Goal: Contribute content: Add original content to the website for others to see

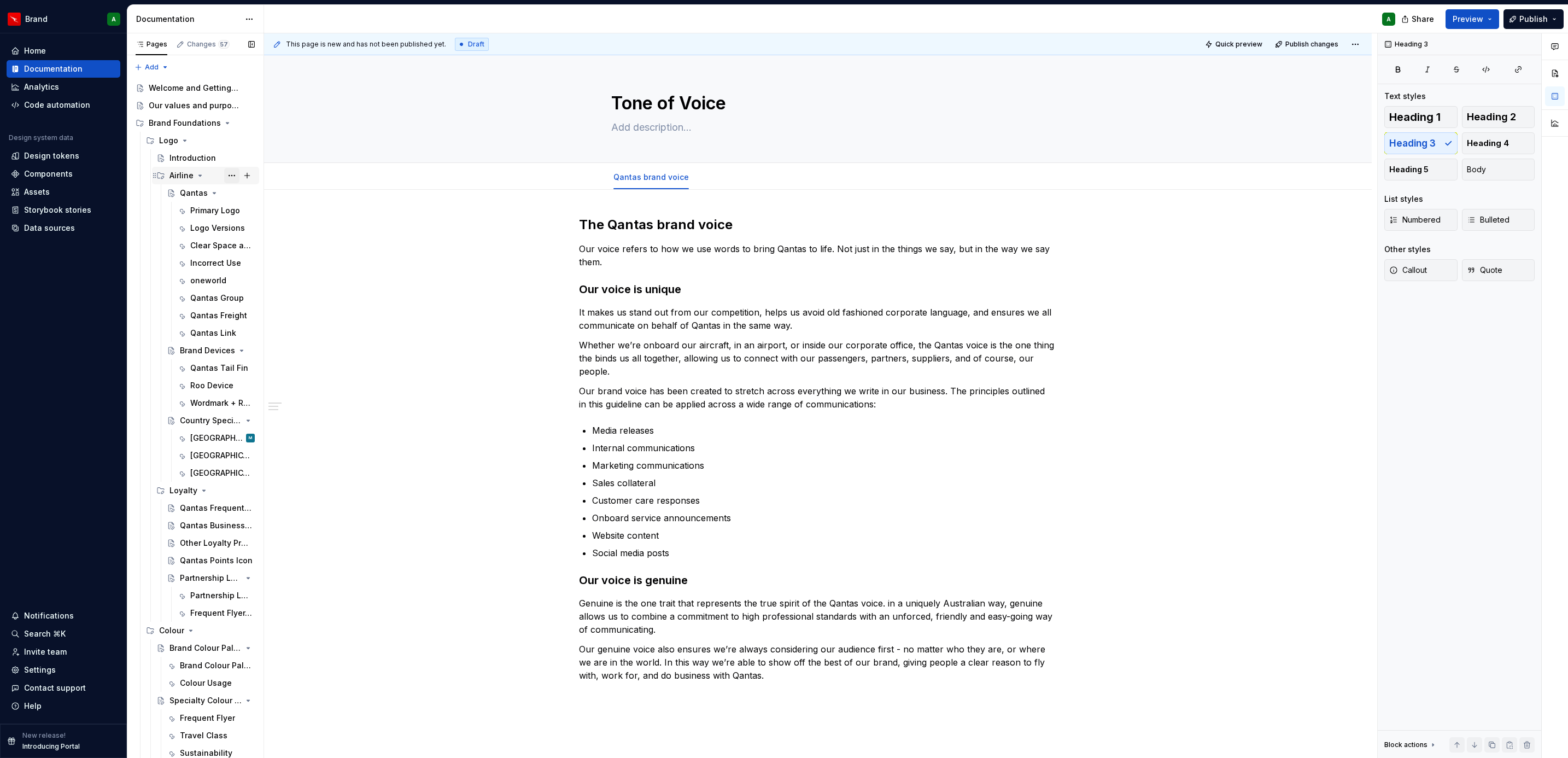
click at [224, 174] on button "Page tree" at bounding box center [232, 175] width 15 height 15
type textarea "*"
click at [379, 234] on div "New page" at bounding box center [404, 232] width 71 height 11
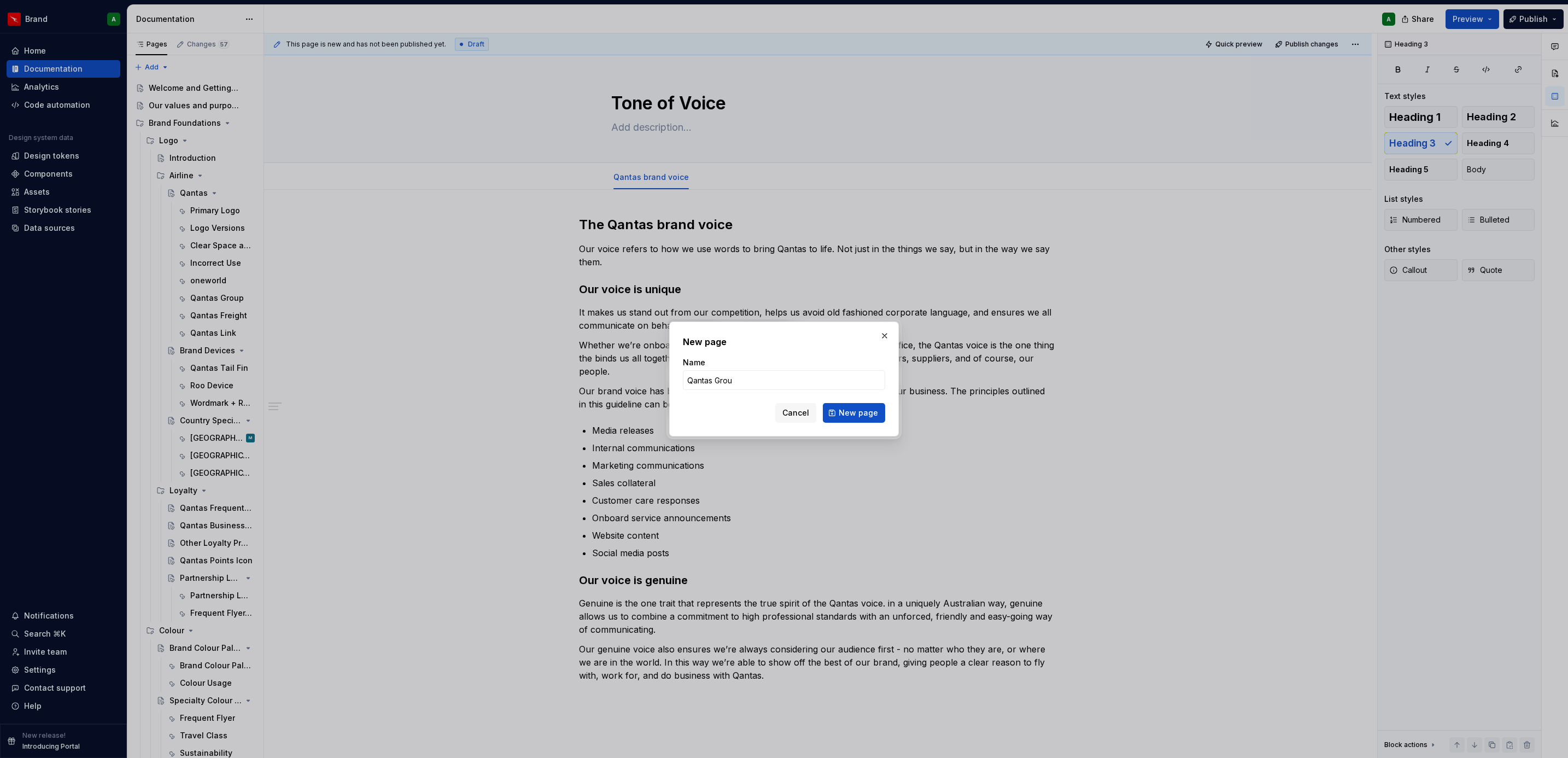
type input "Qantas Group"
click button "New page" at bounding box center [854, 413] width 62 height 20
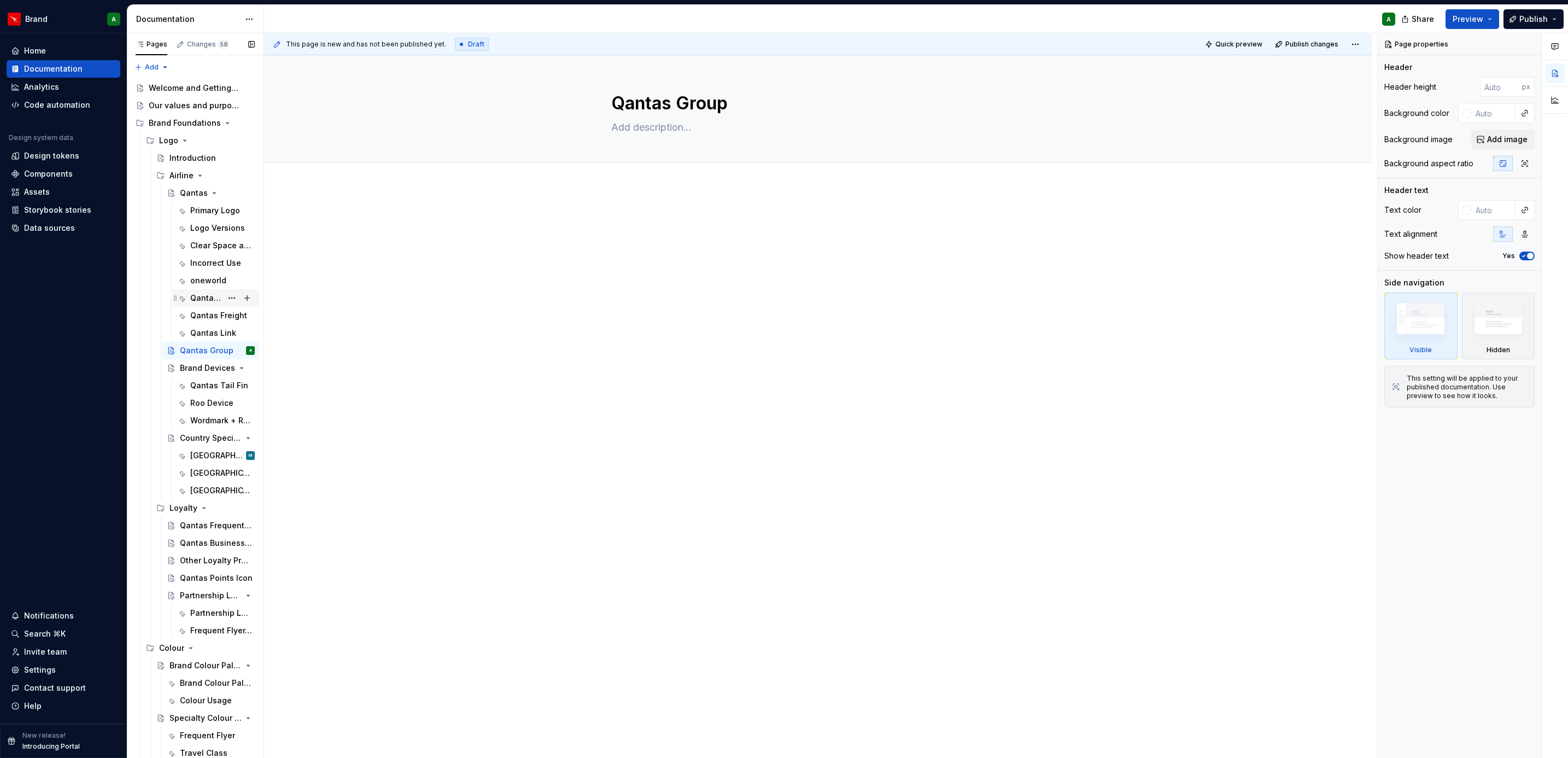
click at [204, 296] on div "Qantas Group" at bounding box center [206, 298] width 31 height 11
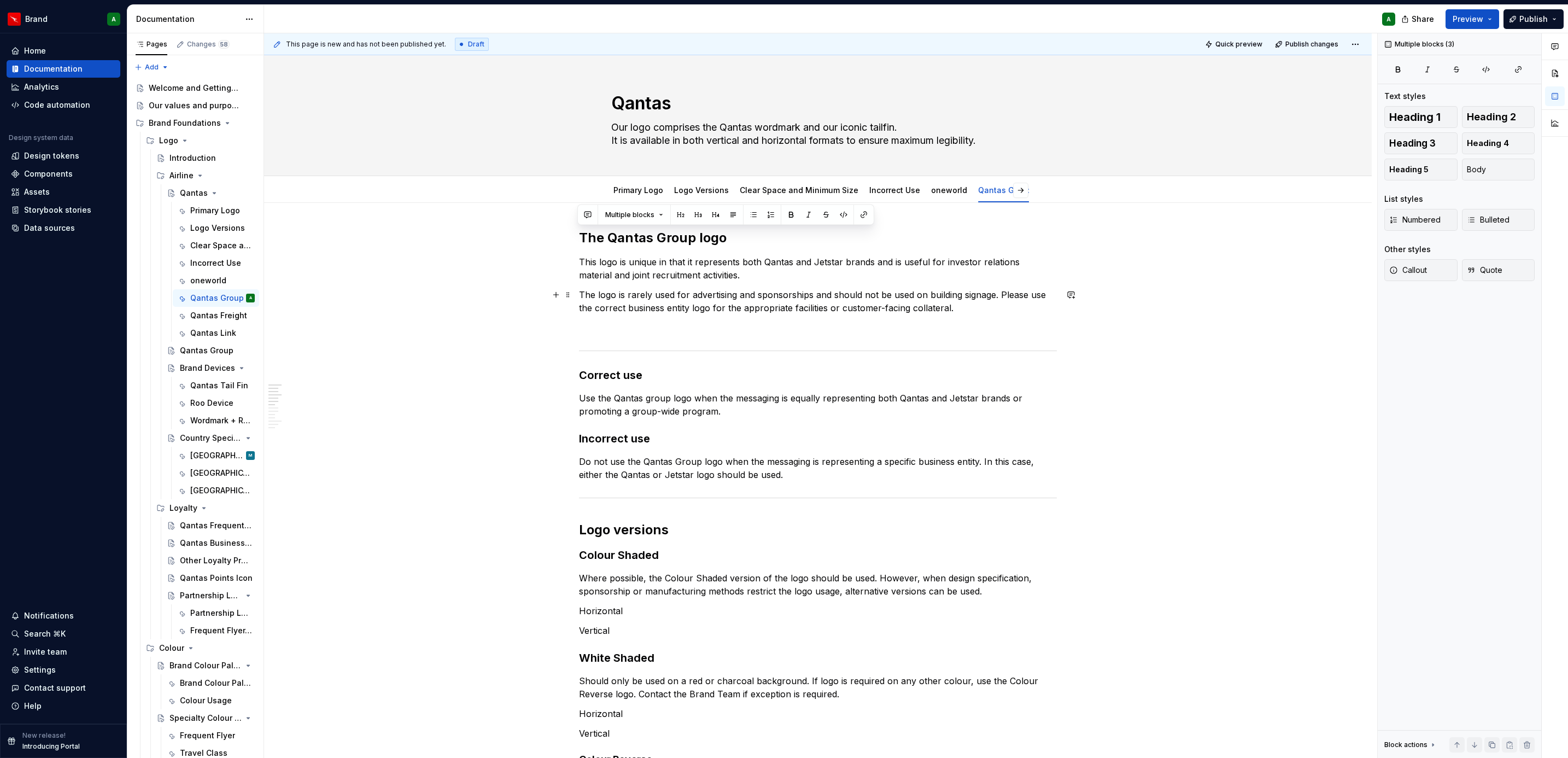
drag, startPoint x: 579, startPoint y: 238, endPoint x: 967, endPoint y: 315, distance: 395.6
type textarea "*"
type textarea "Qantas Group"
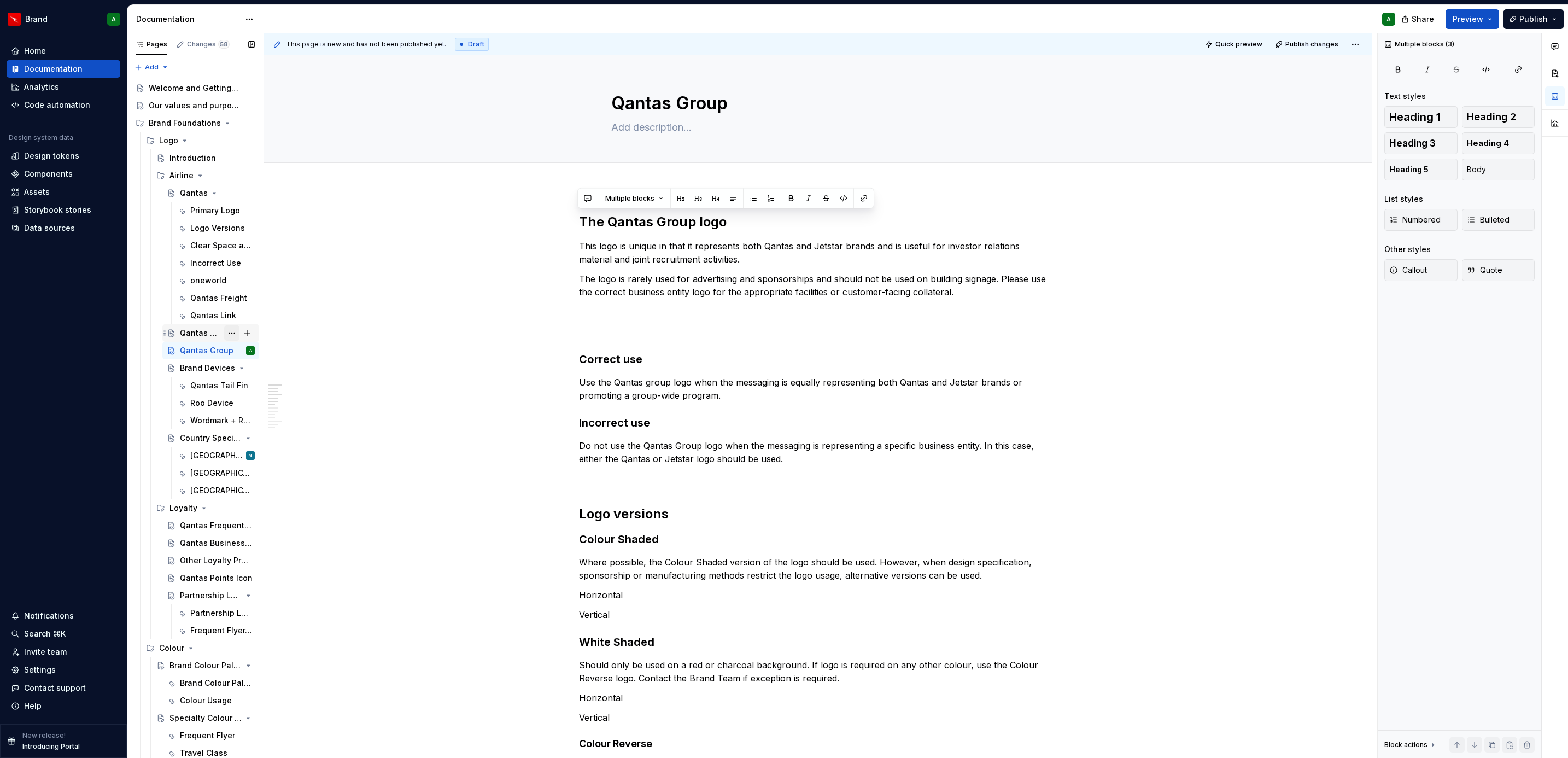
click at [224, 333] on button "Page tree" at bounding box center [232, 333] width 15 height 15
click at [265, 503] on div "Delete page" at bounding box center [290, 507] width 107 height 11
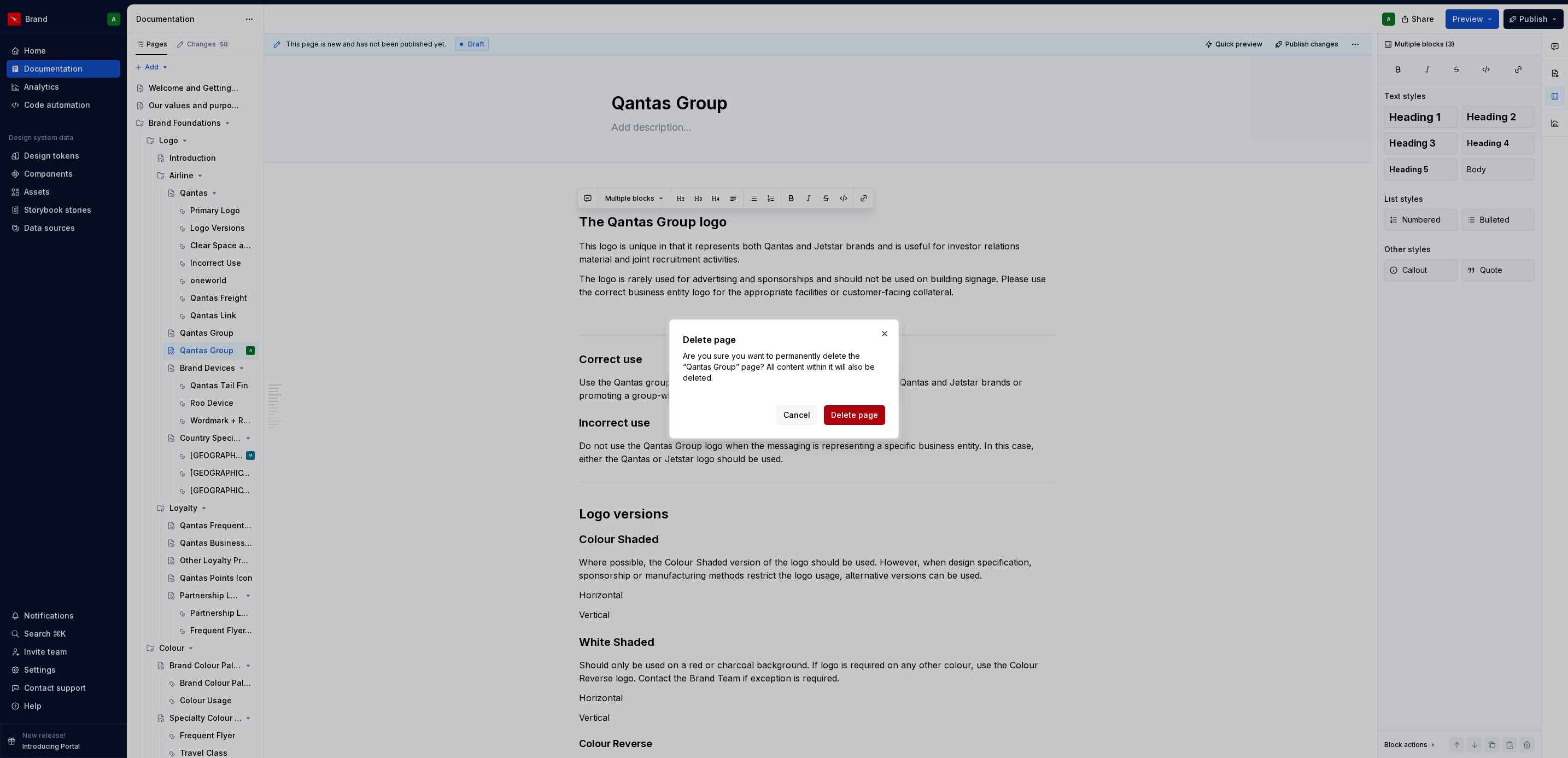
click at [856, 420] on button "Delete page" at bounding box center [855, 414] width 61 height 20
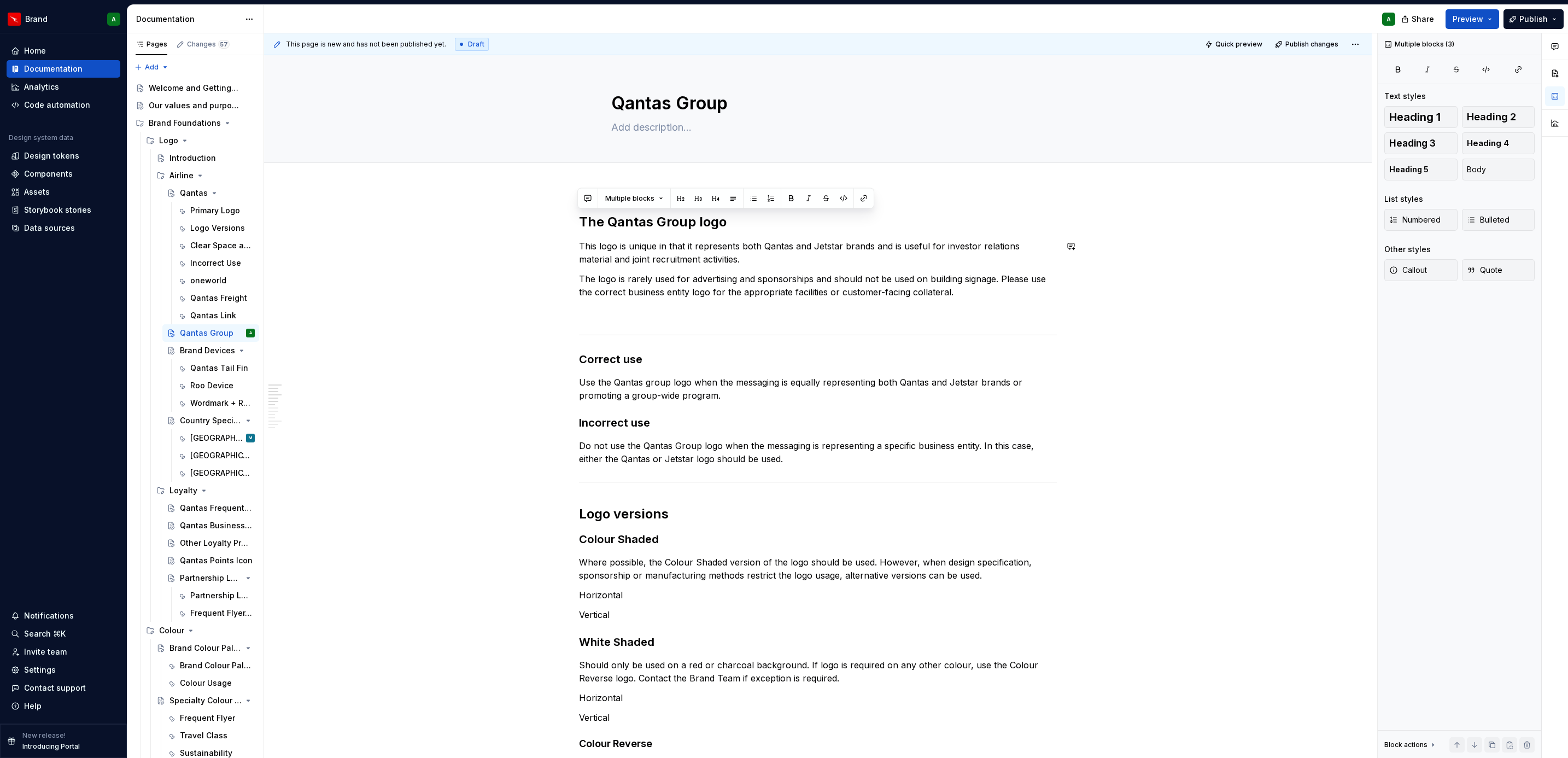
click at [741, 237] on div "The Qantas Group logo This logo is unique in that it represents both Qantas and…" at bounding box center [818, 766] width 478 height 1105
type textarea "*"
click at [640, 173] on span "Add tab" at bounding box center [638, 175] width 26 height 9
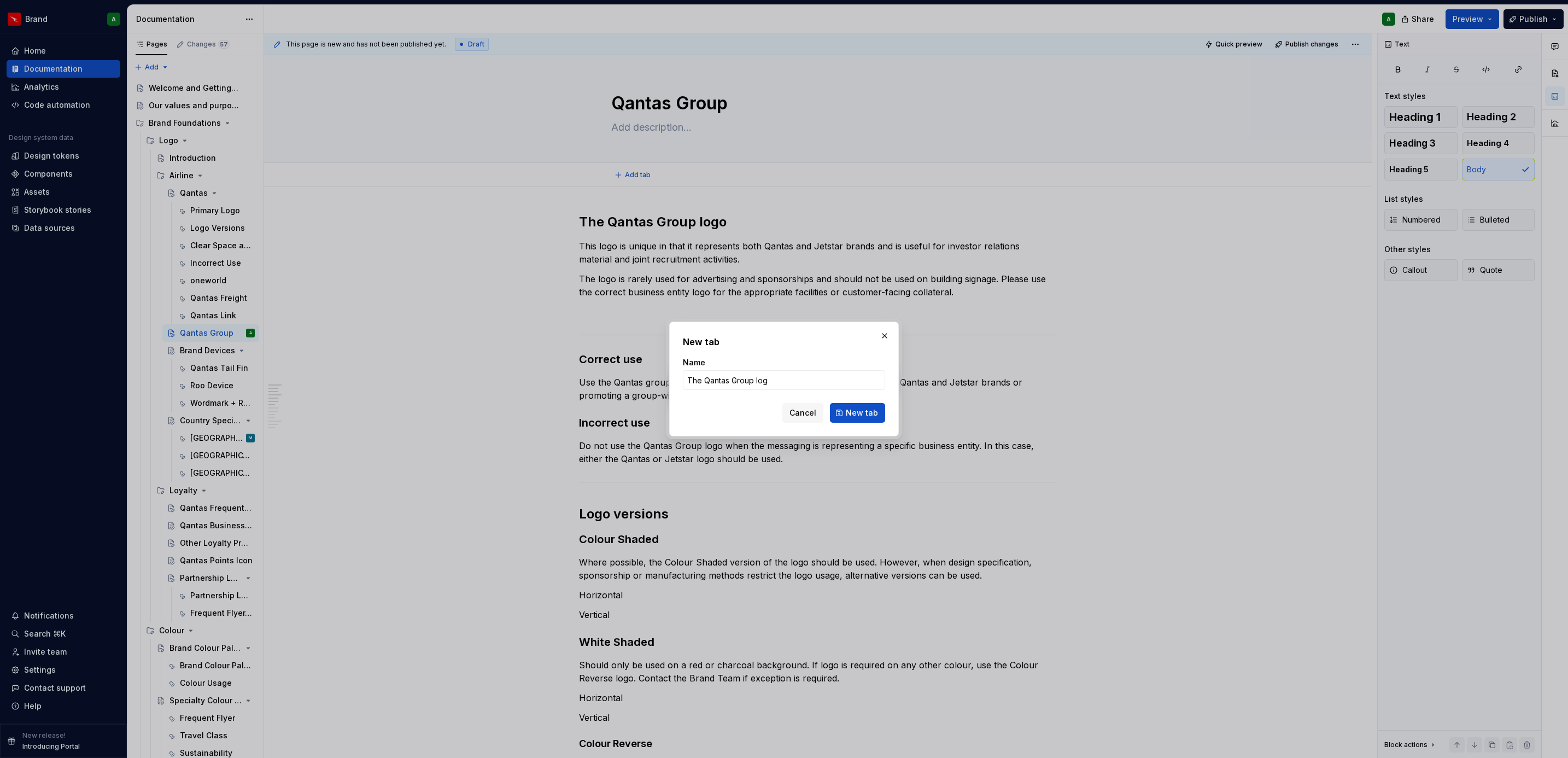
type input "The Qantas Group logo"
click button "New tab" at bounding box center [857, 413] width 55 height 20
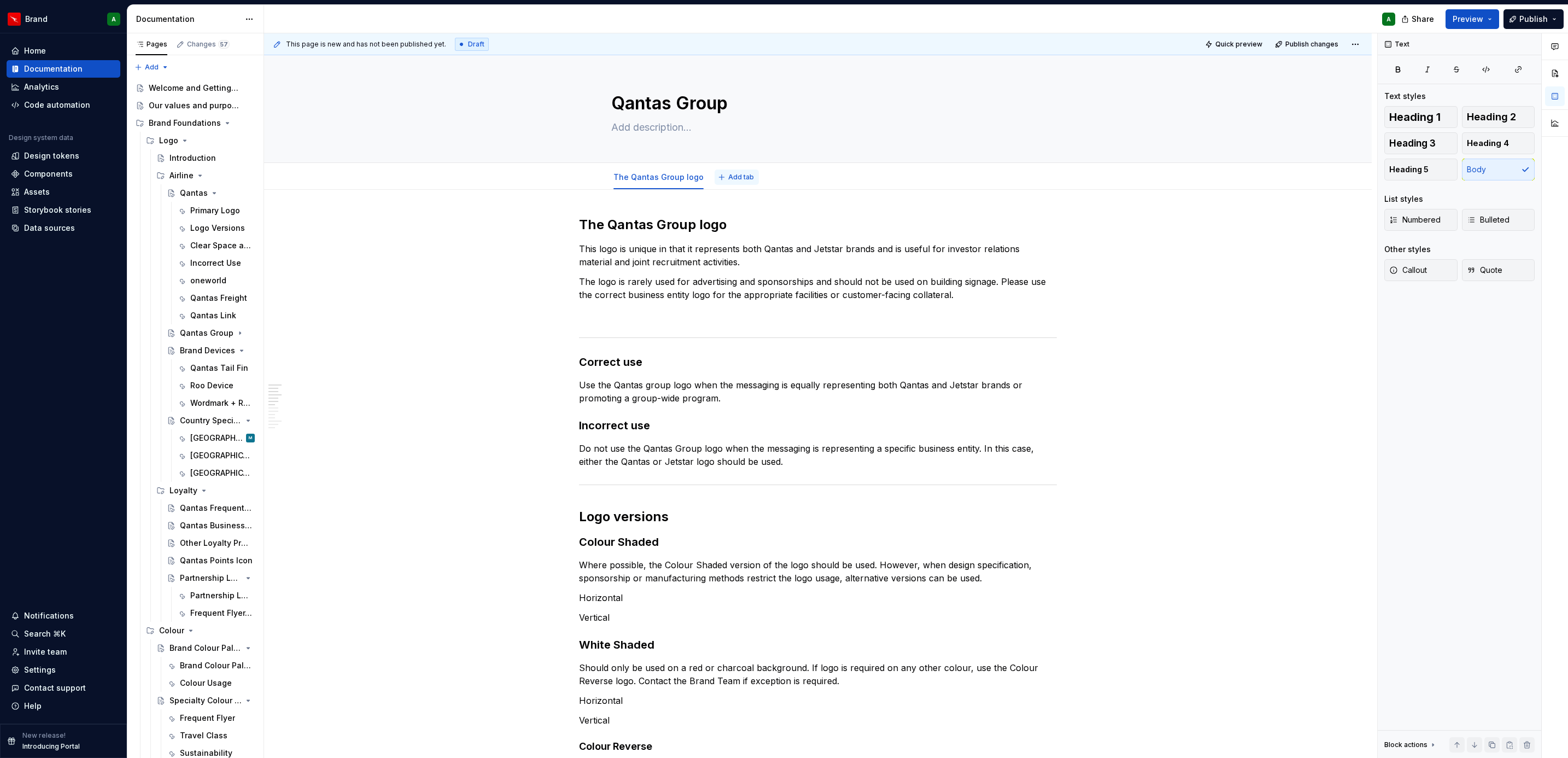
click at [728, 175] on span "Add tab" at bounding box center [741, 177] width 26 height 9
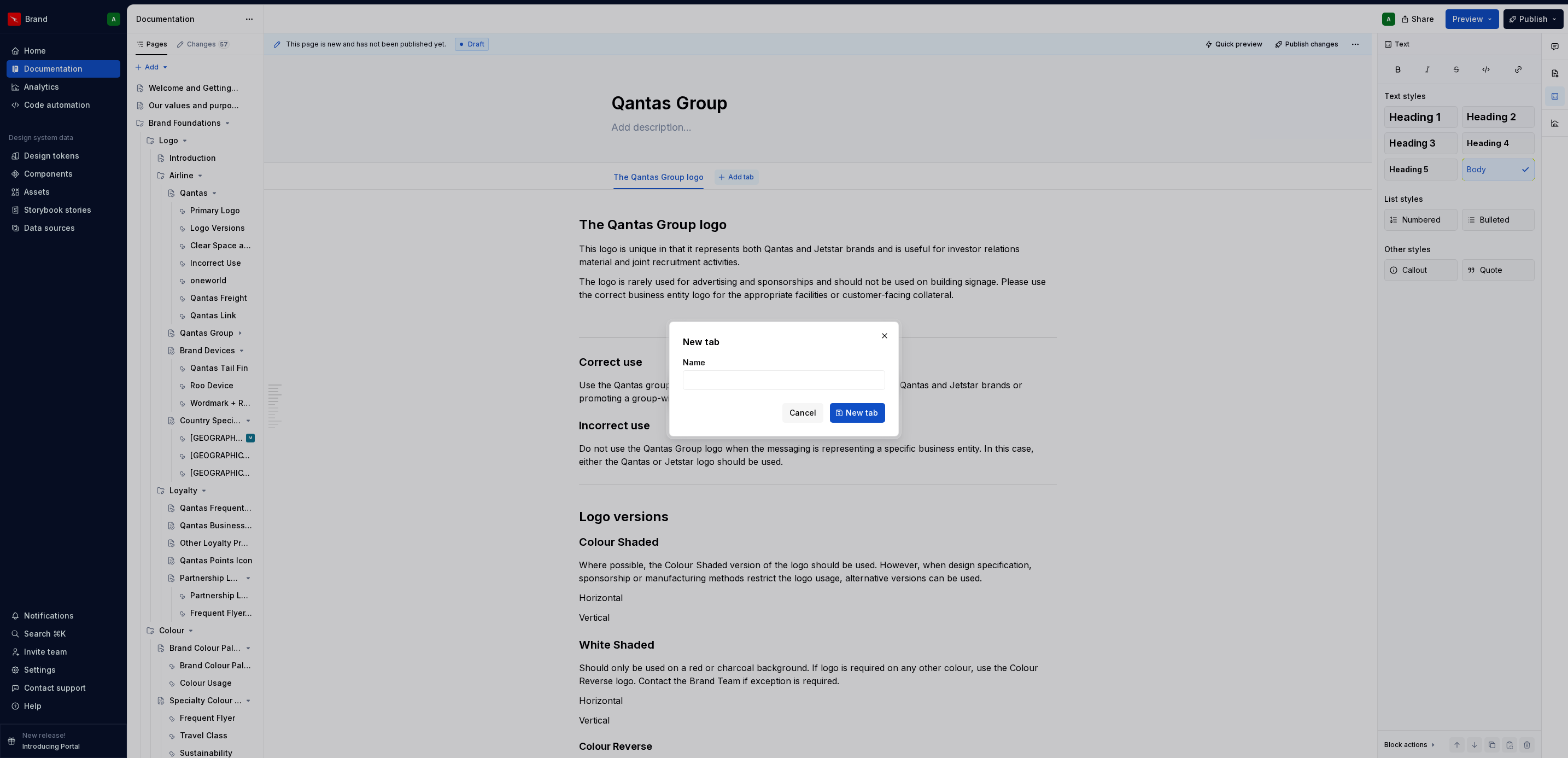
type textarea "*"
type input "Logo versions"
click button "New tab" at bounding box center [857, 413] width 55 height 20
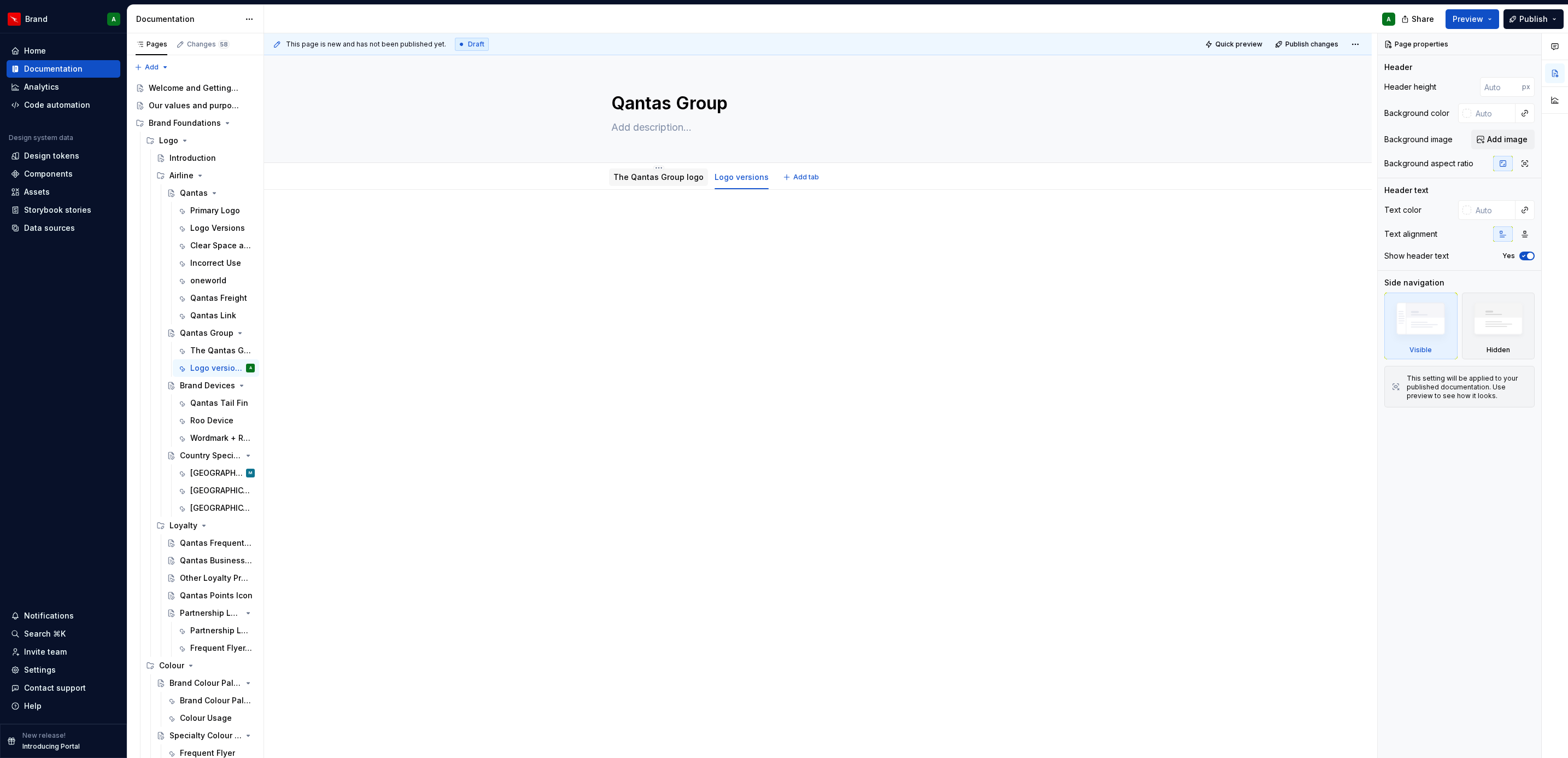
click at [656, 188] on div at bounding box center [658, 187] width 99 height 1
click at [642, 182] on div "The Qantas Group logo" at bounding box center [658, 177] width 90 height 11
click at [638, 185] on div "The Qantas Group logo" at bounding box center [658, 177] width 99 height 18
click at [643, 173] on link "The Qantas Group logo" at bounding box center [658, 177] width 90 height 9
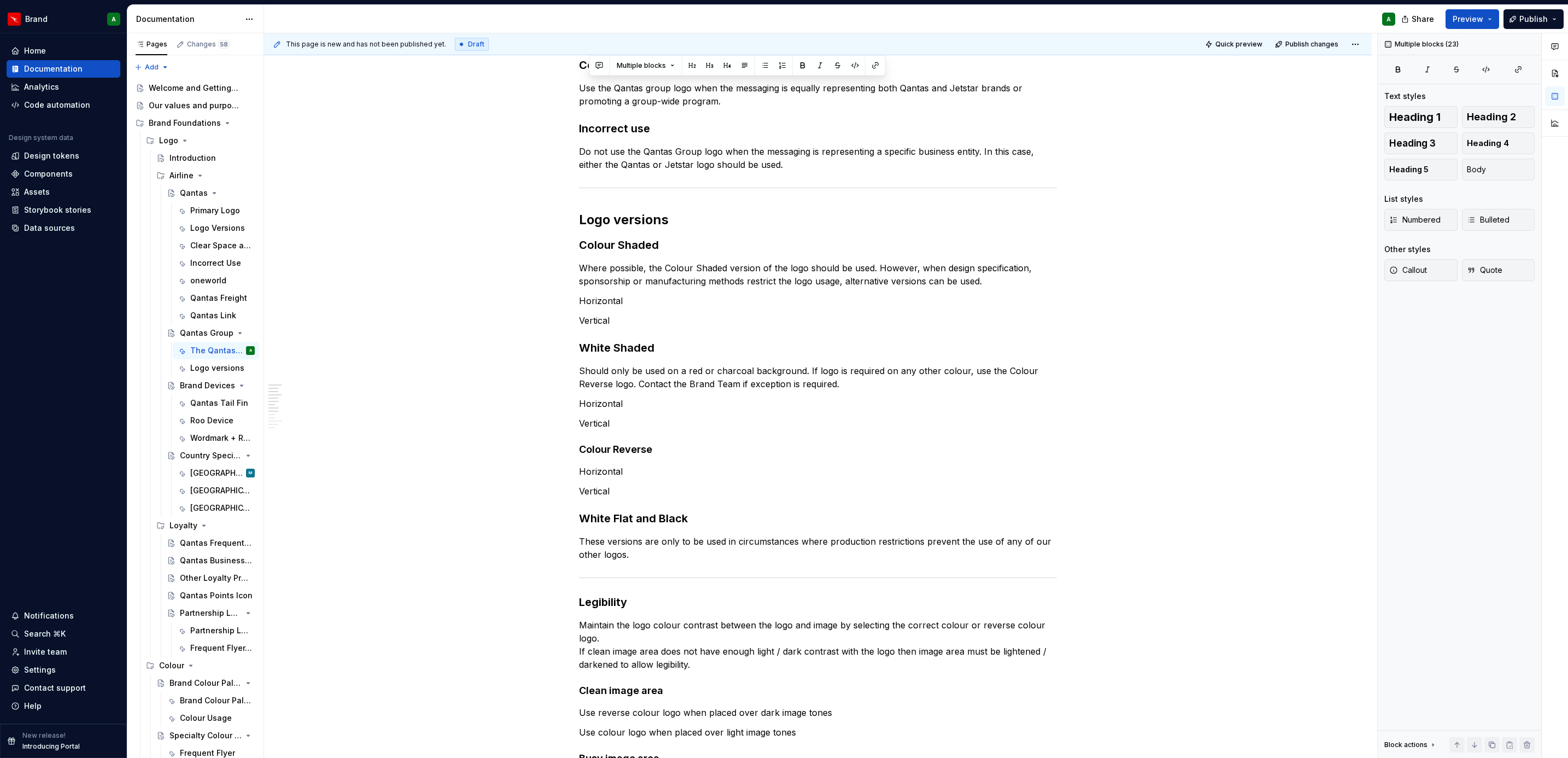
scroll to position [163, 0]
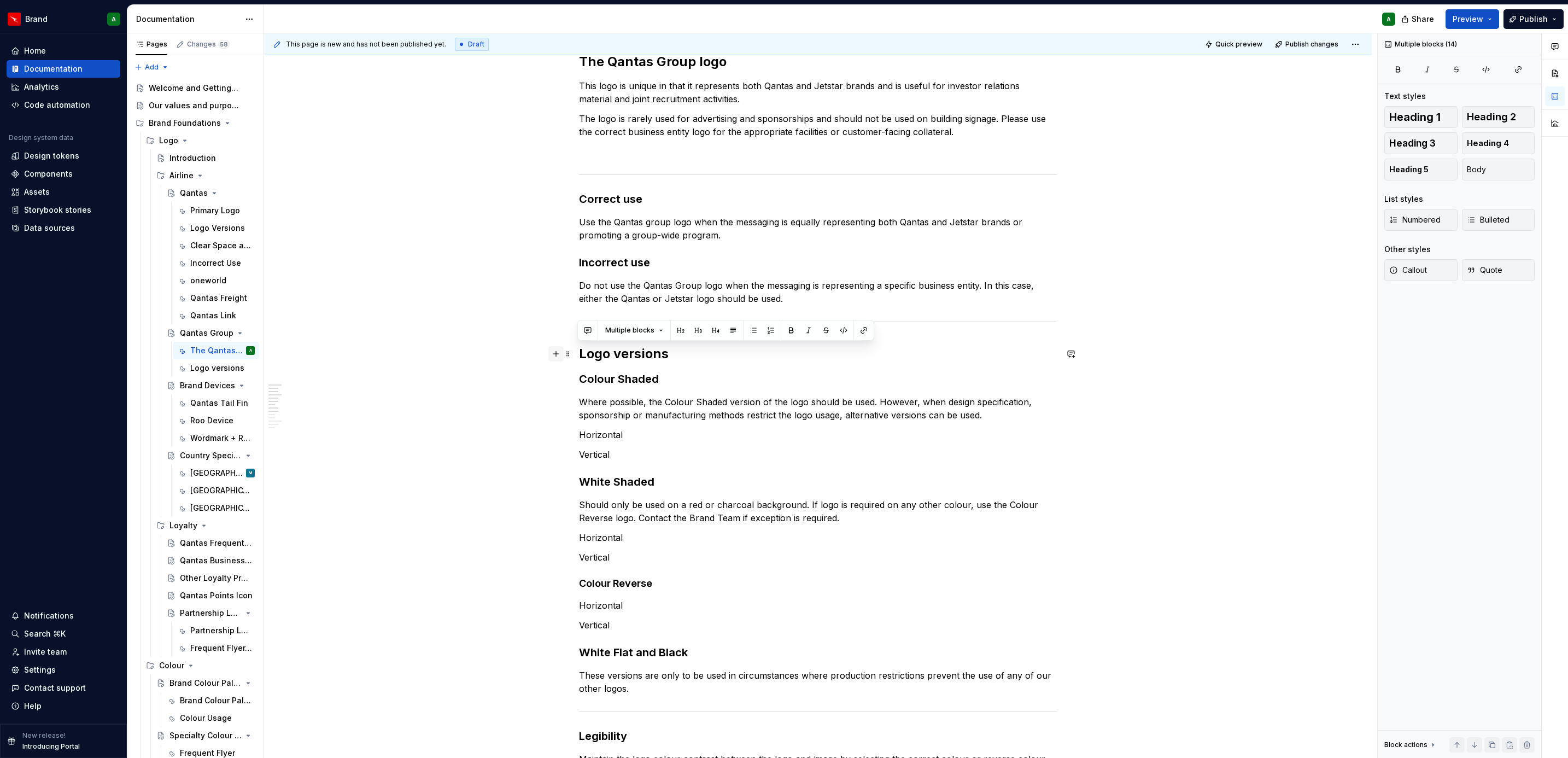
drag, startPoint x: 664, startPoint y: 373, endPoint x: 550, endPoint y: 348, distance: 116.7
click at [579, 348] on div "The Qantas Group logo This logo is unique in that it represents both Qantas and…" at bounding box center [818, 612] width 478 height 1118
copy div "Logo versions Colour Shaded Where possible, the Colour Shaded version of the lo…"
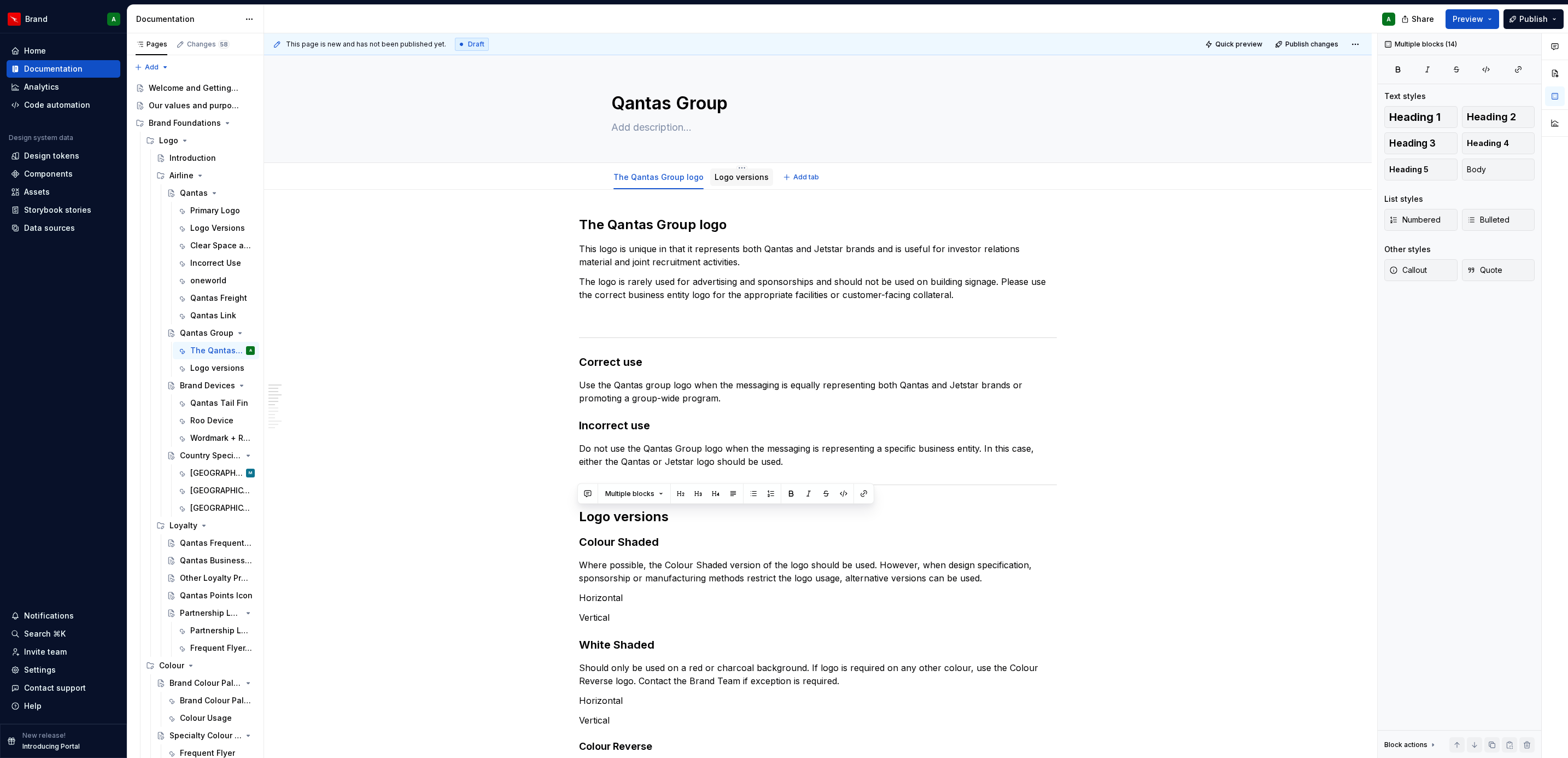
click at [724, 177] on link "Logo versions" at bounding box center [741, 177] width 54 height 9
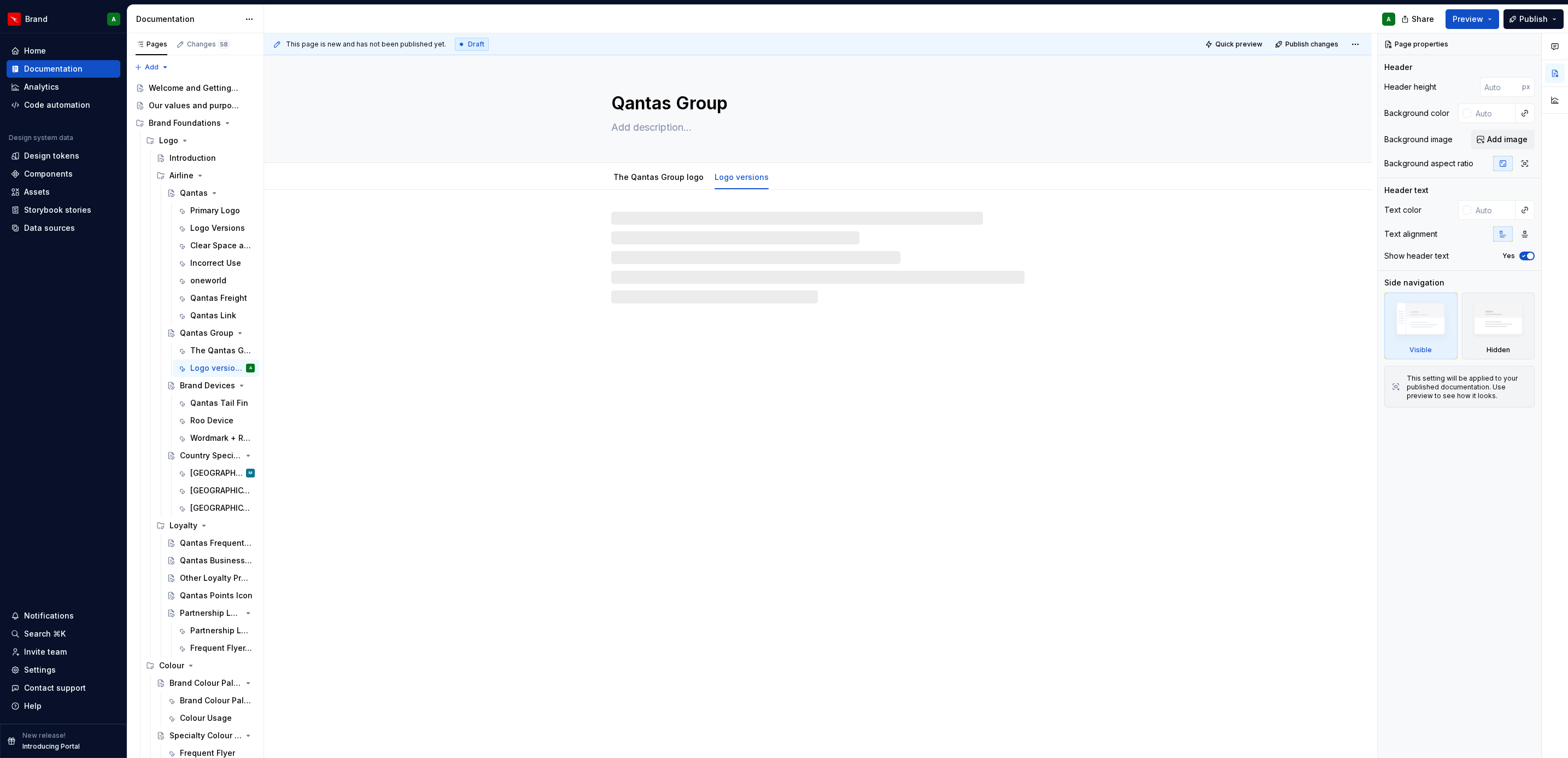
click at [704, 234] on div at bounding box center [818, 258] width 413 height 92
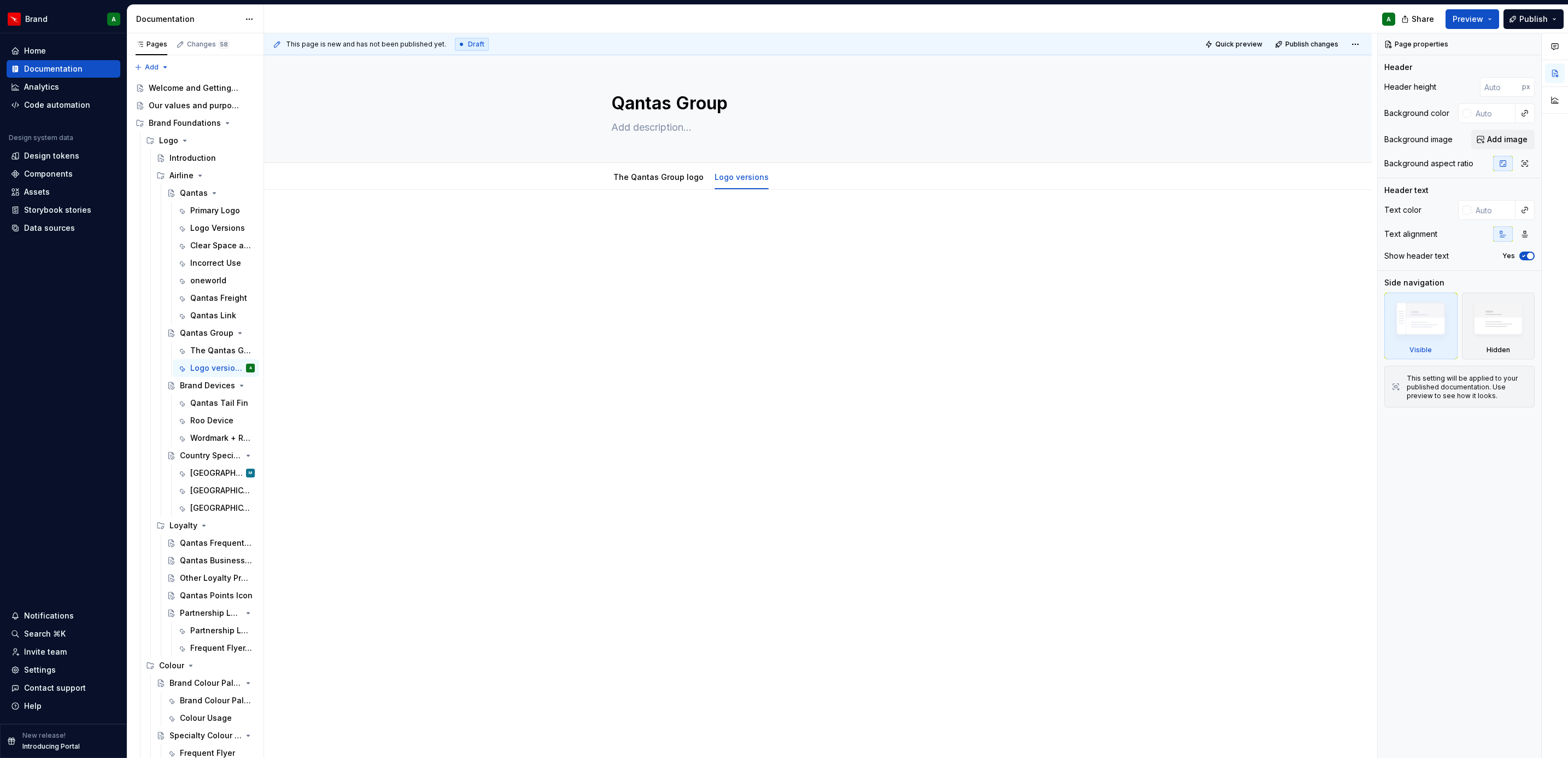
click at [670, 233] on div at bounding box center [818, 237] width 478 height 42
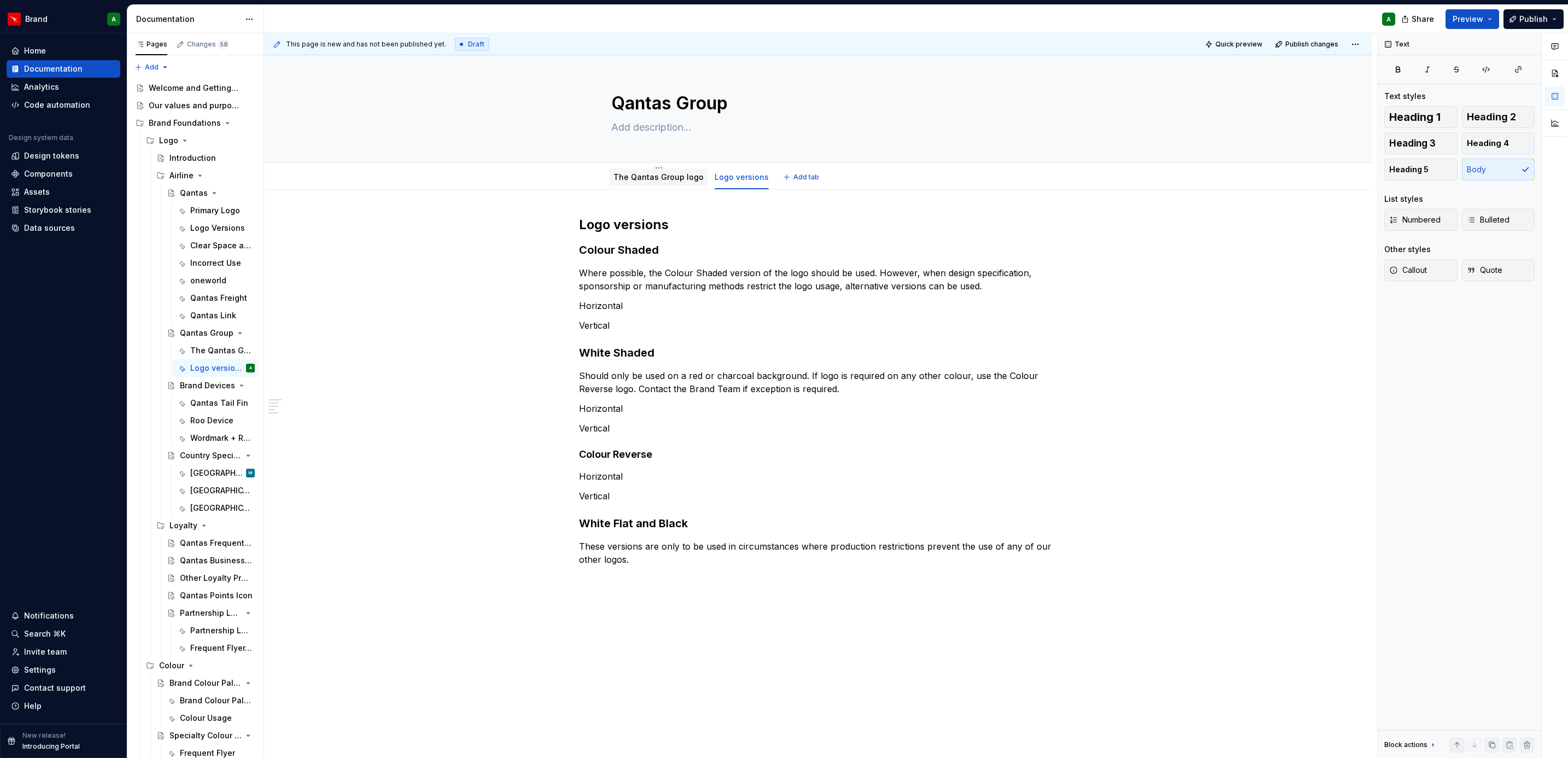
click at [659, 174] on link "The Qantas Group logo" at bounding box center [658, 177] width 90 height 9
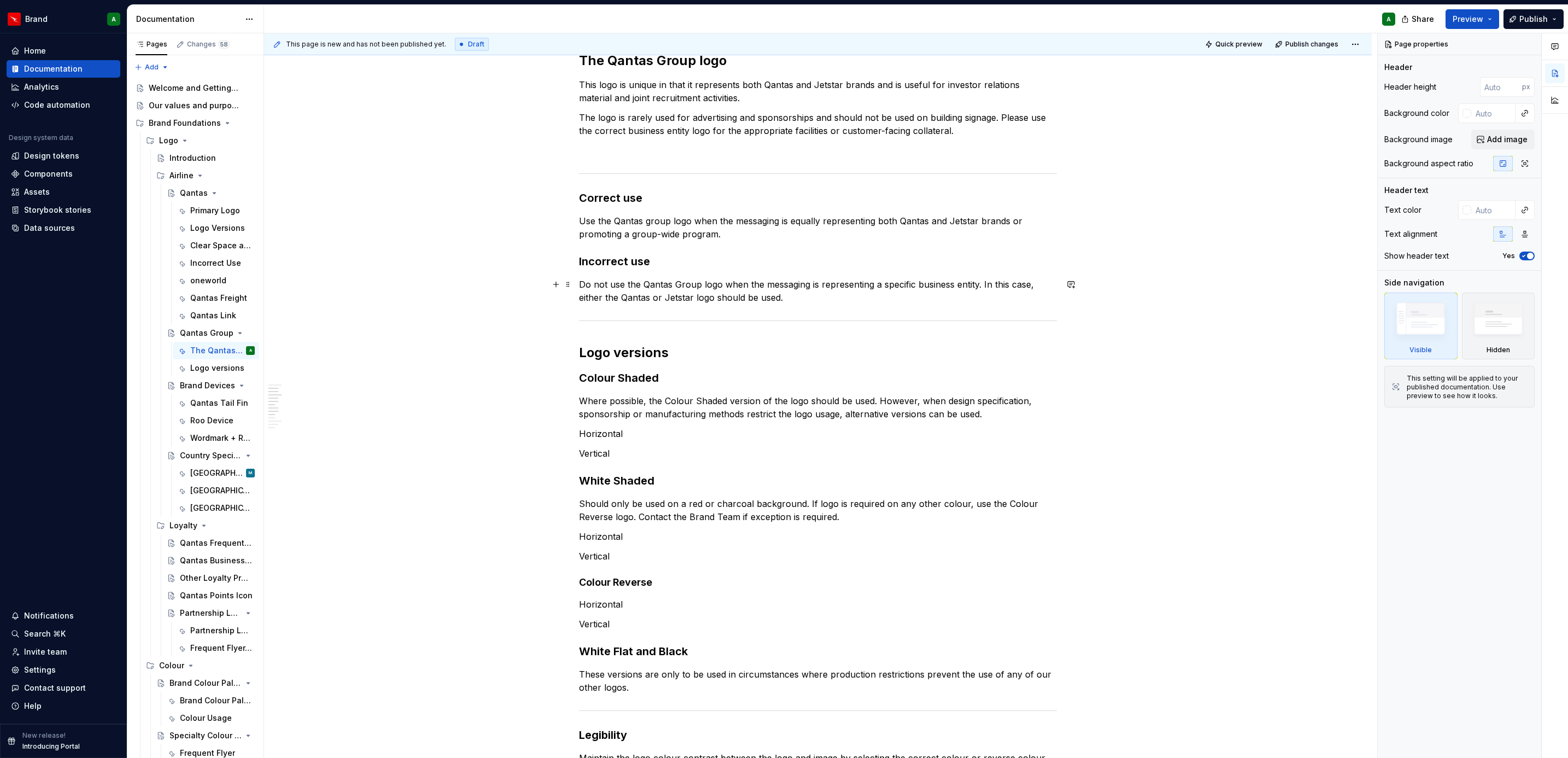
scroll to position [328, 0]
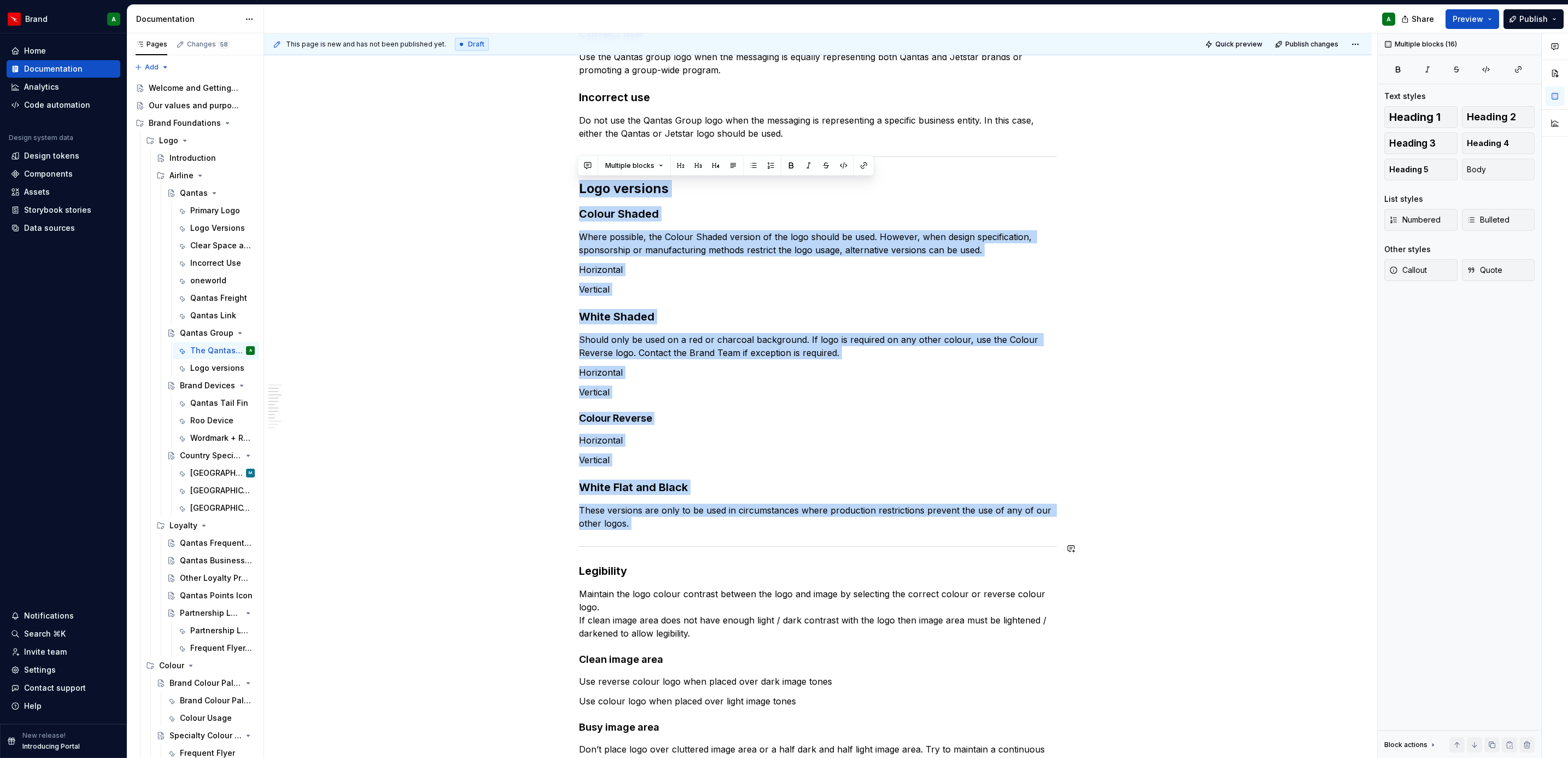
drag, startPoint x: 579, startPoint y: 187, endPoint x: 1062, endPoint y: 537, distance: 596.5
click at [1062, 537] on div "The Qantas Group logo This logo is unique in that it represents both Qantas and…" at bounding box center [818, 547] width 1108 height 1371
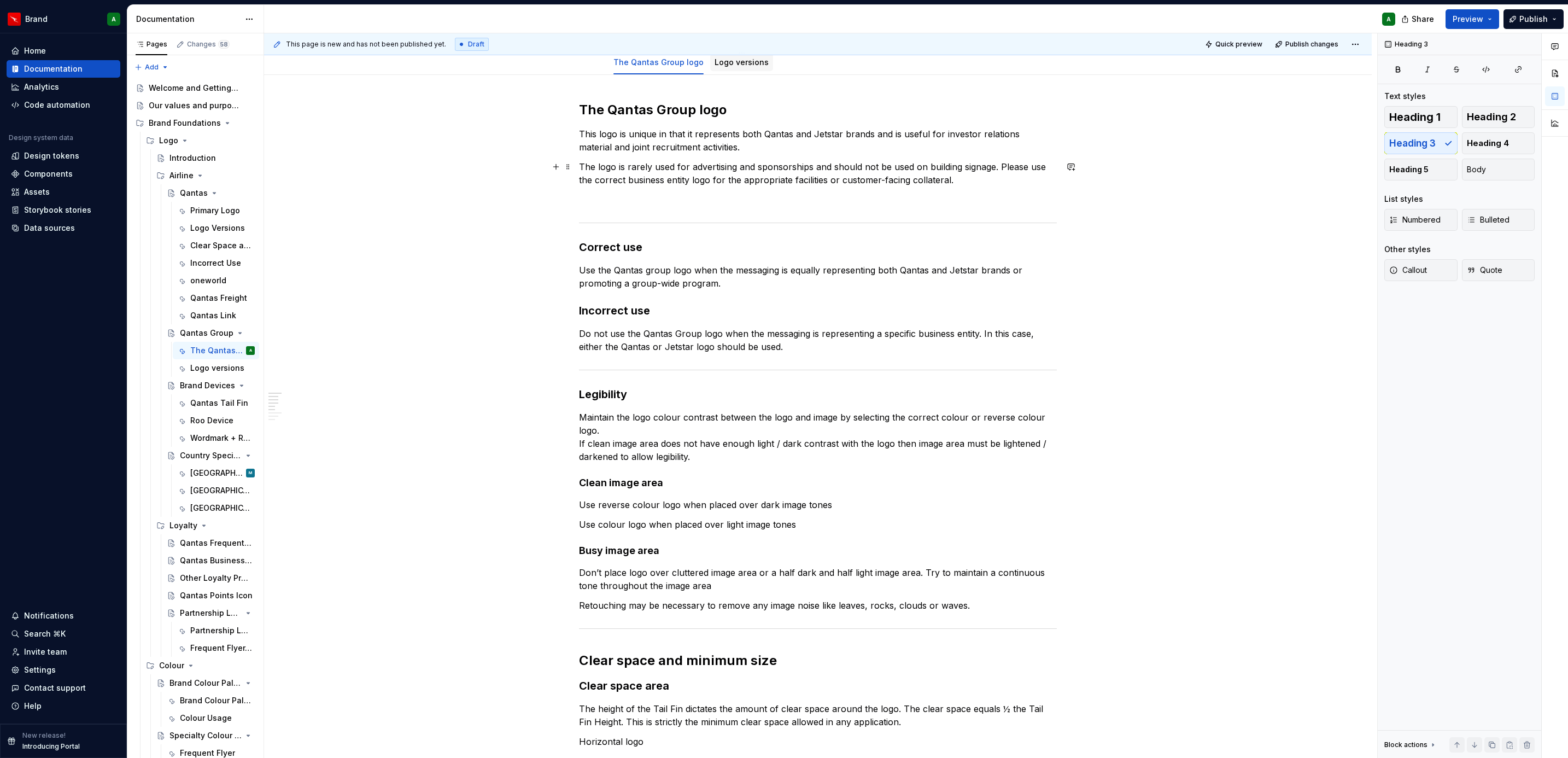
scroll to position [0, 0]
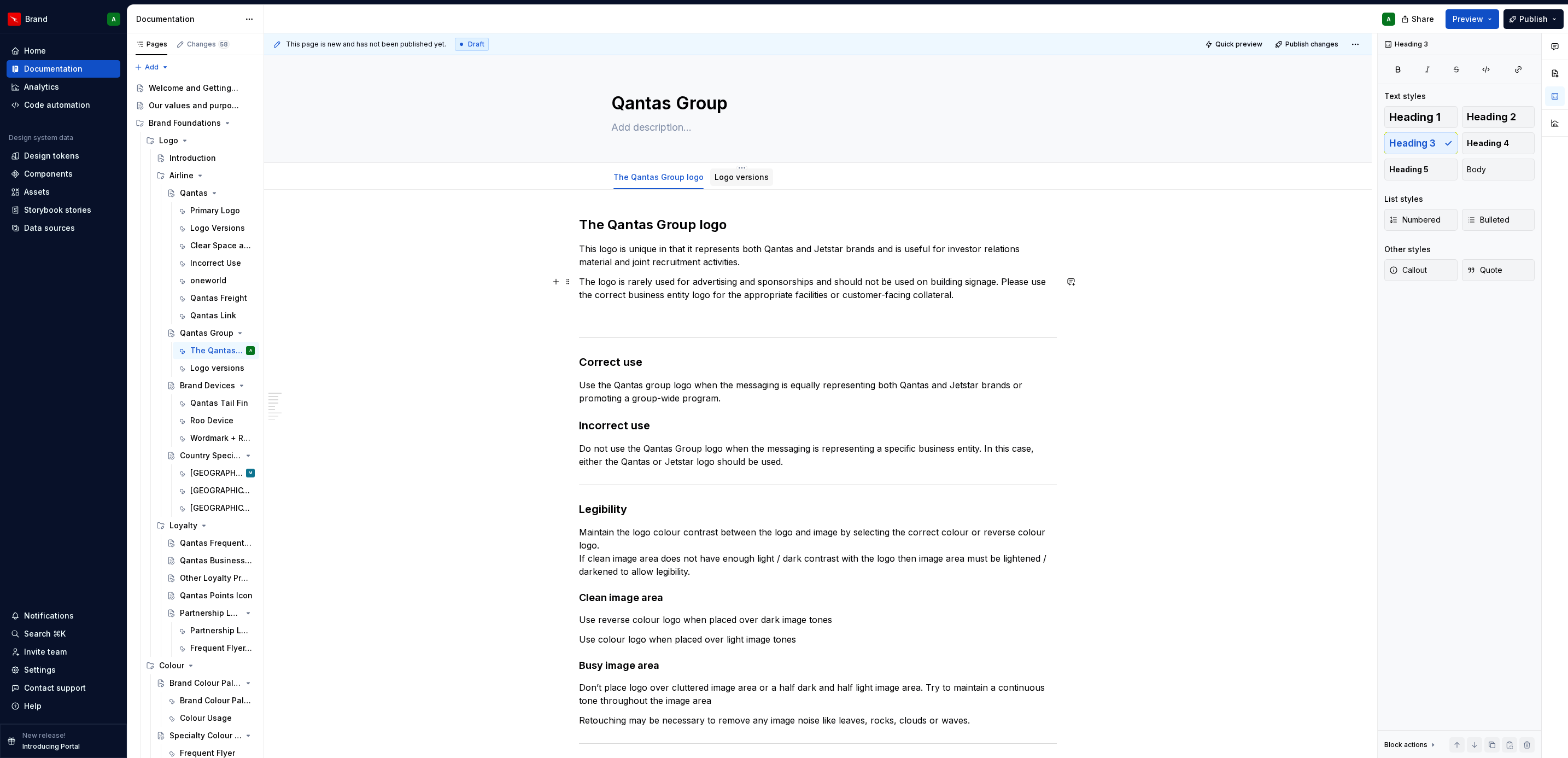
type textarea "*"
click at [803, 180] on span "Add tab" at bounding box center [806, 177] width 26 height 9
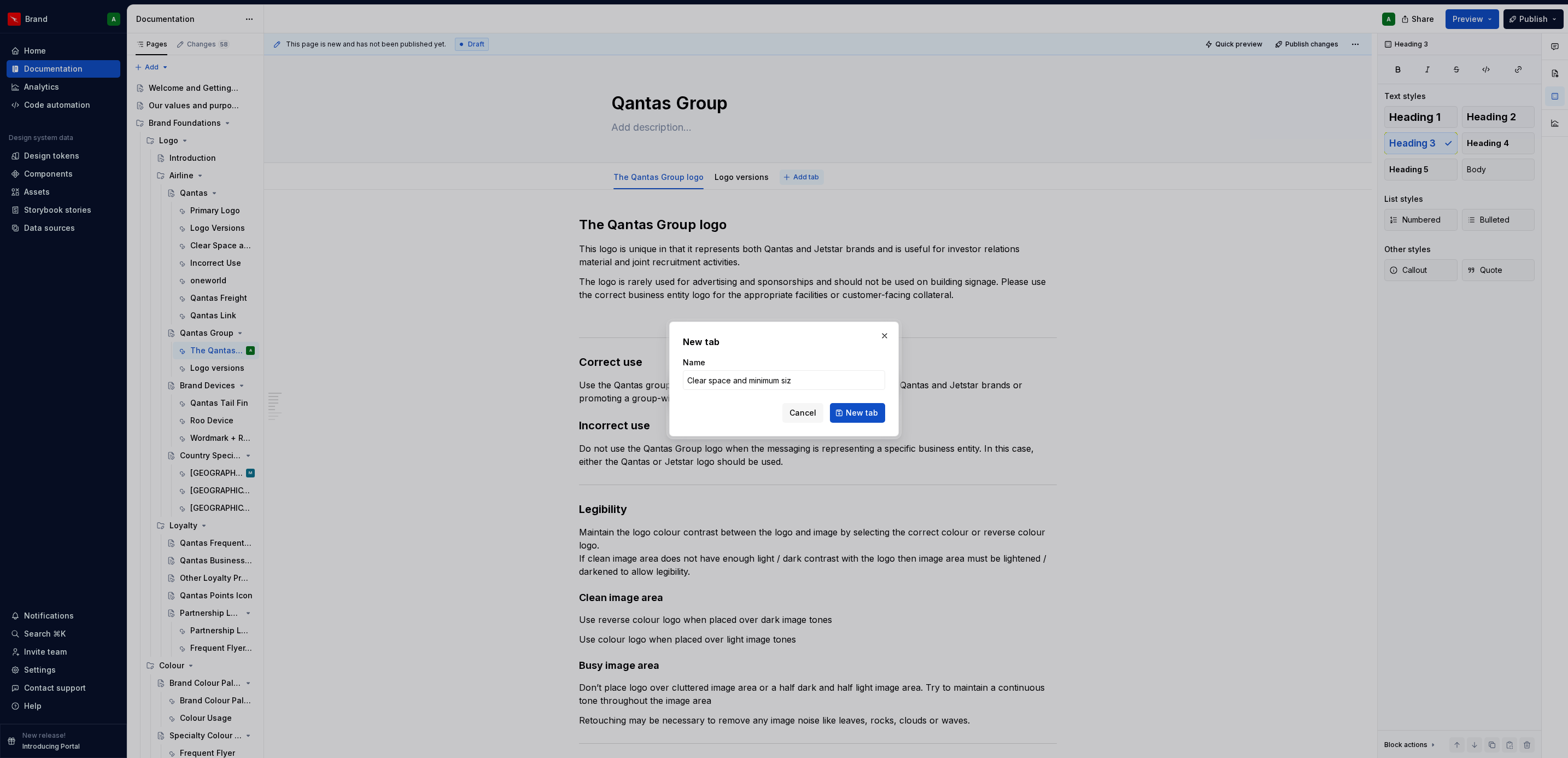
type input "Clear space and minimum size"
click button "New tab" at bounding box center [857, 413] width 55 height 20
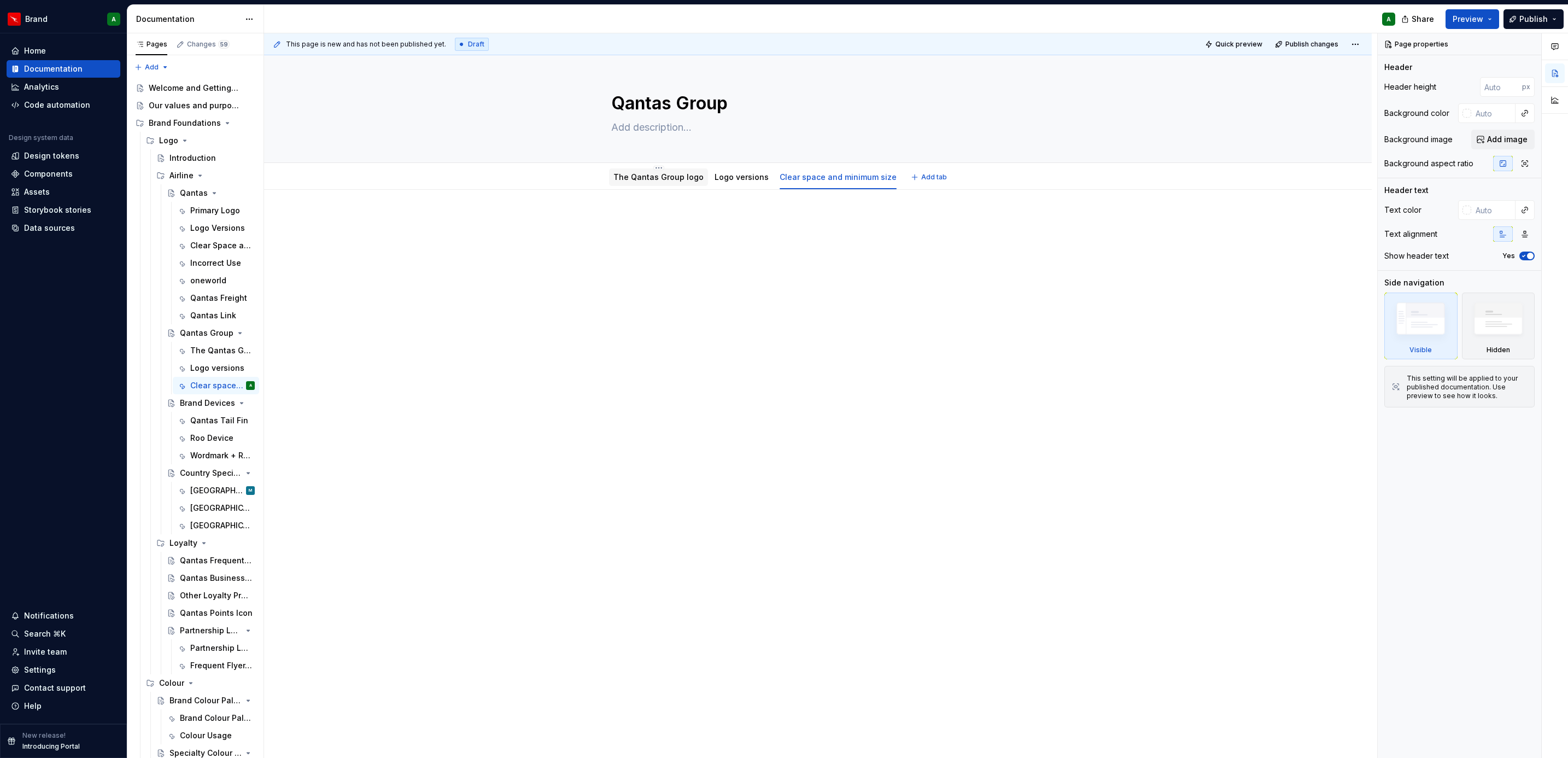
click at [646, 177] on link "The Qantas Group logo" at bounding box center [658, 177] width 90 height 9
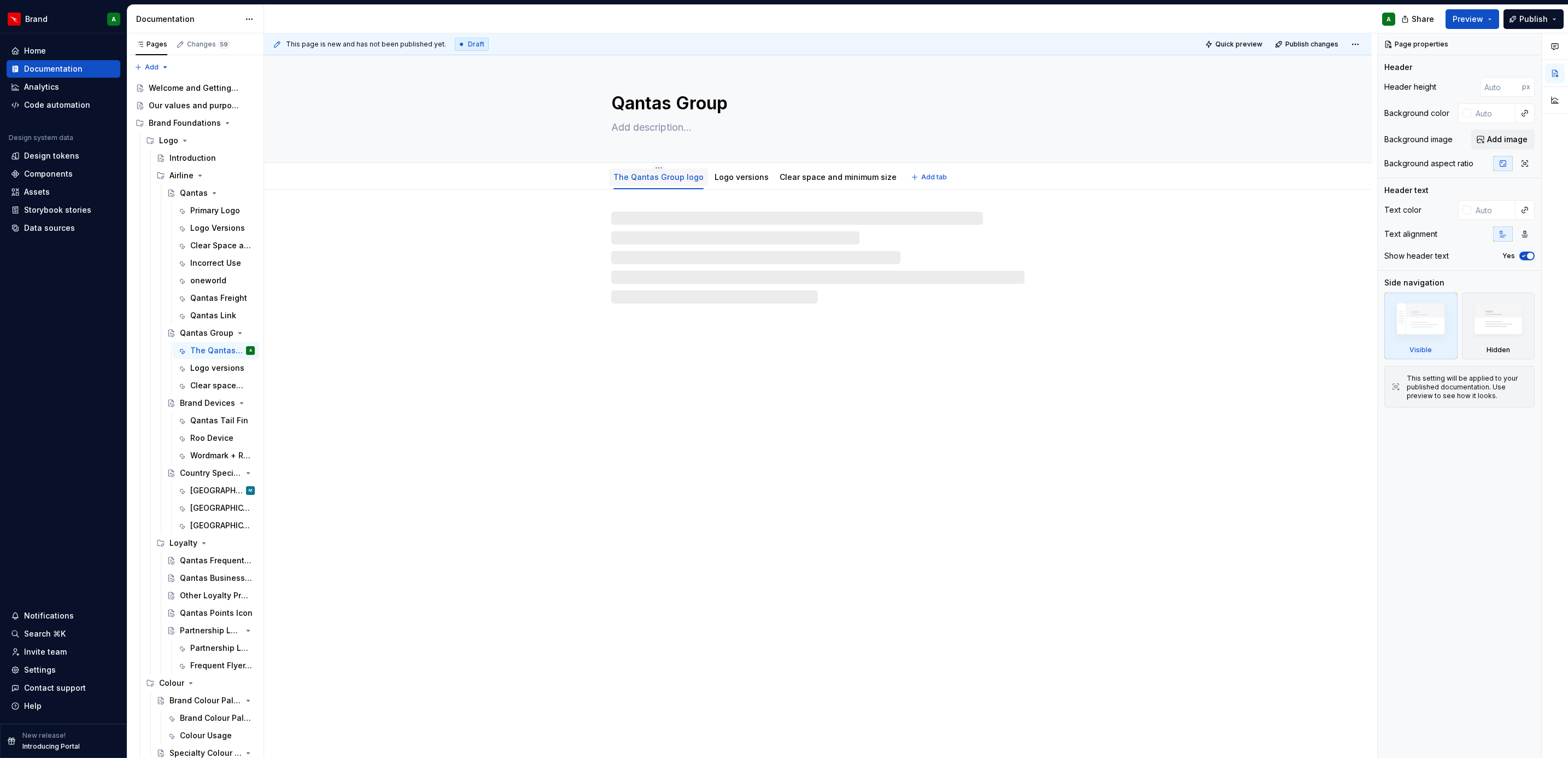
click at [653, 185] on div "The Qantas Group logo" at bounding box center [658, 177] width 99 height 18
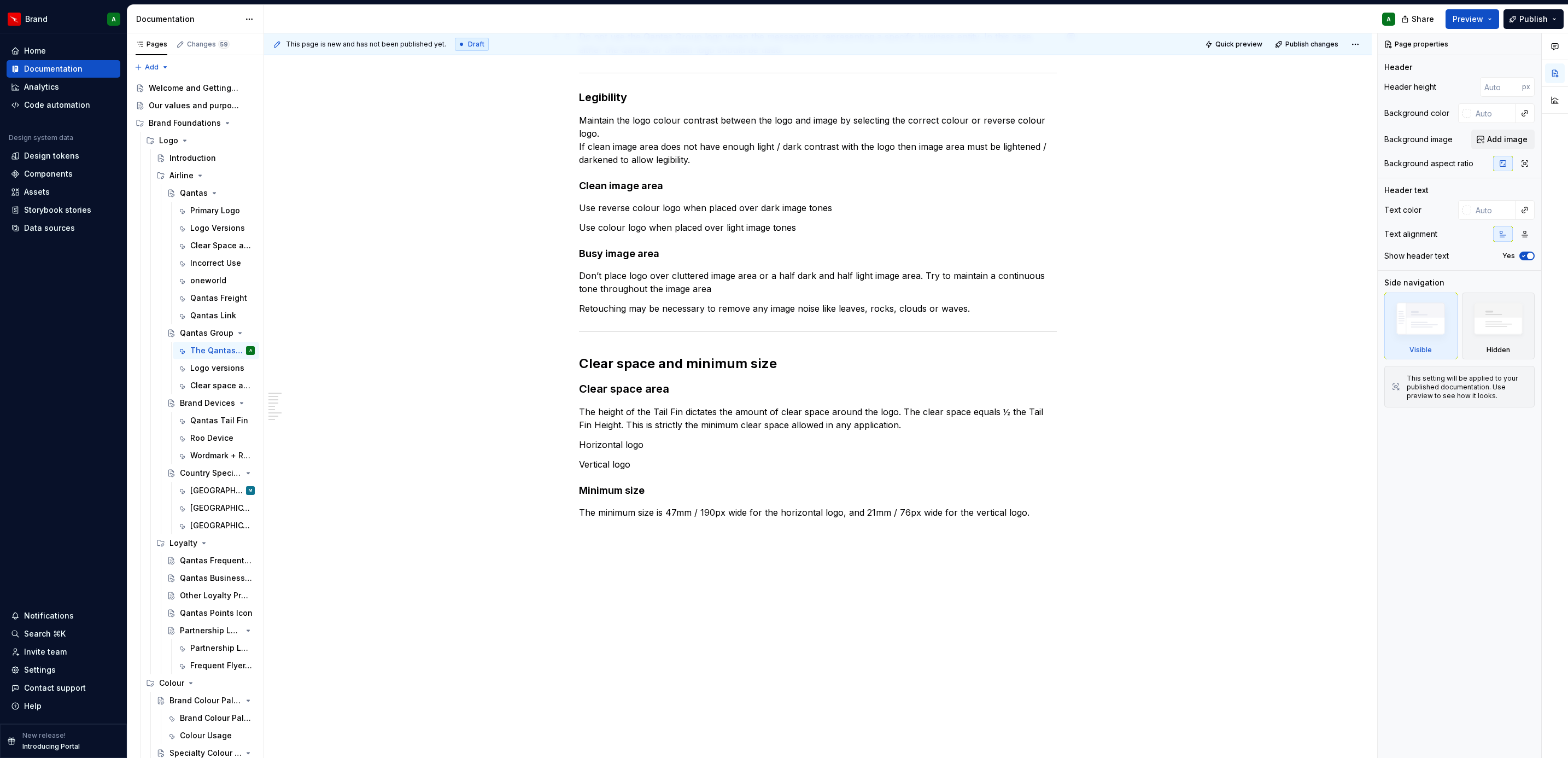
scroll to position [413, 0]
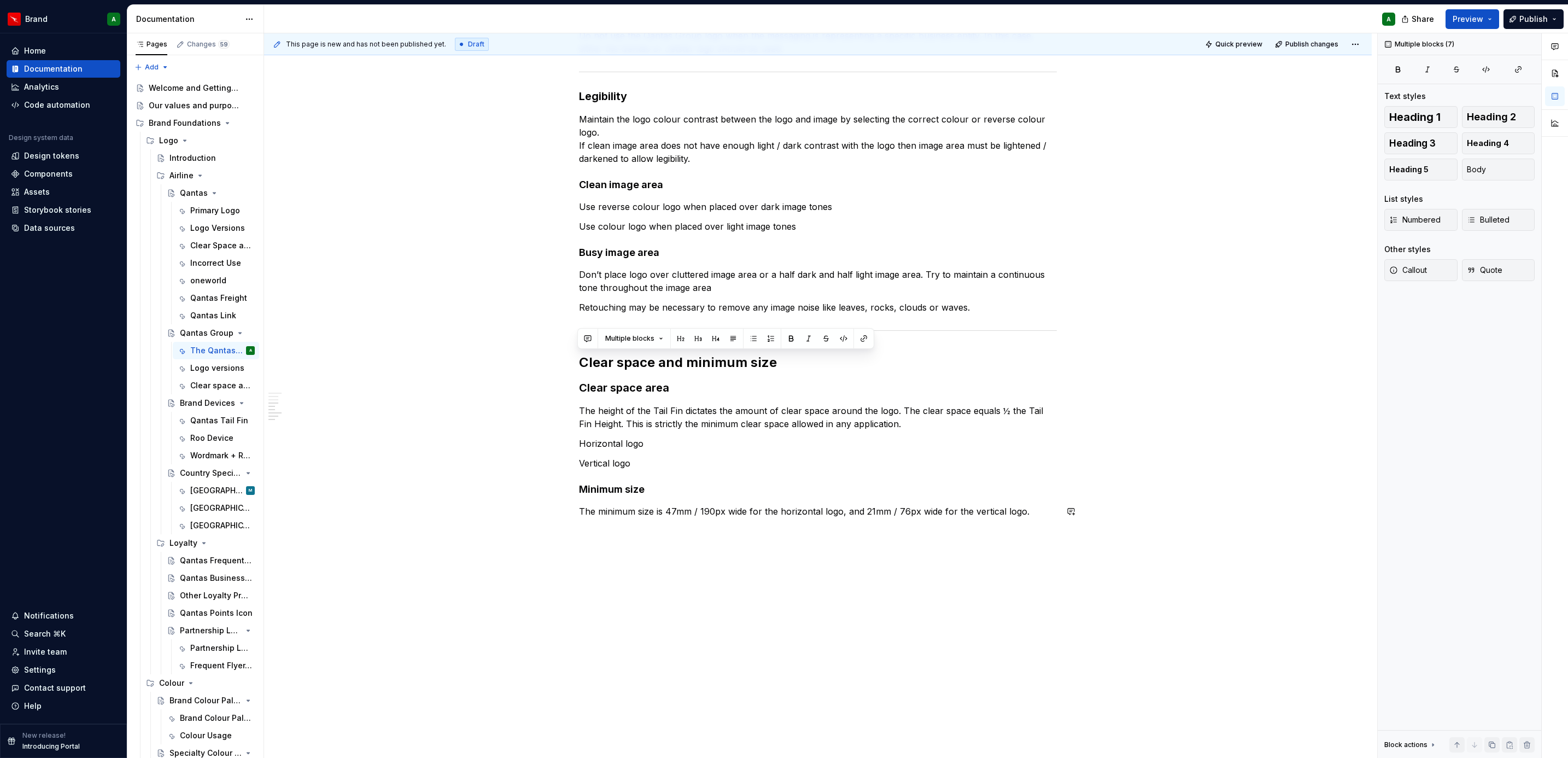
drag, startPoint x: 578, startPoint y: 367, endPoint x: 1109, endPoint y: 527, distance: 554.6
click at [1109, 527] on div "The Qantas Group logo This logo is unique in that it represents both Qantas and…" at bounding box center [818, 268] width 1108 height 982
copy div "Clear space and minimum size Clear space area The height of the Tail Fin dictat…"
click at [1107, 512] on div "The Qantas Group logo This logo is unique in that it represents both Qantas and…" at bounding box center [818, 268] width 1108 height 982
drag, startPoint x: 1037, startPoint y: 512, endPoint x: 582, endPoint y: 391, distance: 470.8
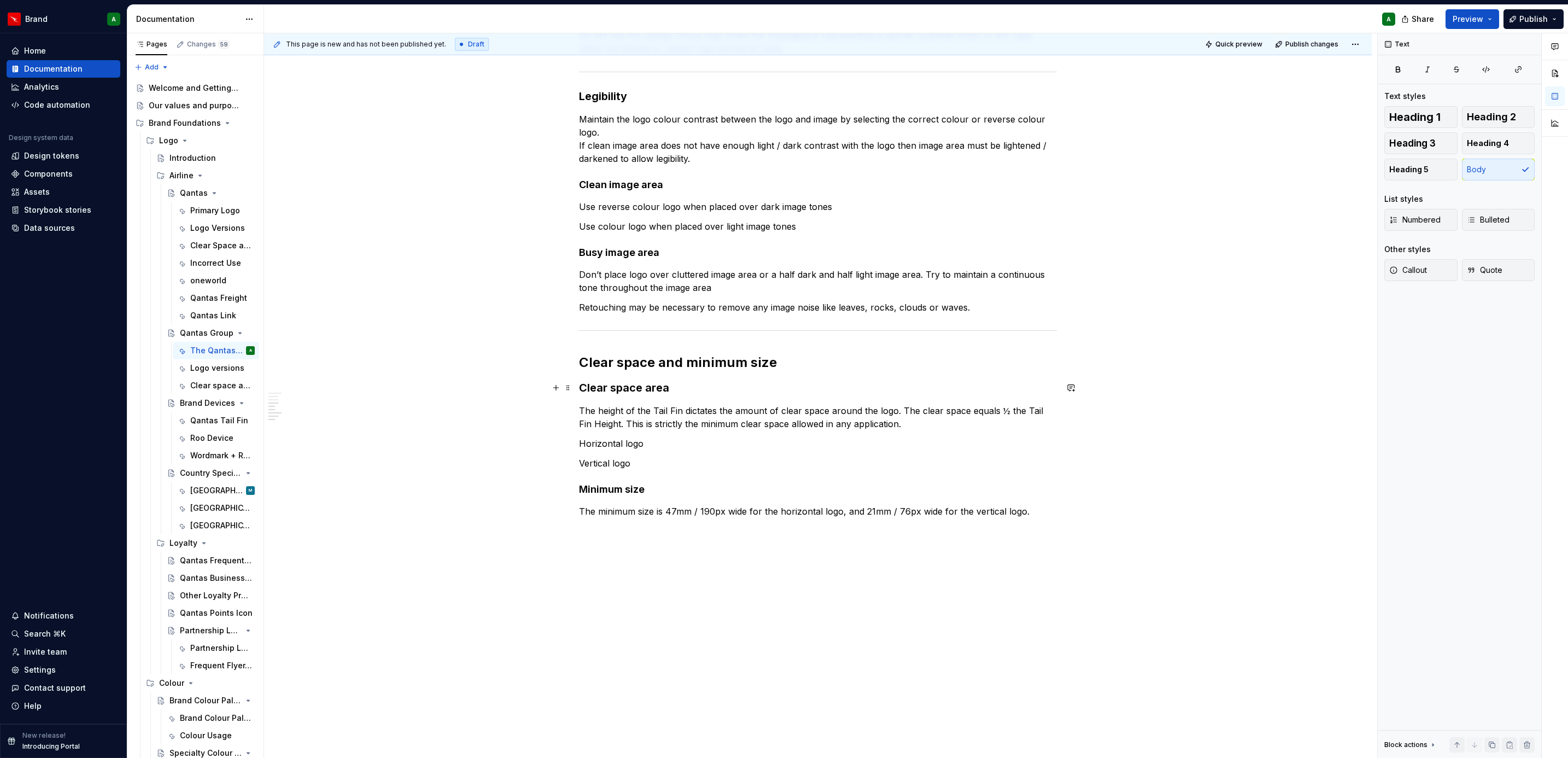
drag, startPoint x: 582, startPoint y: 391, endPoint x: 581, endPoint y: 362, distance: 29.0
click at [581, 362] on h2 "Clear space and minimum size" at bounding box center [818, 362] width 478 height 18
drag, startPoint x: 582, startPoint y: 362, endPoint x: 1035, endPoint y: 529, distance: 482.8
click at [1035, 529] on div "The Qantas Group logo This logo is unique in that it represents both Qantas and…" at bounding box center [818, 168] width 478 height 728
copy div "Clear space and minimum size Clear space area The height of the Tail Fin dictat…"
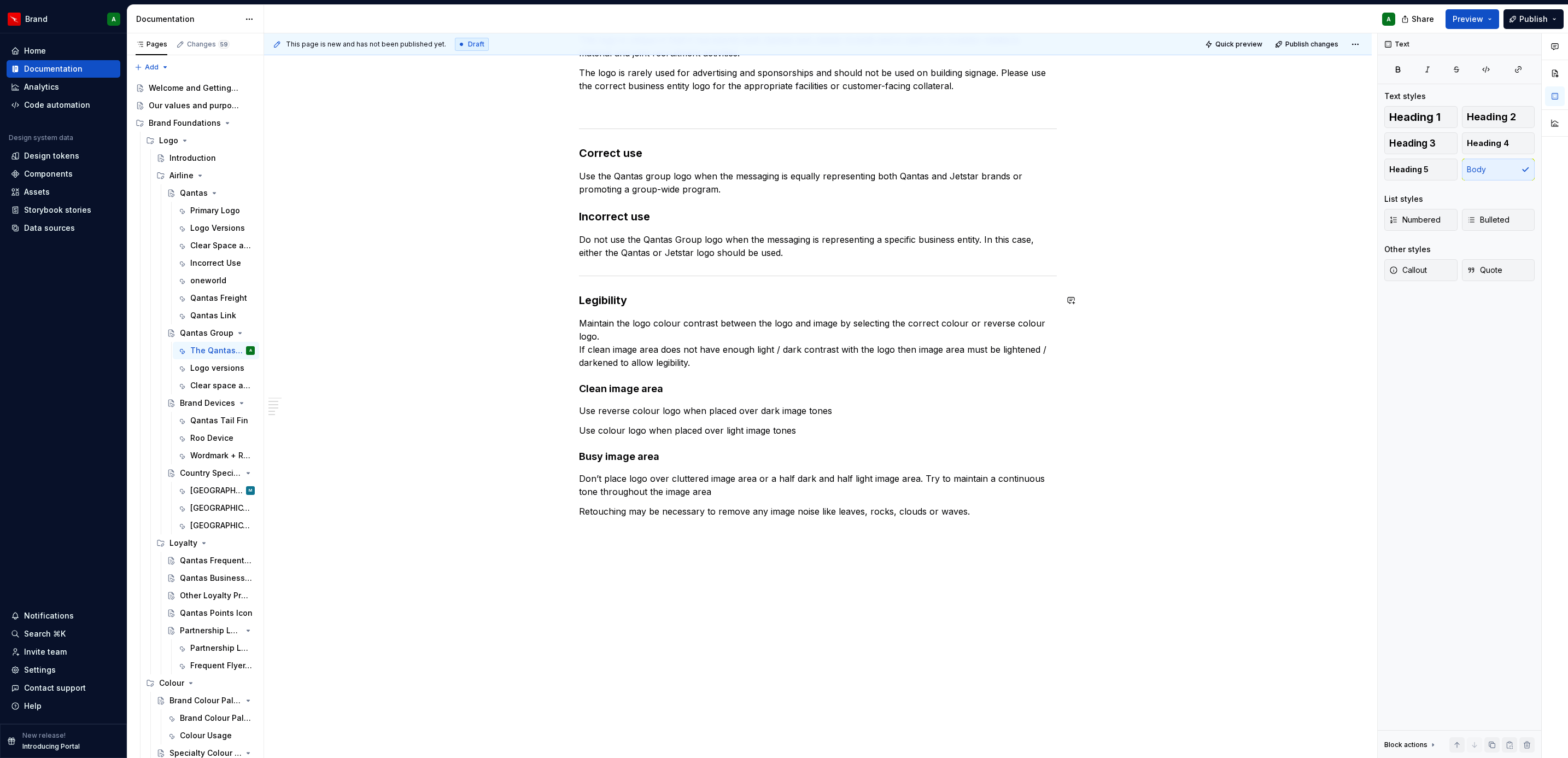
scroll to position [0, 0]
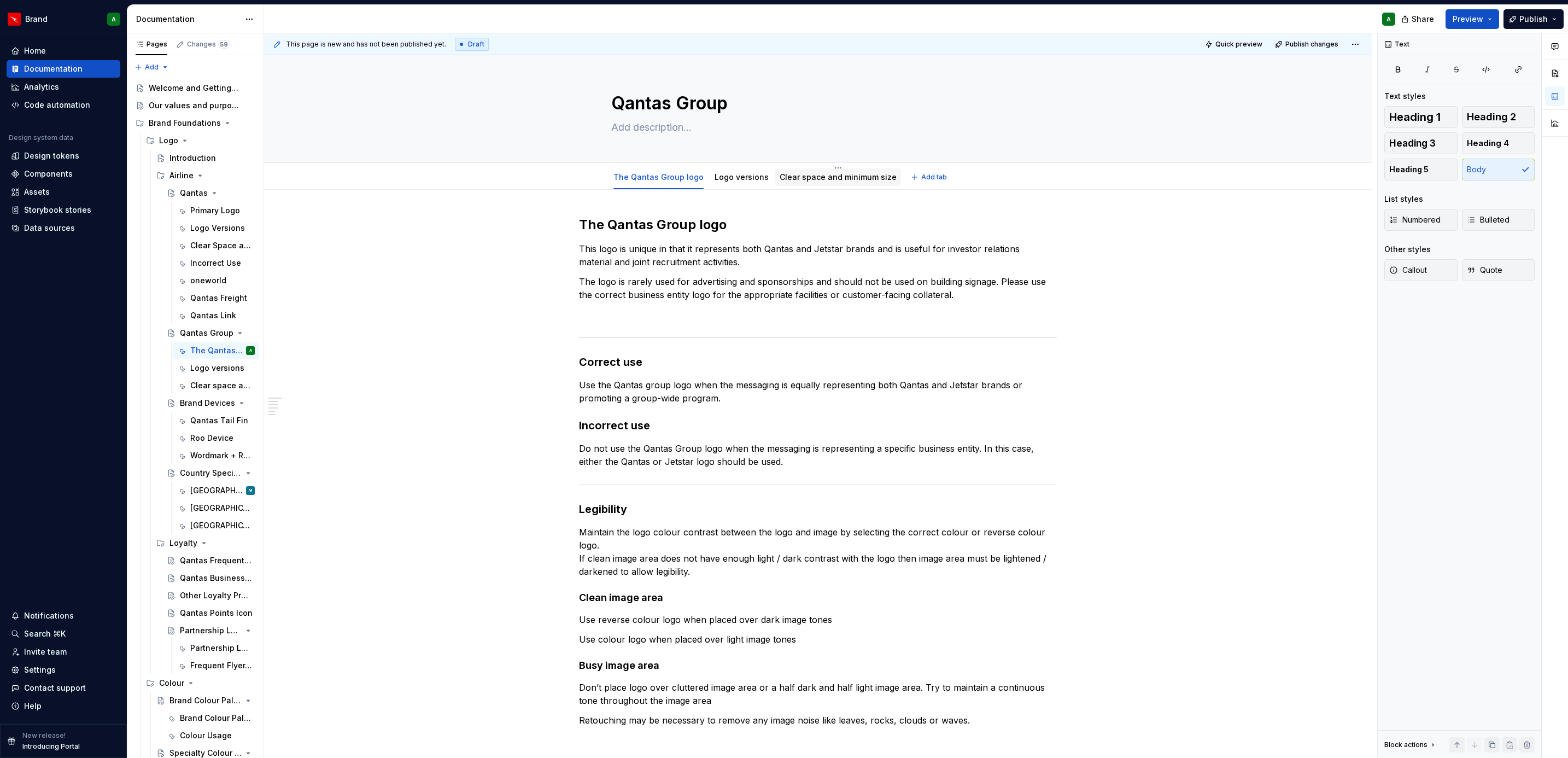
click at [847, 180] on link "Clear space and minimum size" at bounding box center [838, 177] width 117 height 9
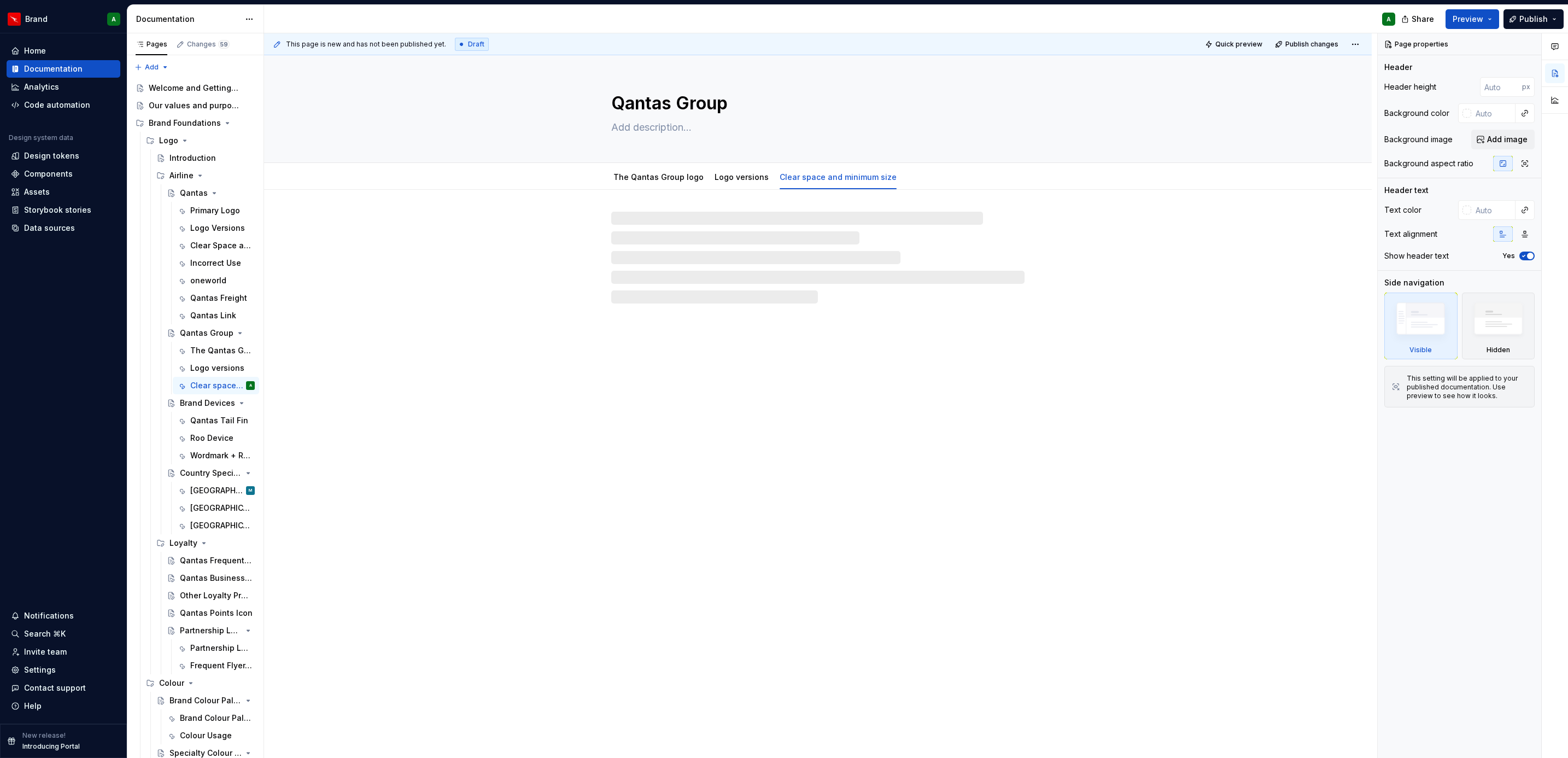
click at [763, 240] on div at bounding box center [818, 258] width 413 height 92
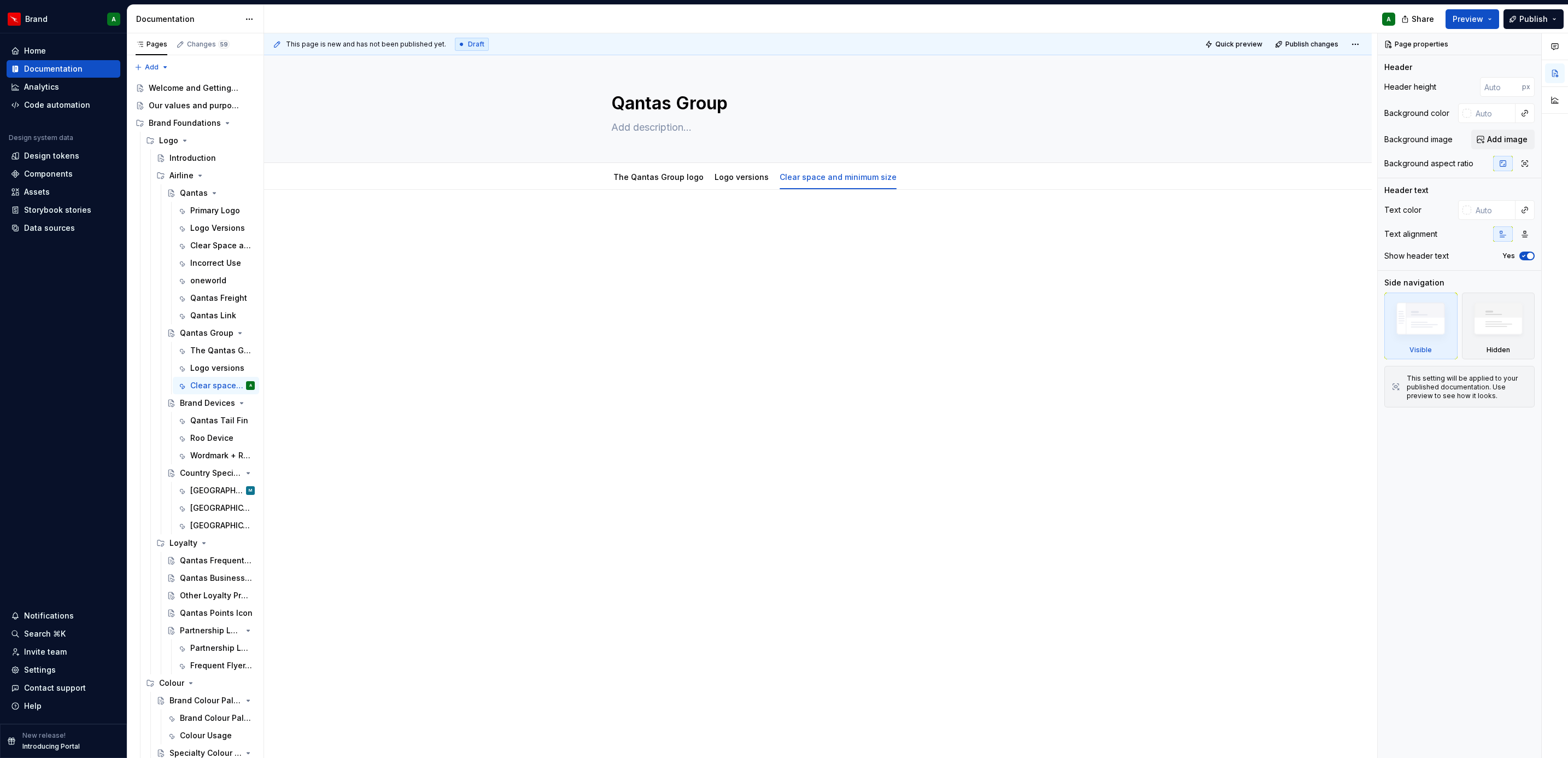
click at [705, 237] on div at bounding box center [818, 237] width 478 height 42
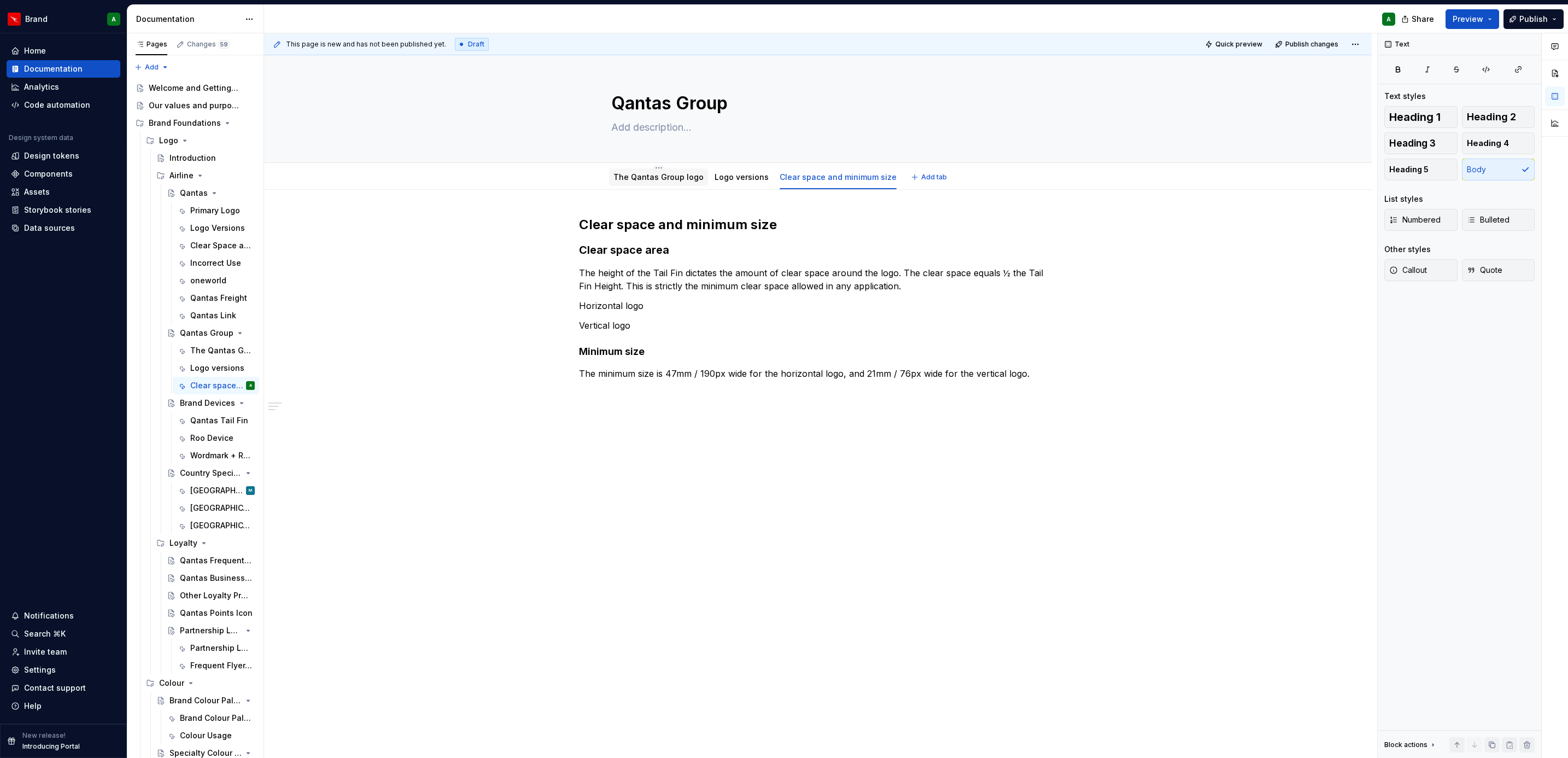
click at [660, 183] on div "The Qantas Group logo" at bounding box center [658, 177] width 90 height 11
click at [648, 176] on link "The Qantas Group logo" at bounding box center [658, 177] width 90 height 9
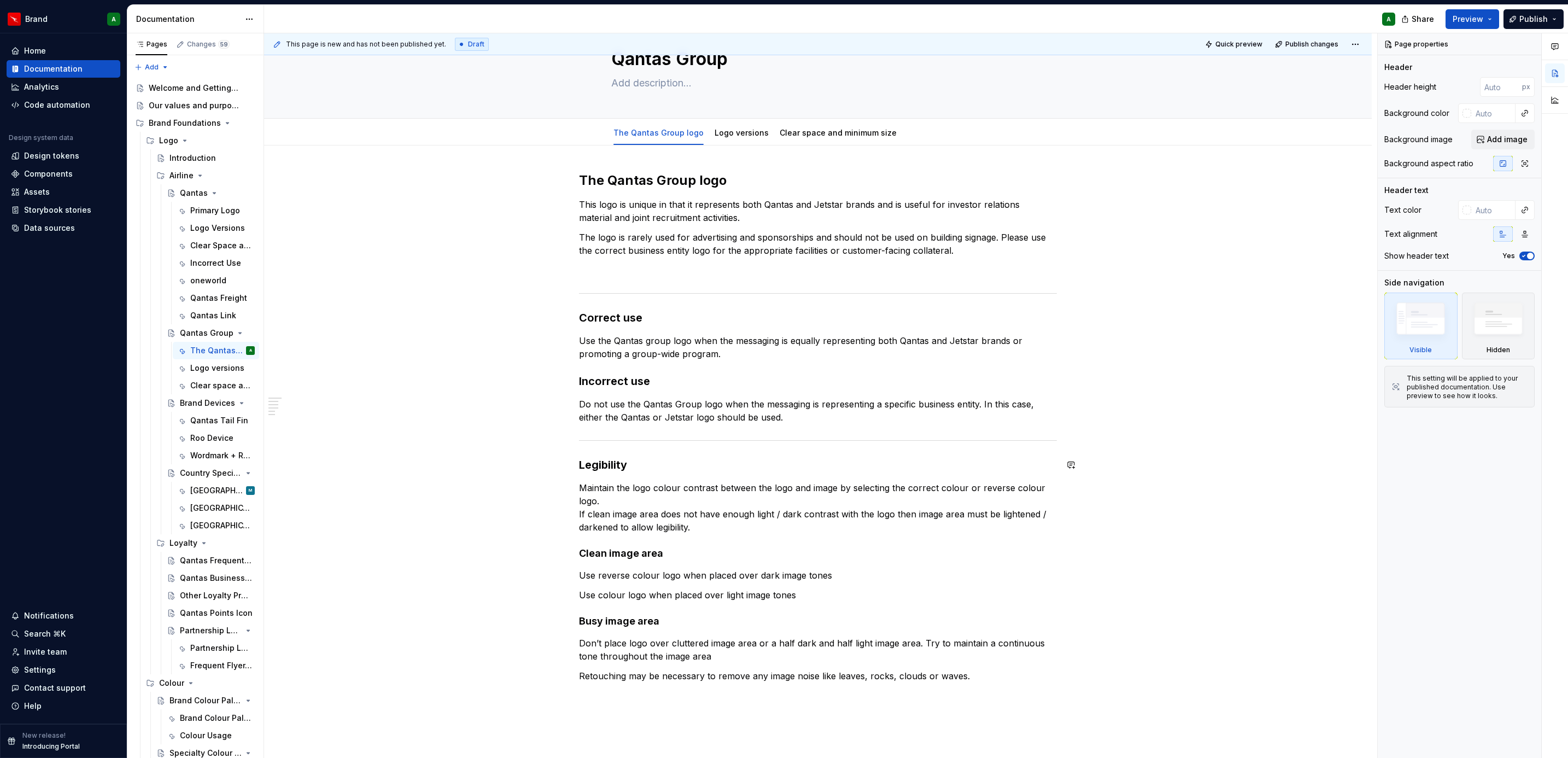
scroll to position [88, 0]
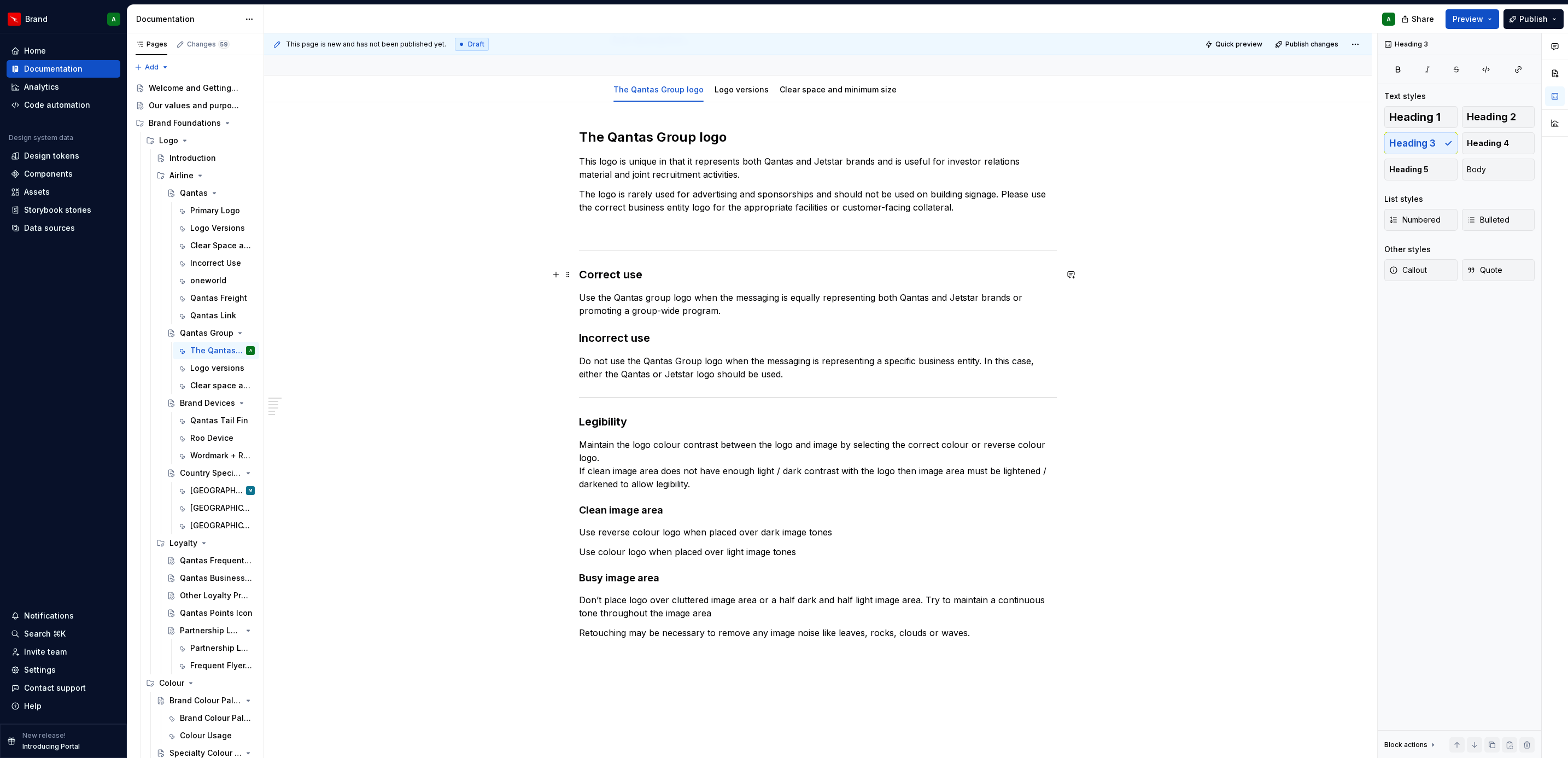
click at [581, 278] on h3 "Correct use" at bounding box center [818, 275] width 478 height 15
click at [921, 89] on span "Add tab" at bounding box center [934, 89] width 26 height 9
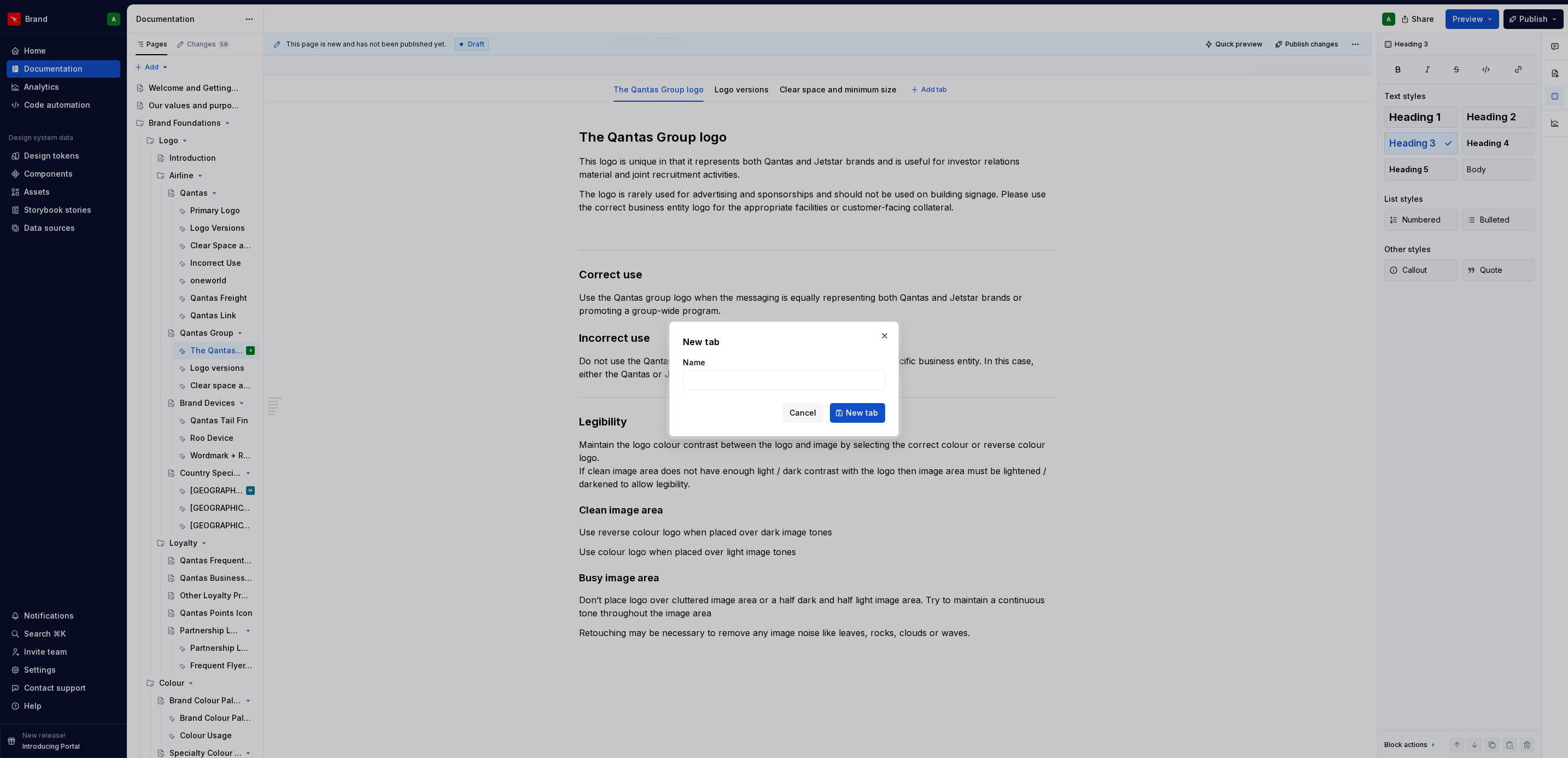
type textarea "*"
type input "Legibility"
click button "New tab" at bounding box center [857, 413] width 55 height 20
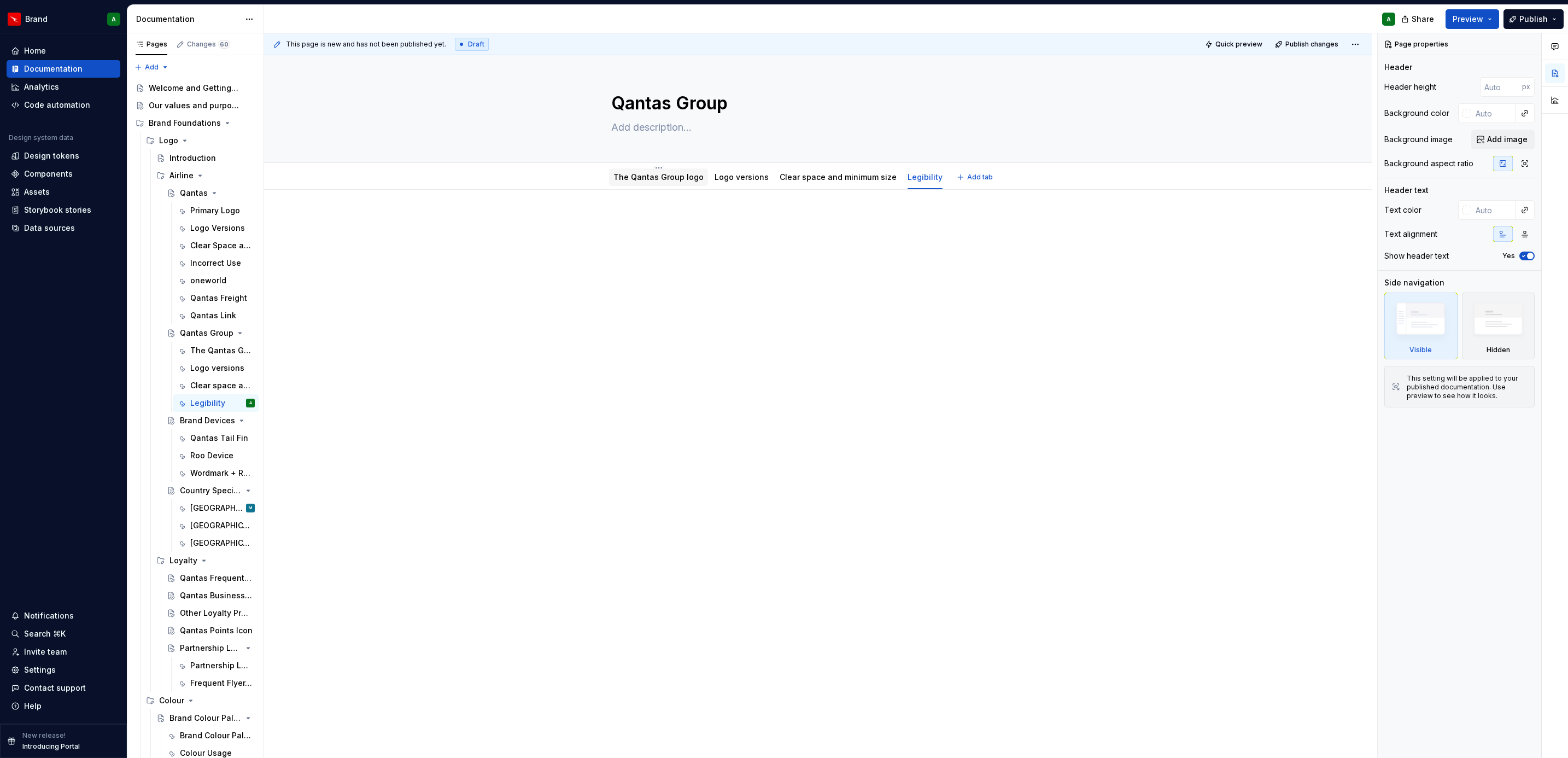
click at [655, 179] on link "The Qantas Group logo" at bounding box center [658, 177] width 90 height 9
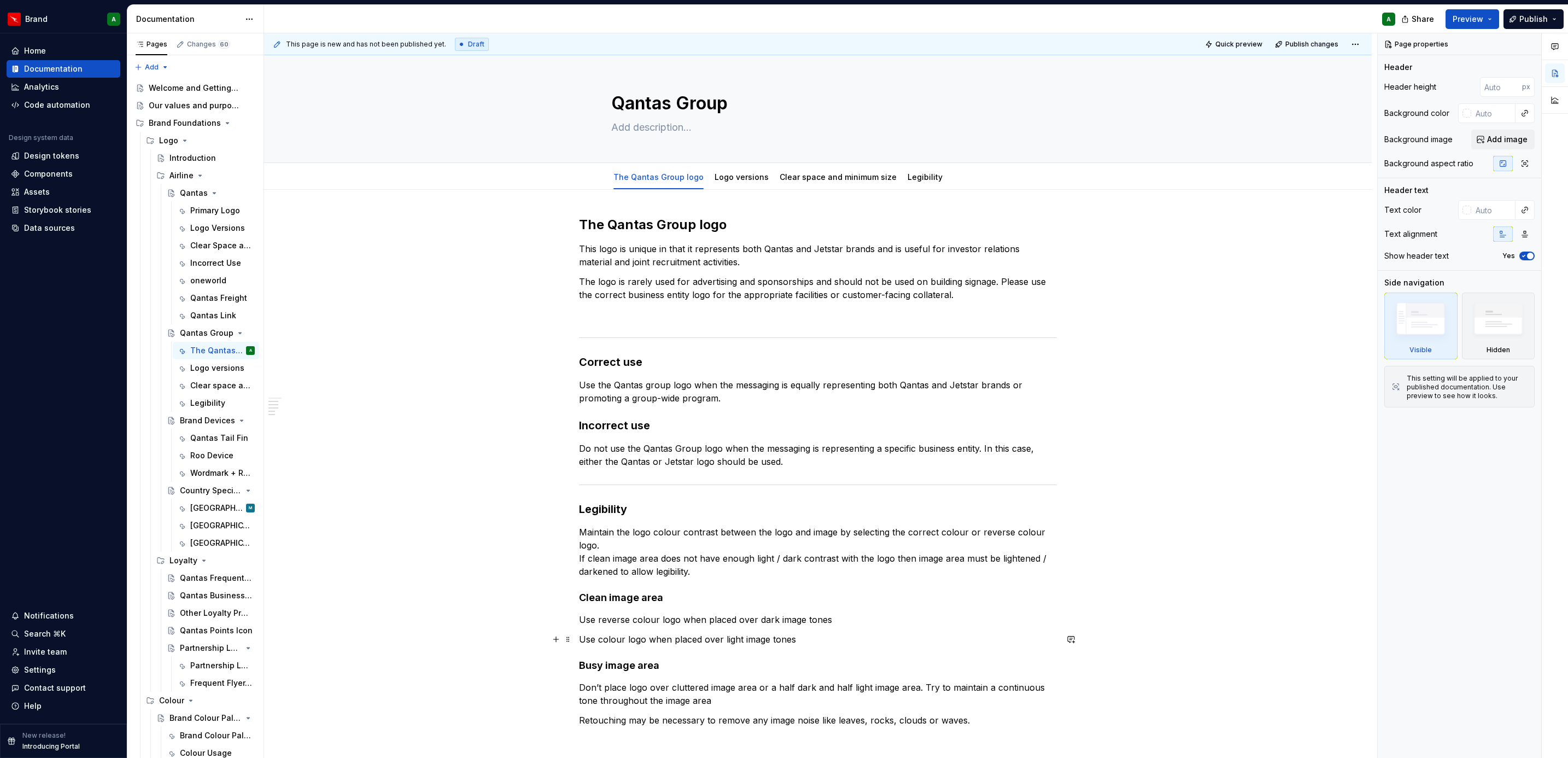
scroll to position [209, 0]
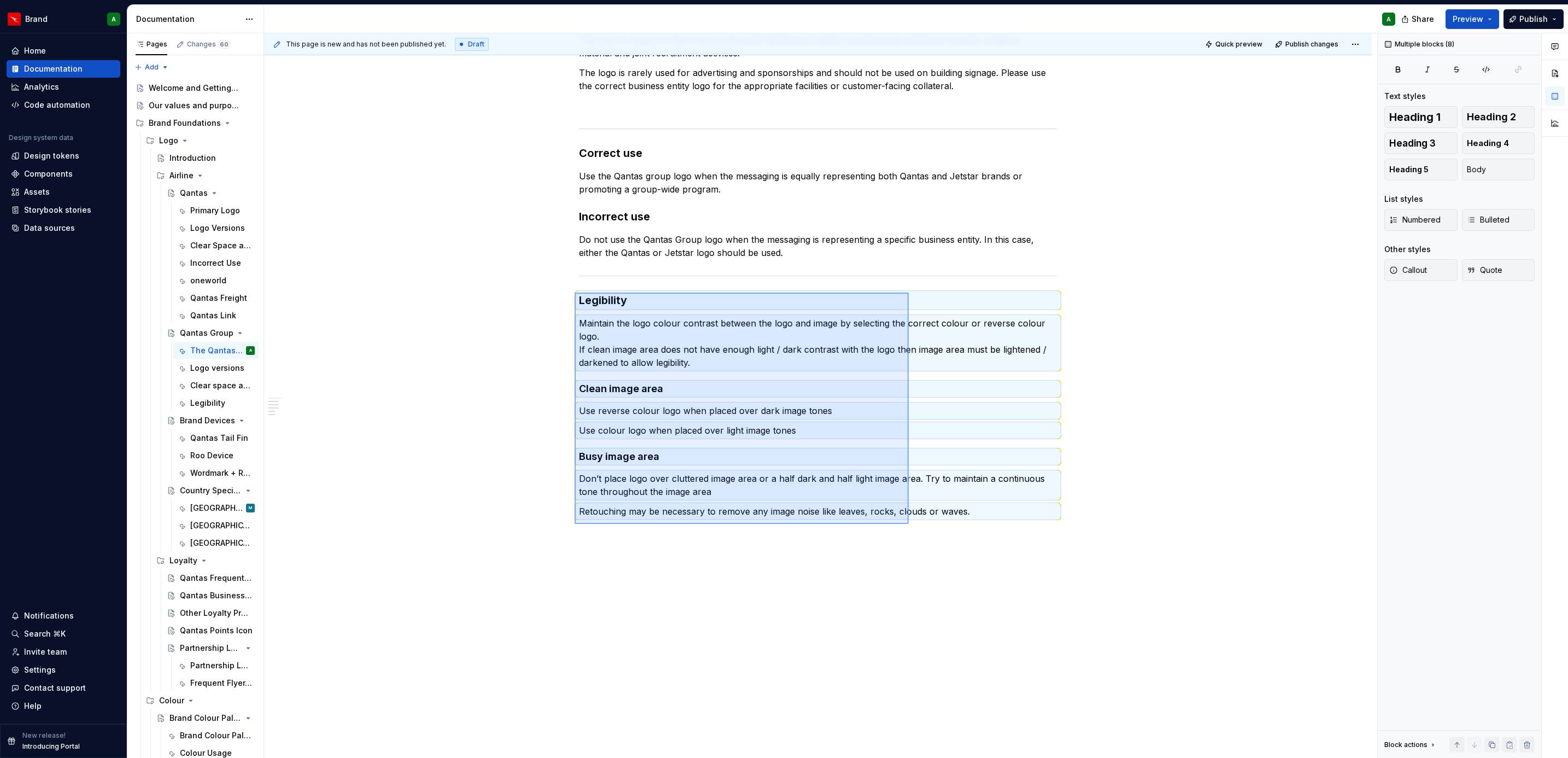
drag, startPoint x: 575, startPoint y: 293, endPoint x: 909, endPoint y: 524, distance: 406.1
click at [909, 524] on div "This page is new and has not been published yet. Draft Quick preview Publish ch…" at bounding box center [821, 396] width 1113 height 726
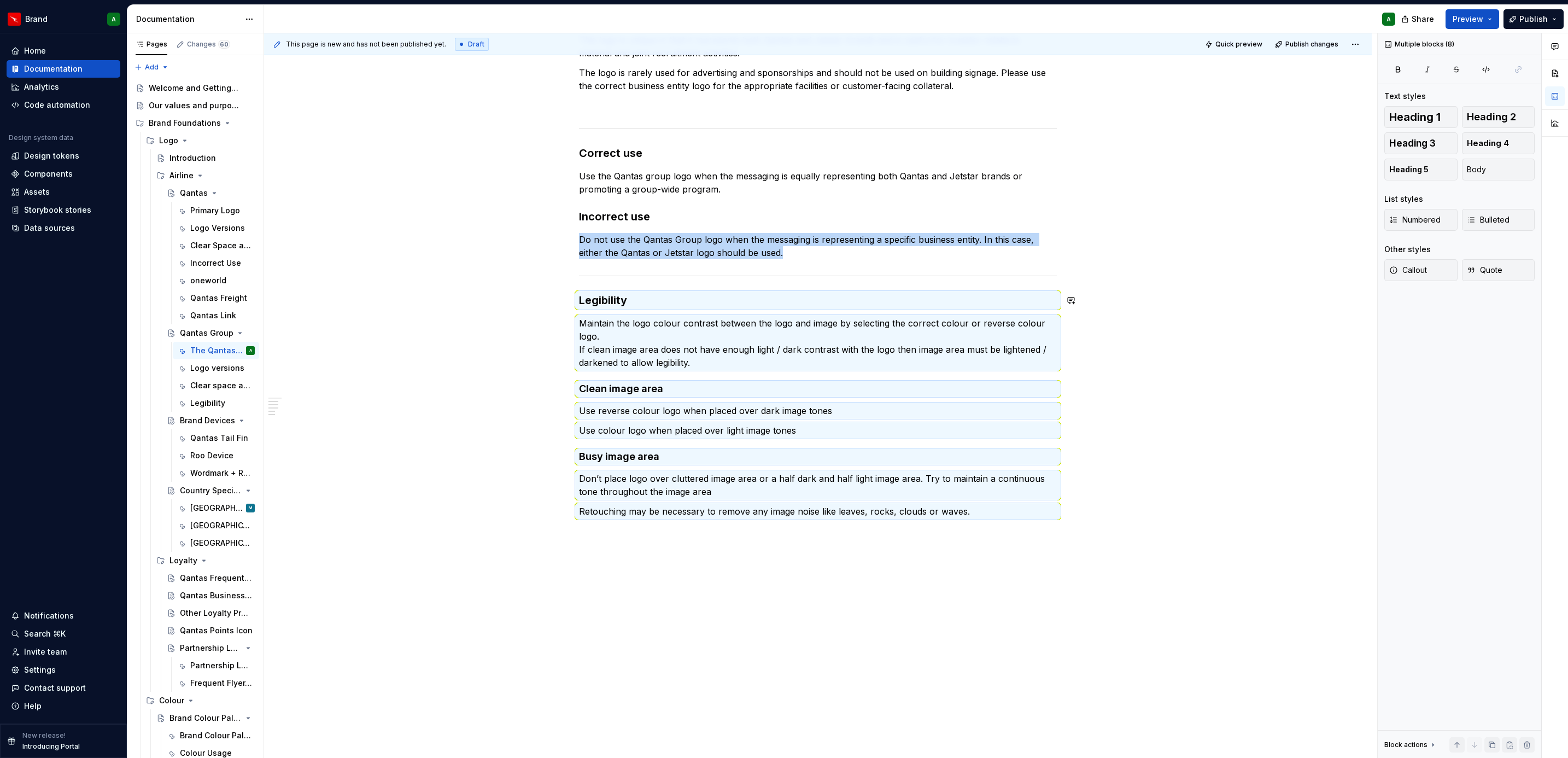
scroll to position [0, 0]
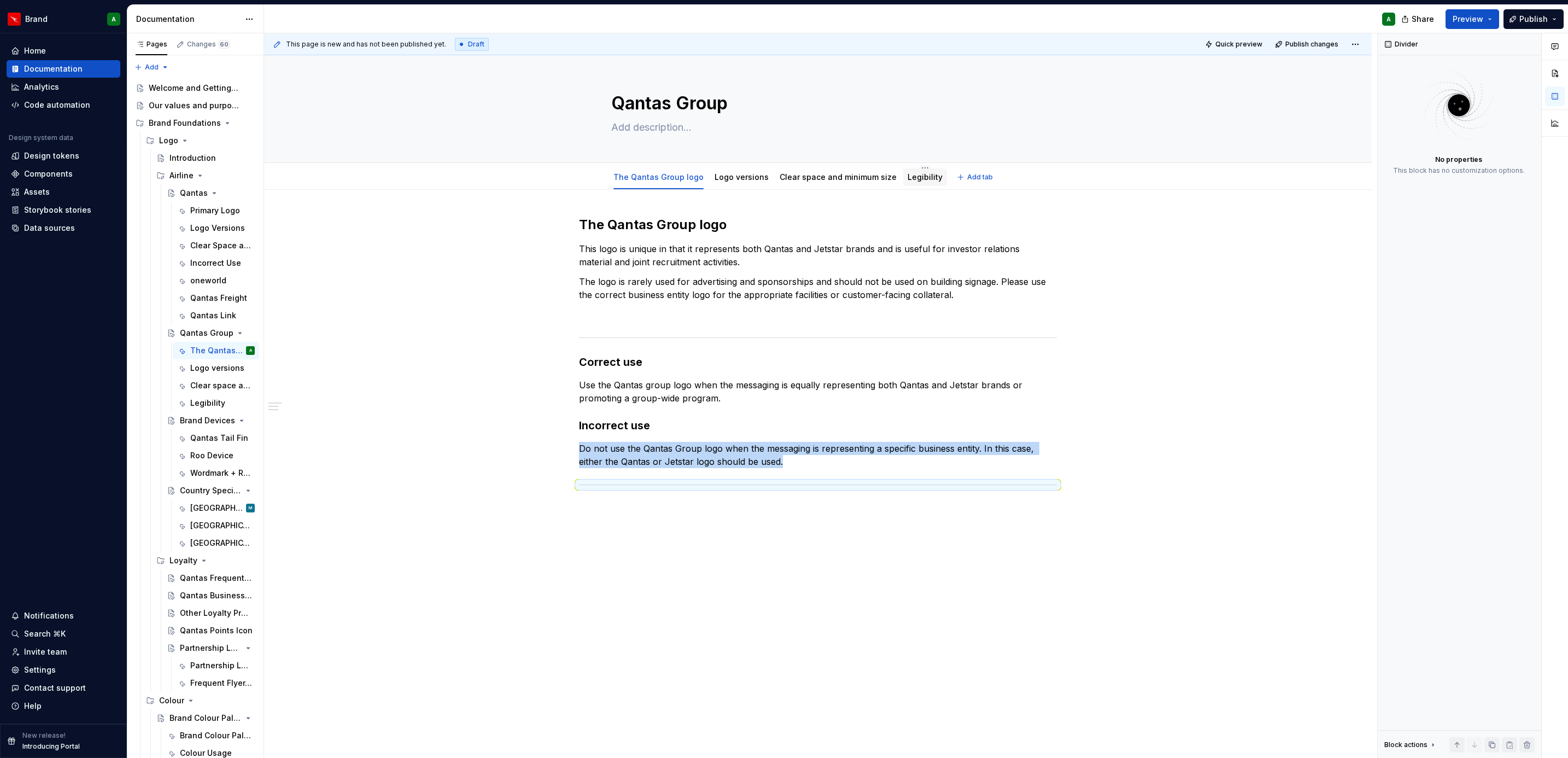
click at [907, 181] on link "Legibility" at bounding box center [924, 177] width 35 height 9
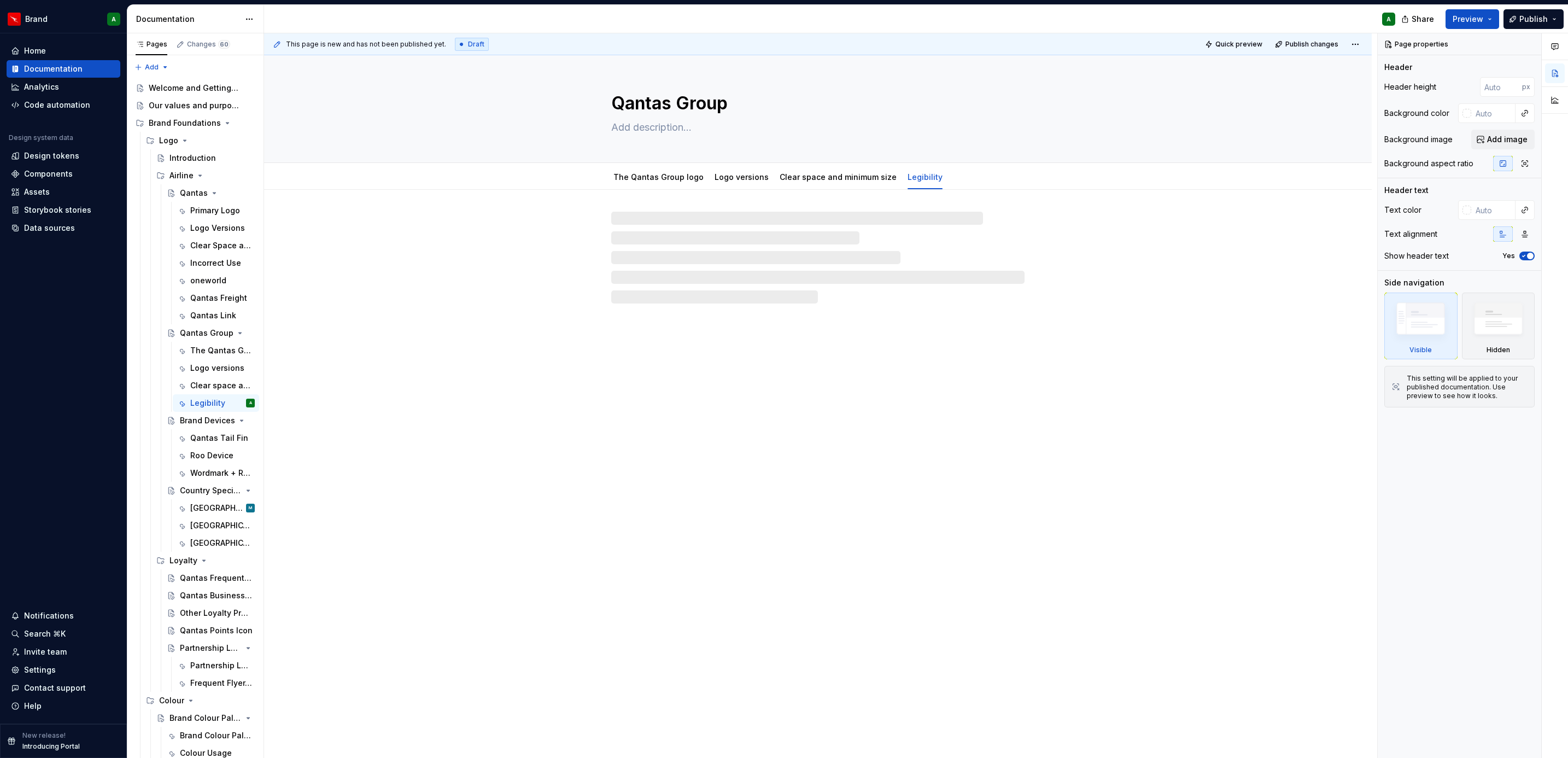
click at [817, 257] on div at bounding box center [818, 258] width 413 height 92
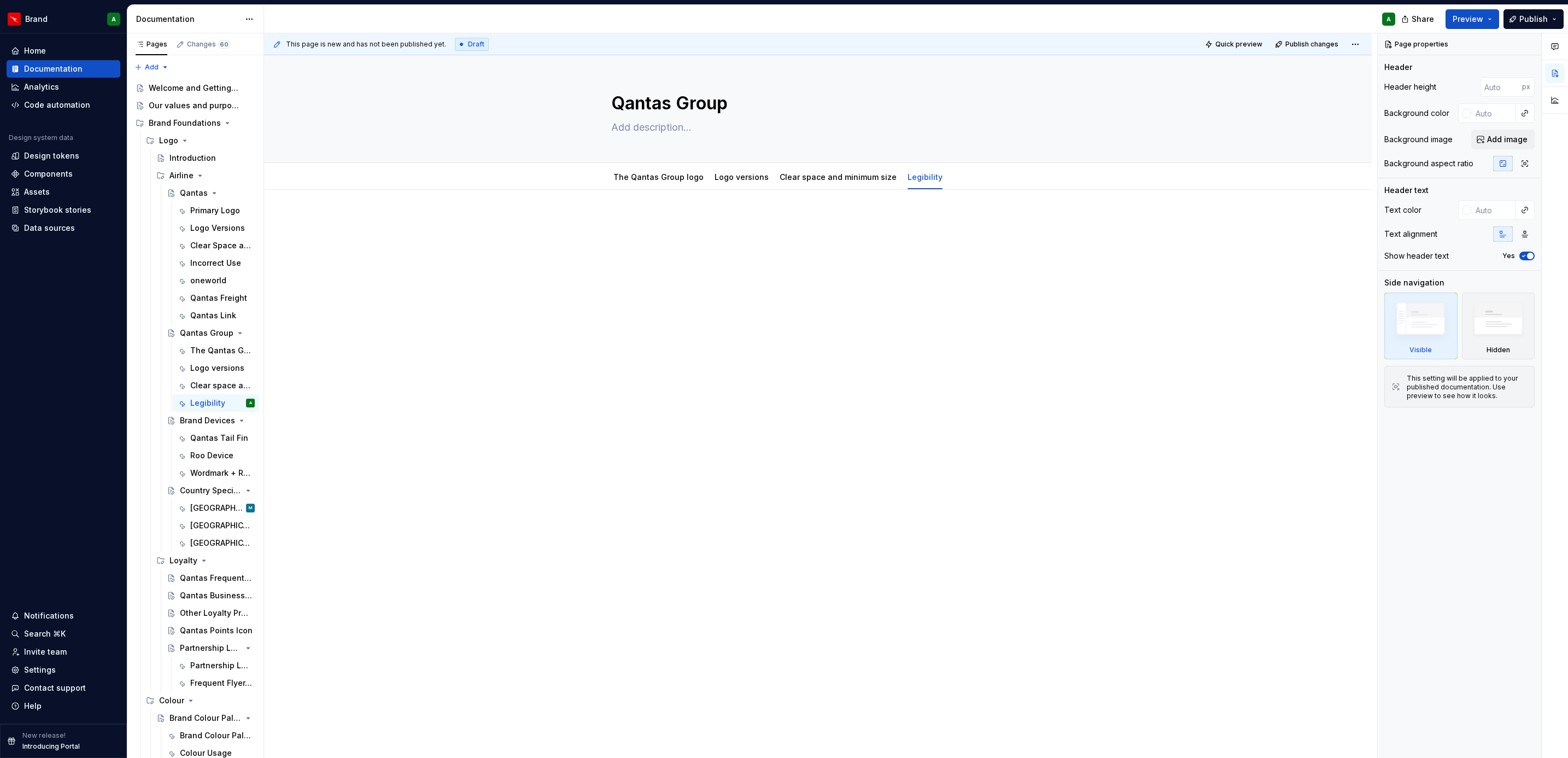
click at [745, 247] on div at bounding box center [818, 237] width 478 height 42
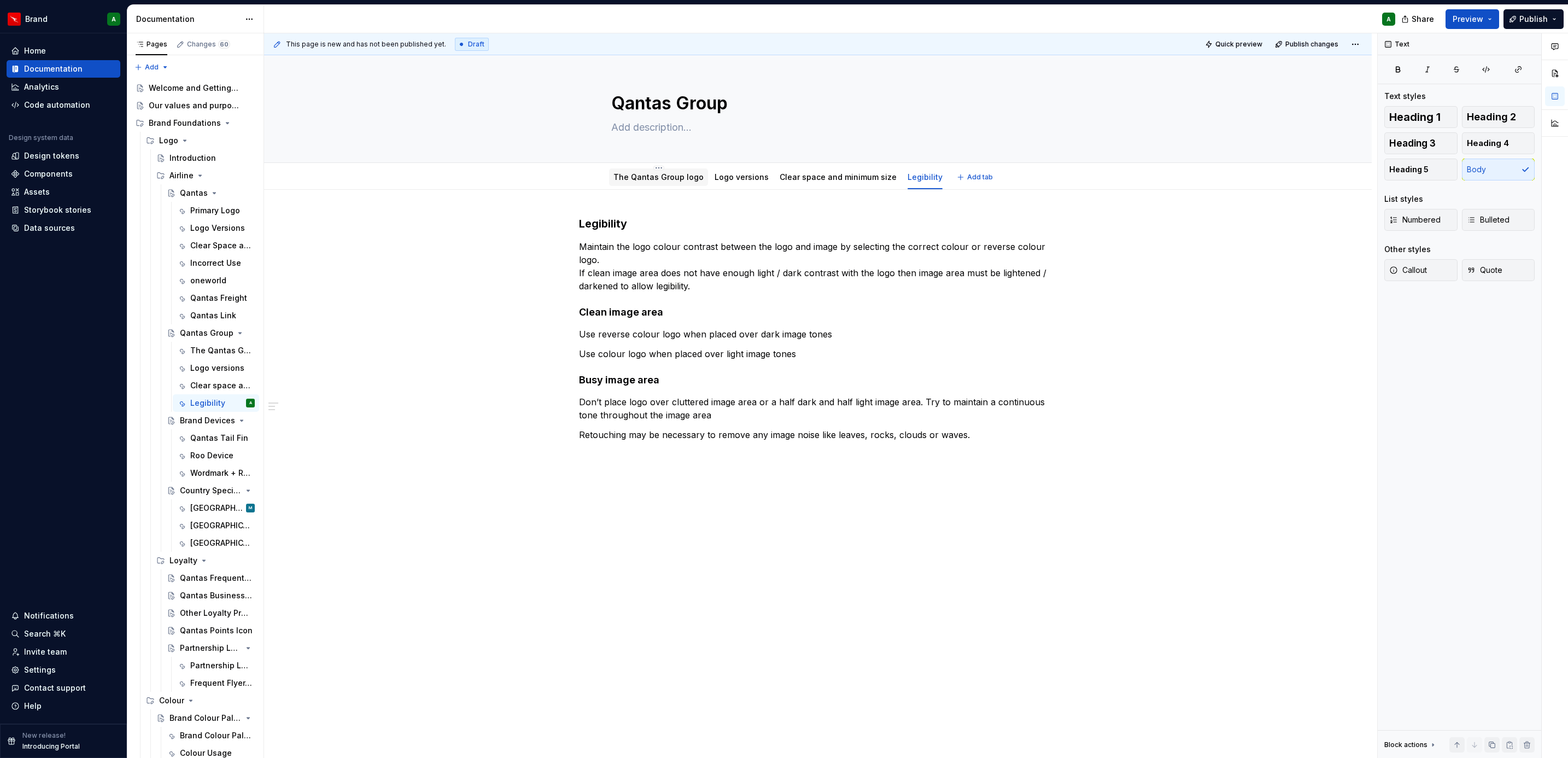
click at [667, 174] on link "The Qantas Group logo" at bounding box center [658, 177] width 90 height 9
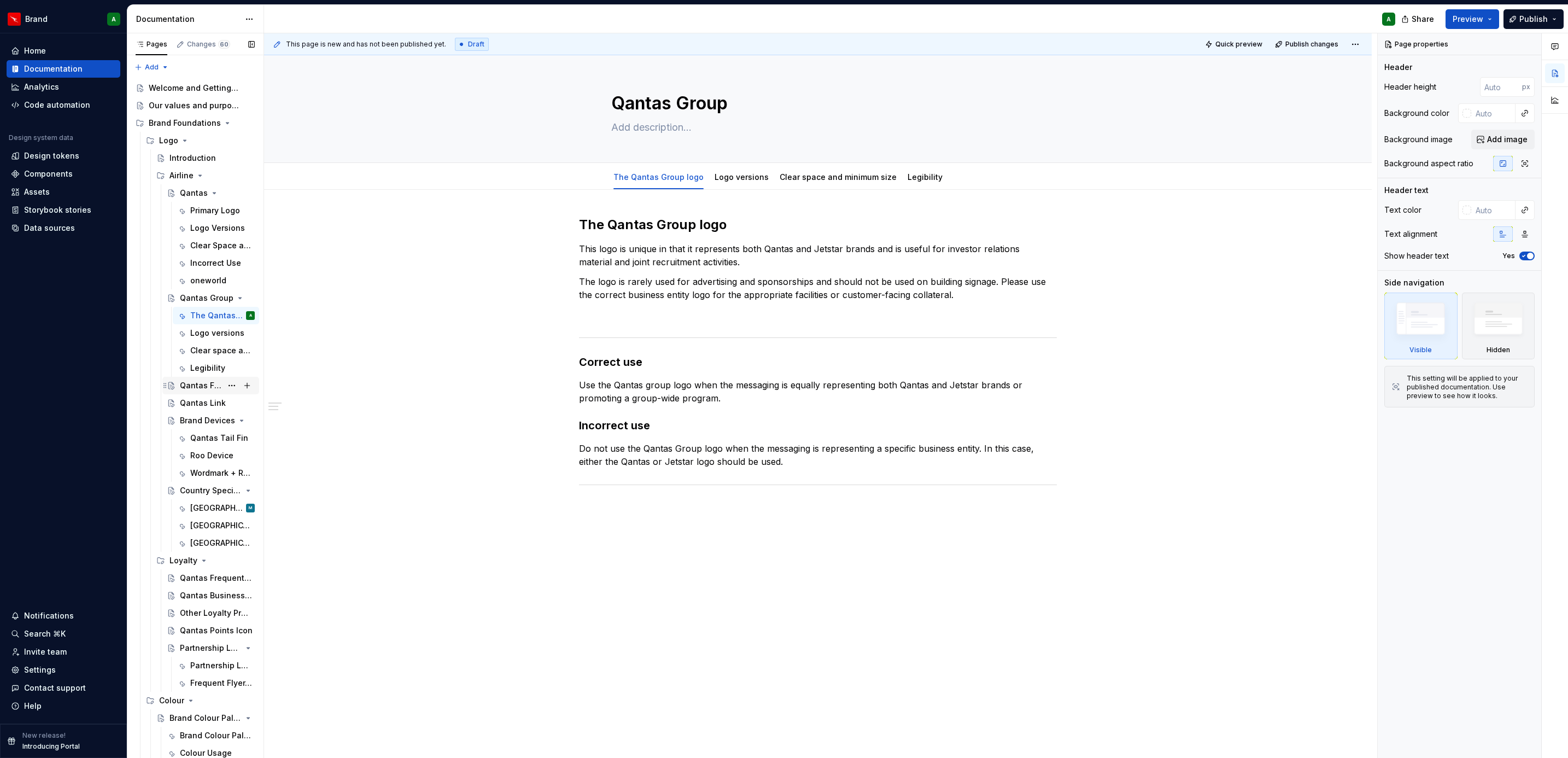
click at [189, 384] on div "Qantas Freight" at bounding box center [202, 385] width 43 height 11
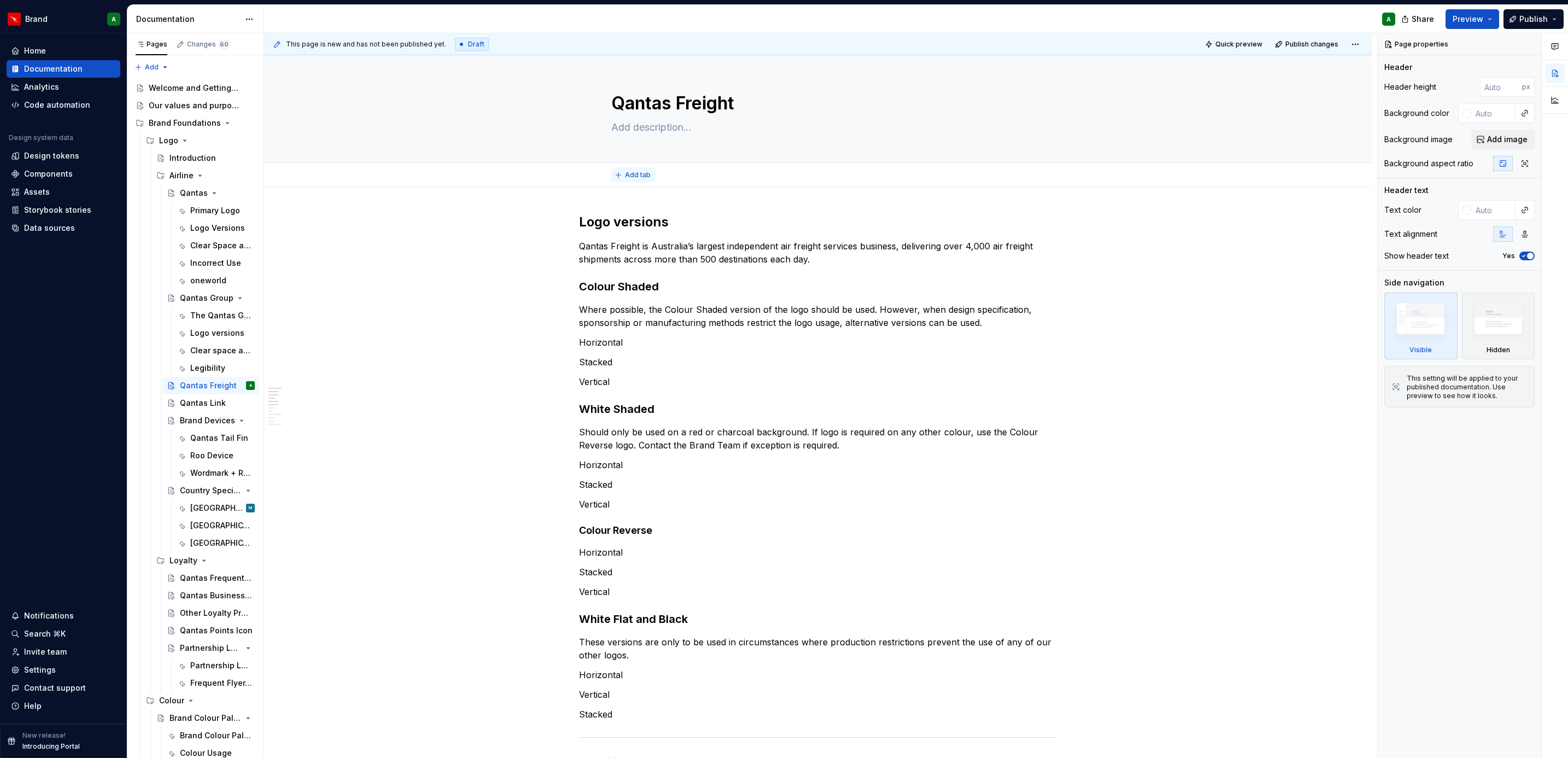
type textarea "*"
click at [635, 169] on button "Add tab" at bounding box center [633, 175] width 44 height 15
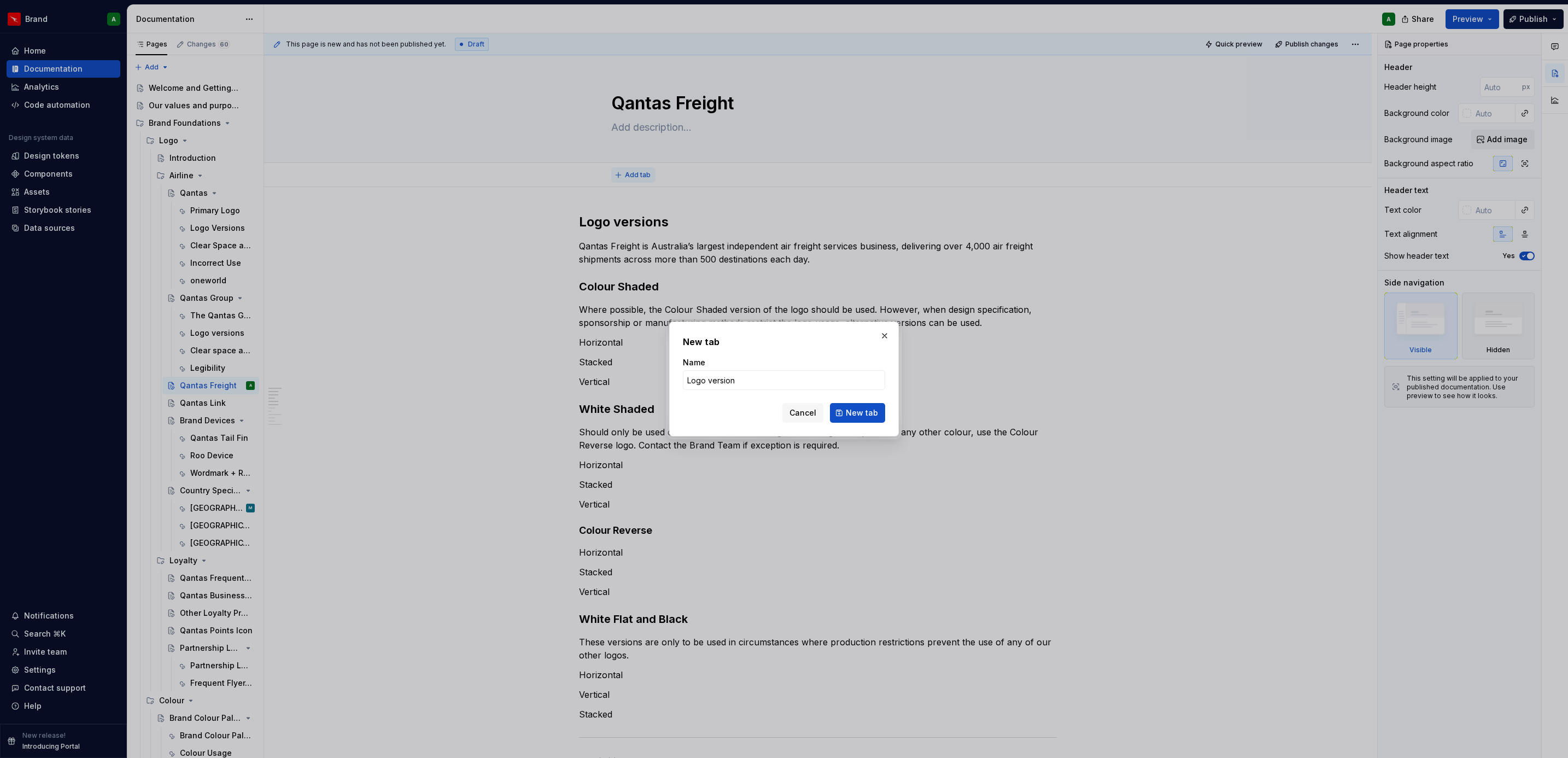
type input "Logo versions"
click button "New tab" at bounding box center [857, 413] width 55 height 20
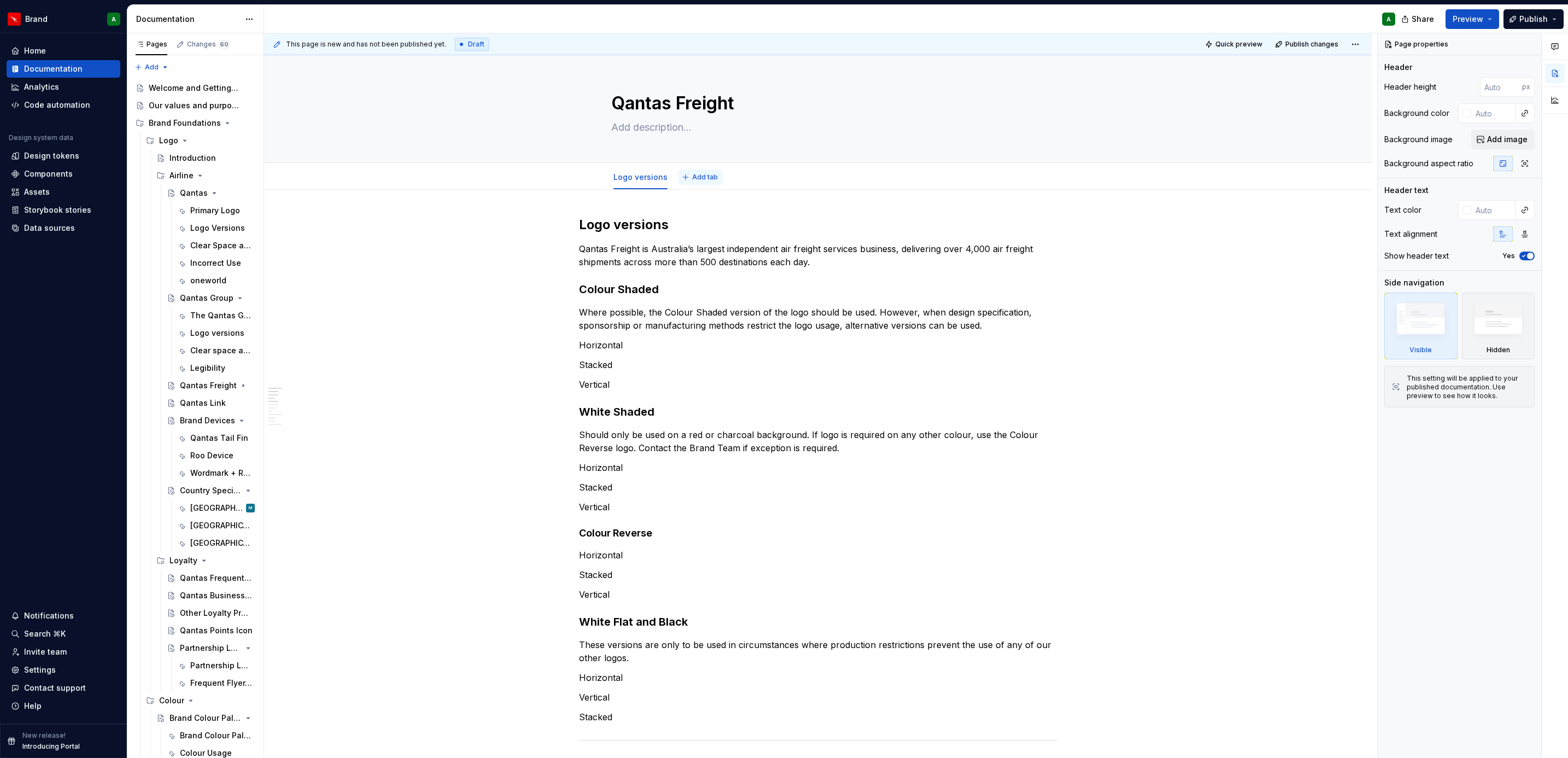
click at [710, 176] on span "Add tab" at bounding box center [705, 177] width 26 height 9
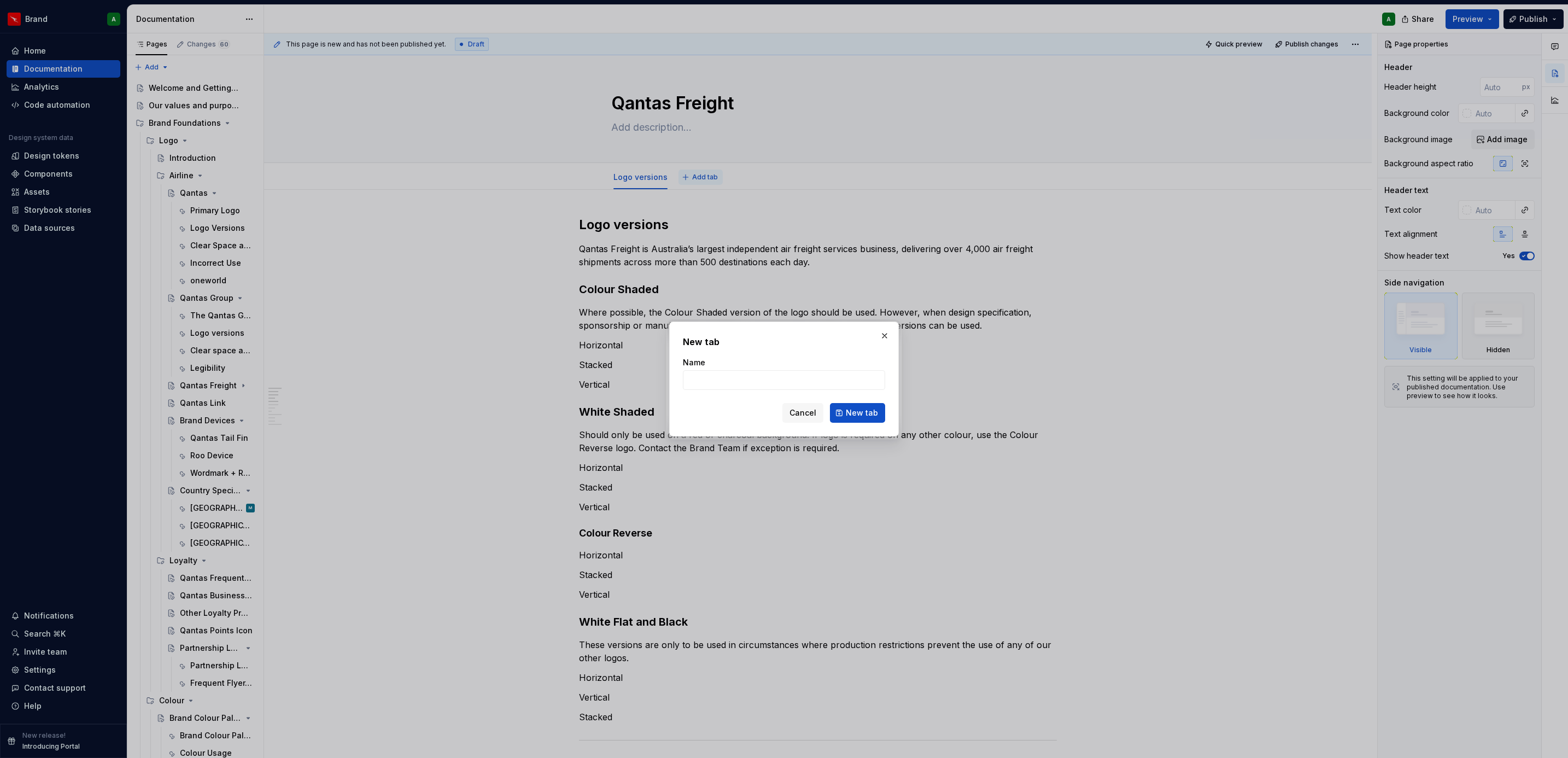
click at [710, 176] on div at bounding box center [784, 379] width 1568 height 758
type textarea "*"
click at [884, 338] on button "button" at bounding box center [884, 336] width 15 height 15
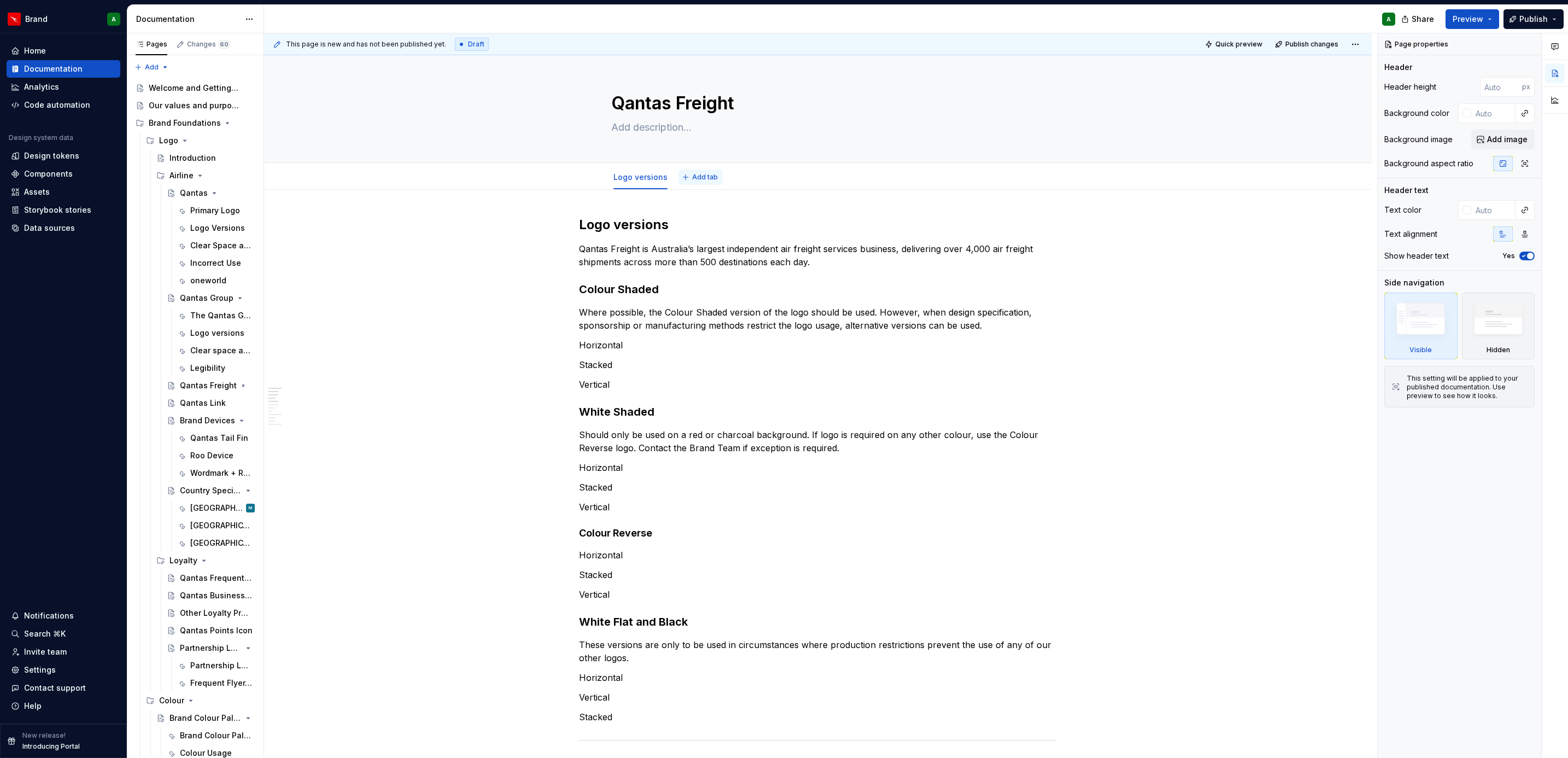
click at [705, 179] on span "Add tab" at bounding box center [705, 177] width 26 height 9
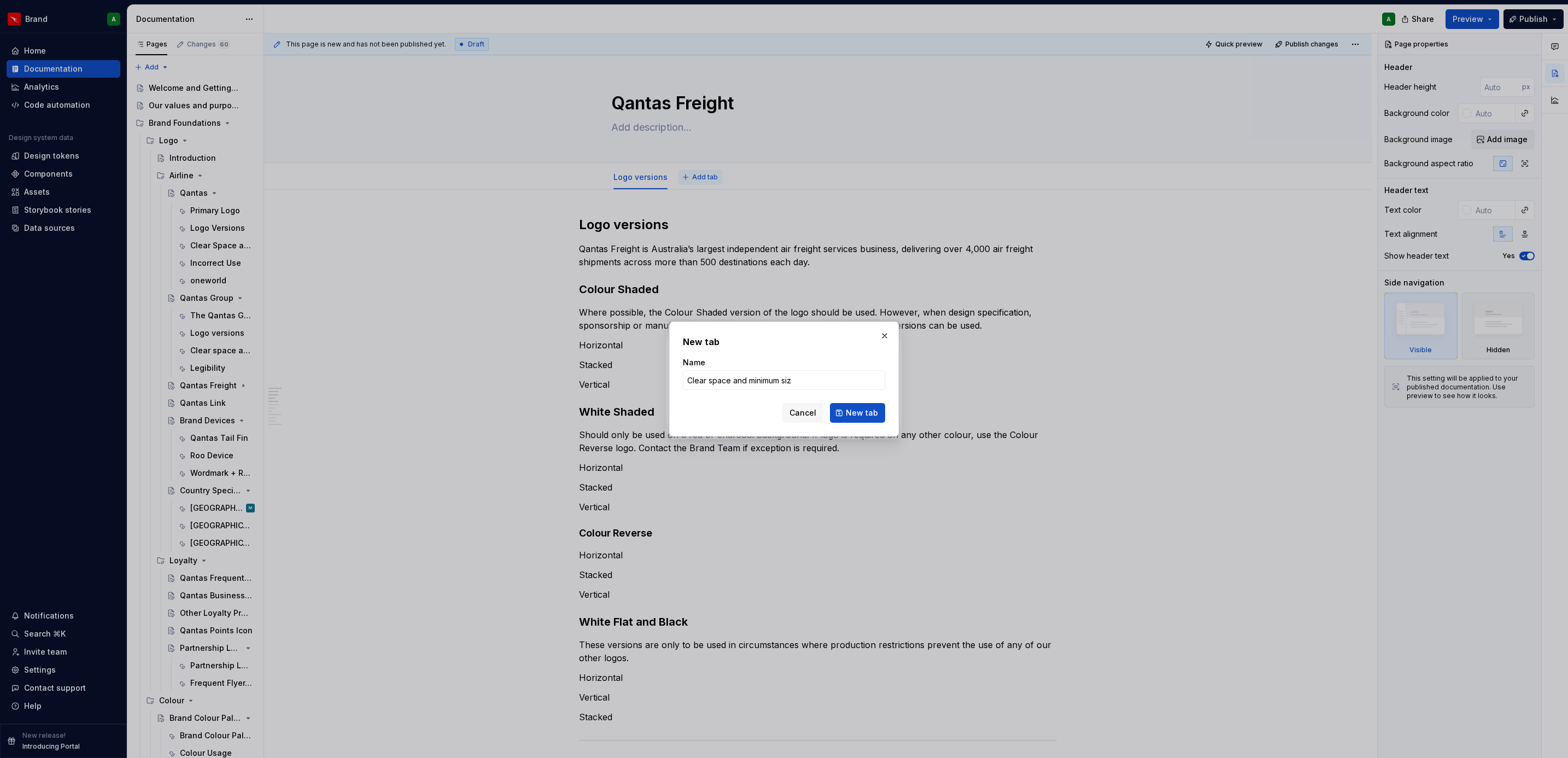
type input "Clear space and minimum size"
click button "New tab" at bounding box center [857, 413] width 55 height 20
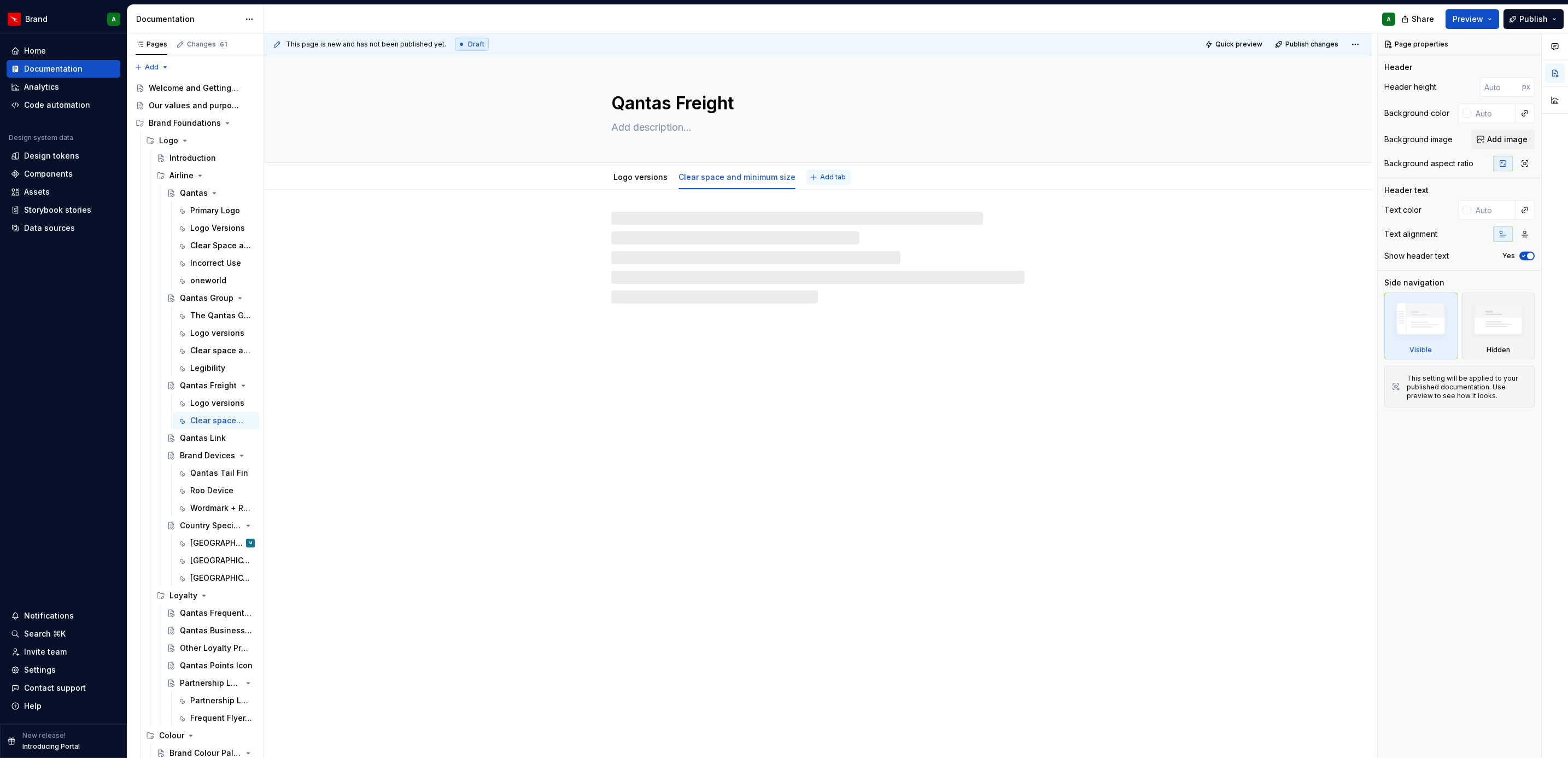
click at [823, 179] on span "Add tab" at bounding box center [832, 177] width 26 height 9
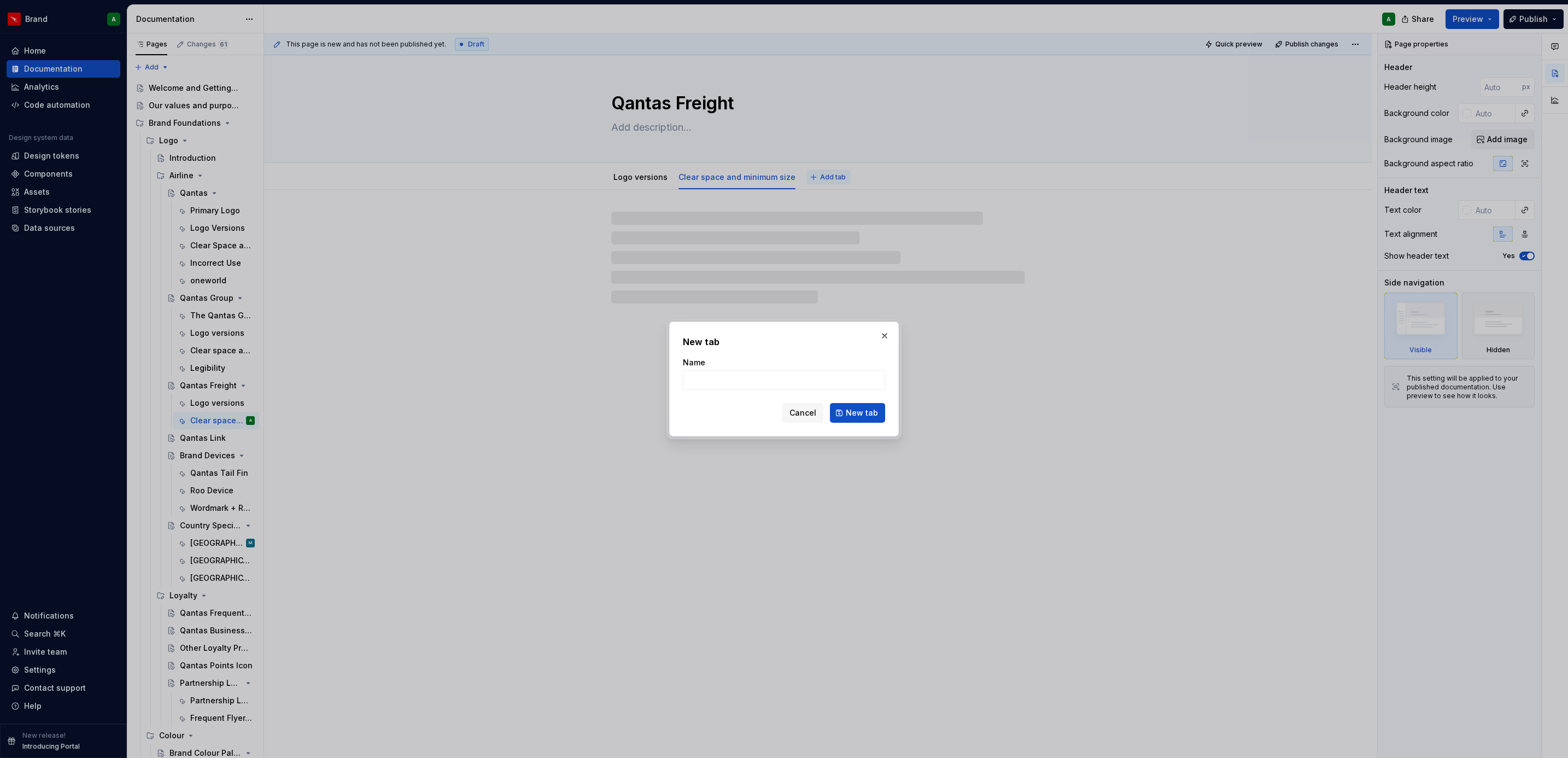
type textarea "*"
type input "Incorrec"
type textarea "*"
type input "Incorrect use"
click button "New tab" at bounding box center [857, 413] width 55 height 20
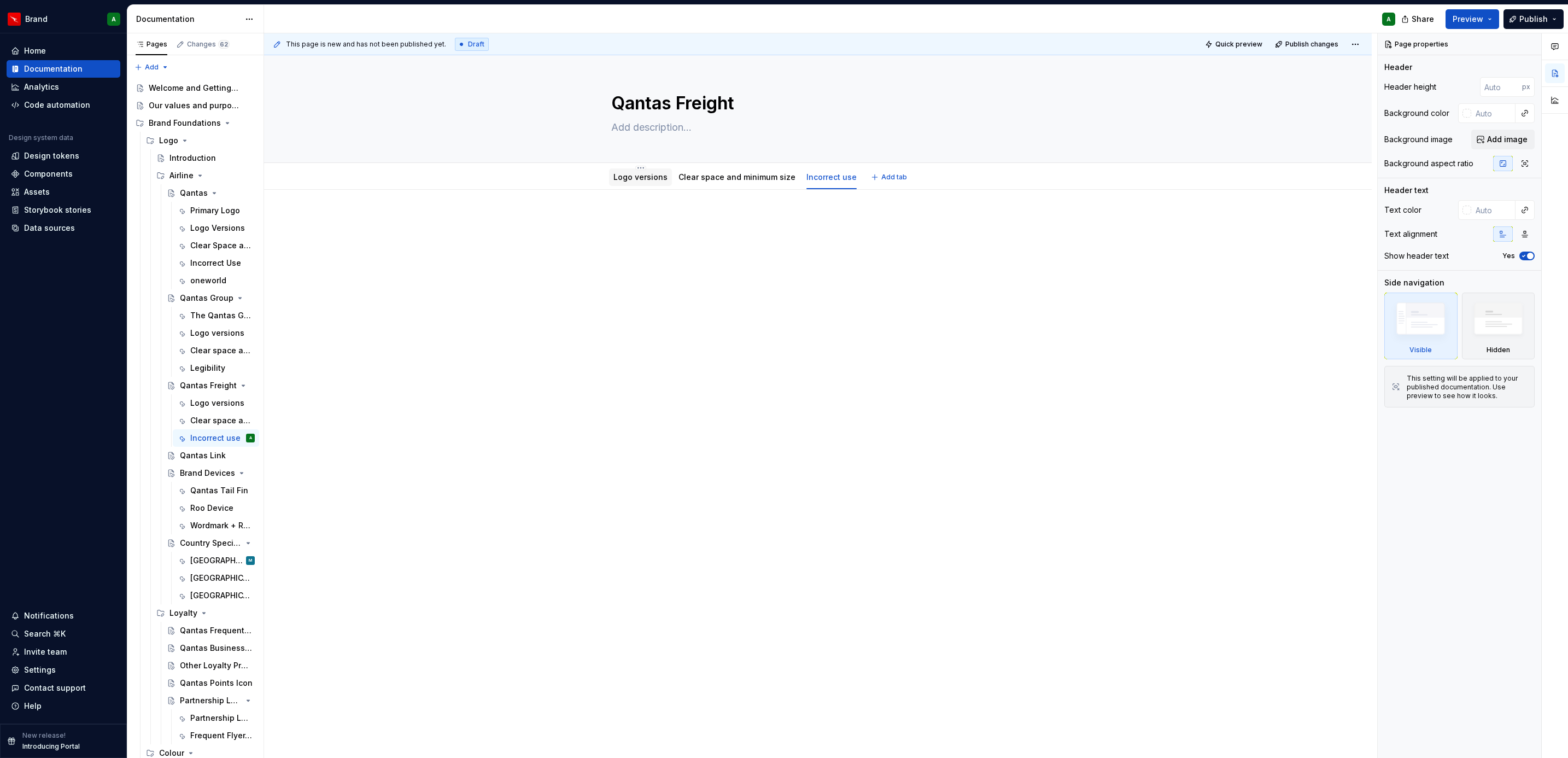
click at [632, 175] on link "Logo versions" at bounding box center [640, 177] width 54 height 9
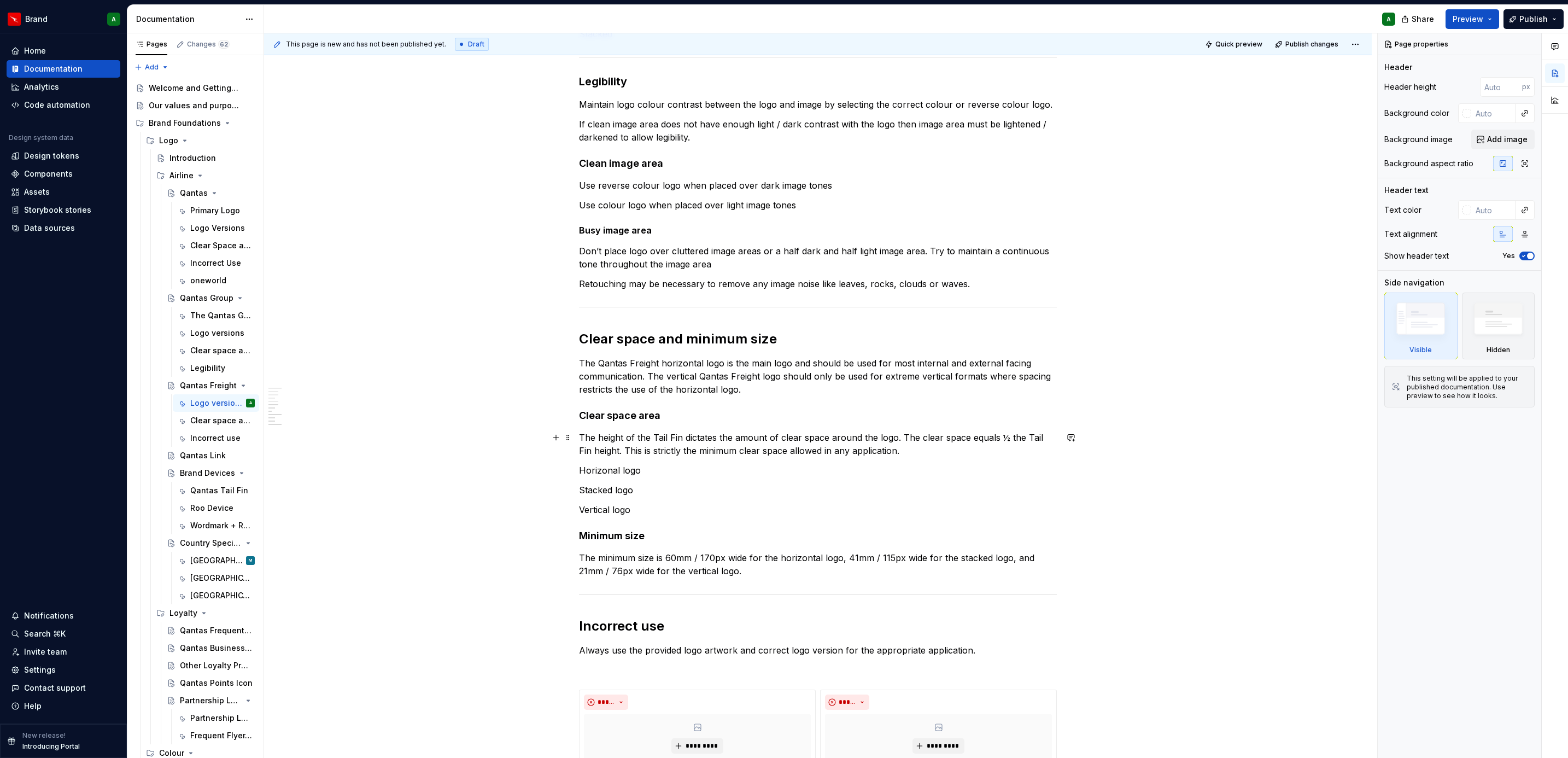
scroll to position [684, 0]
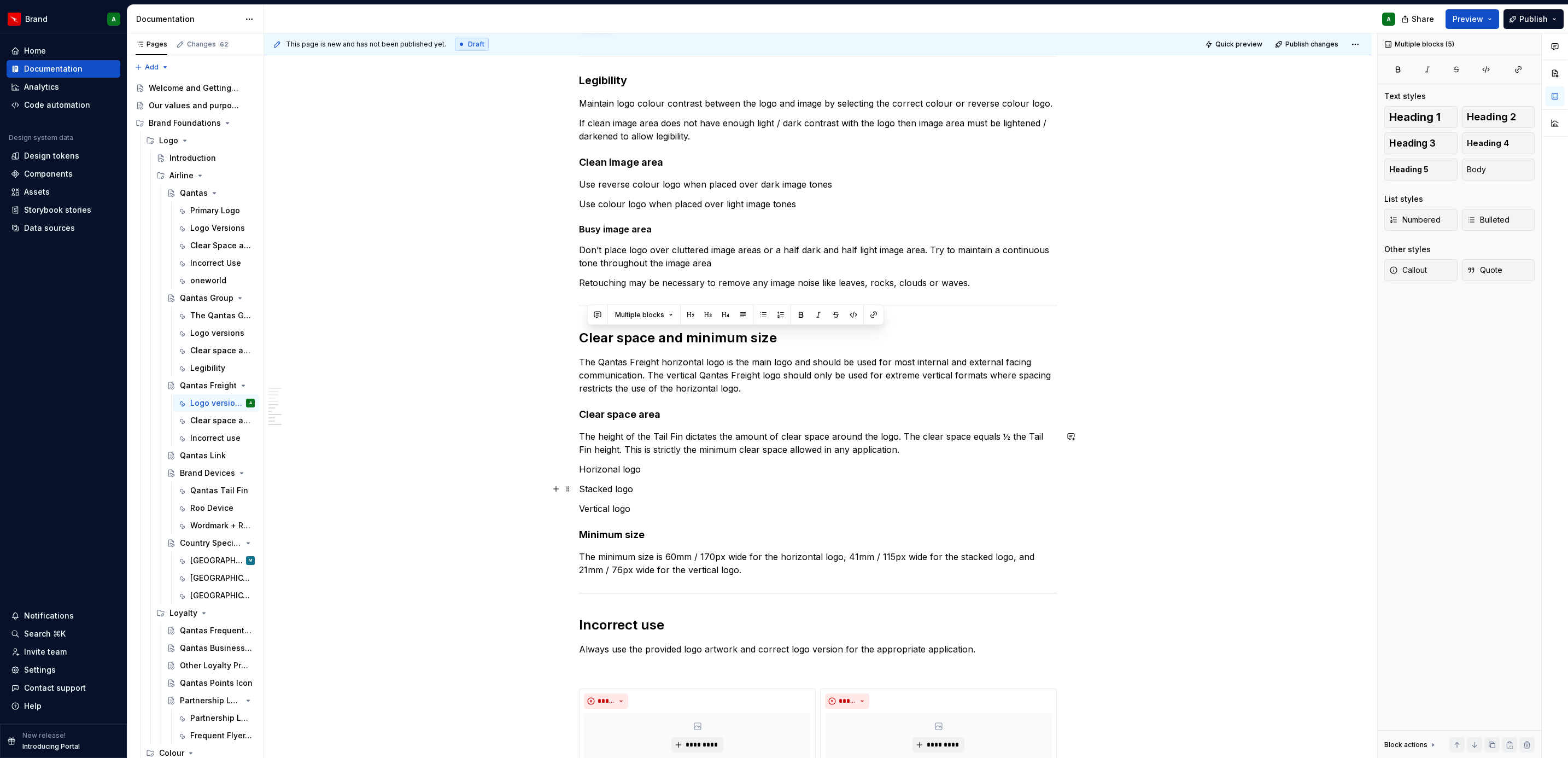
drag, startPoint x: 586, startPoint y: 338, endPoint x: 689, endPoint y: 503, distance: 194.5
click at [689, 503] on div "Logo versions Qantas Freight is Australia’s largest independent air freight ser…" at bounding box center [818, 339] width 478 height 1613
click at [689, 503] on p "Vertical logo" at bounding box center [818, 508] width 478 height 13
drag, startPoint x: 713, startPoint y: 567, endPoint x: 577, endPoint y: 322, distance: 280.2
click at [579, 322] on div "Logo versions Qantas Freight is Australia’s largest independent air freight ser…" at bounding box center [818, 339] width 478 height 1613
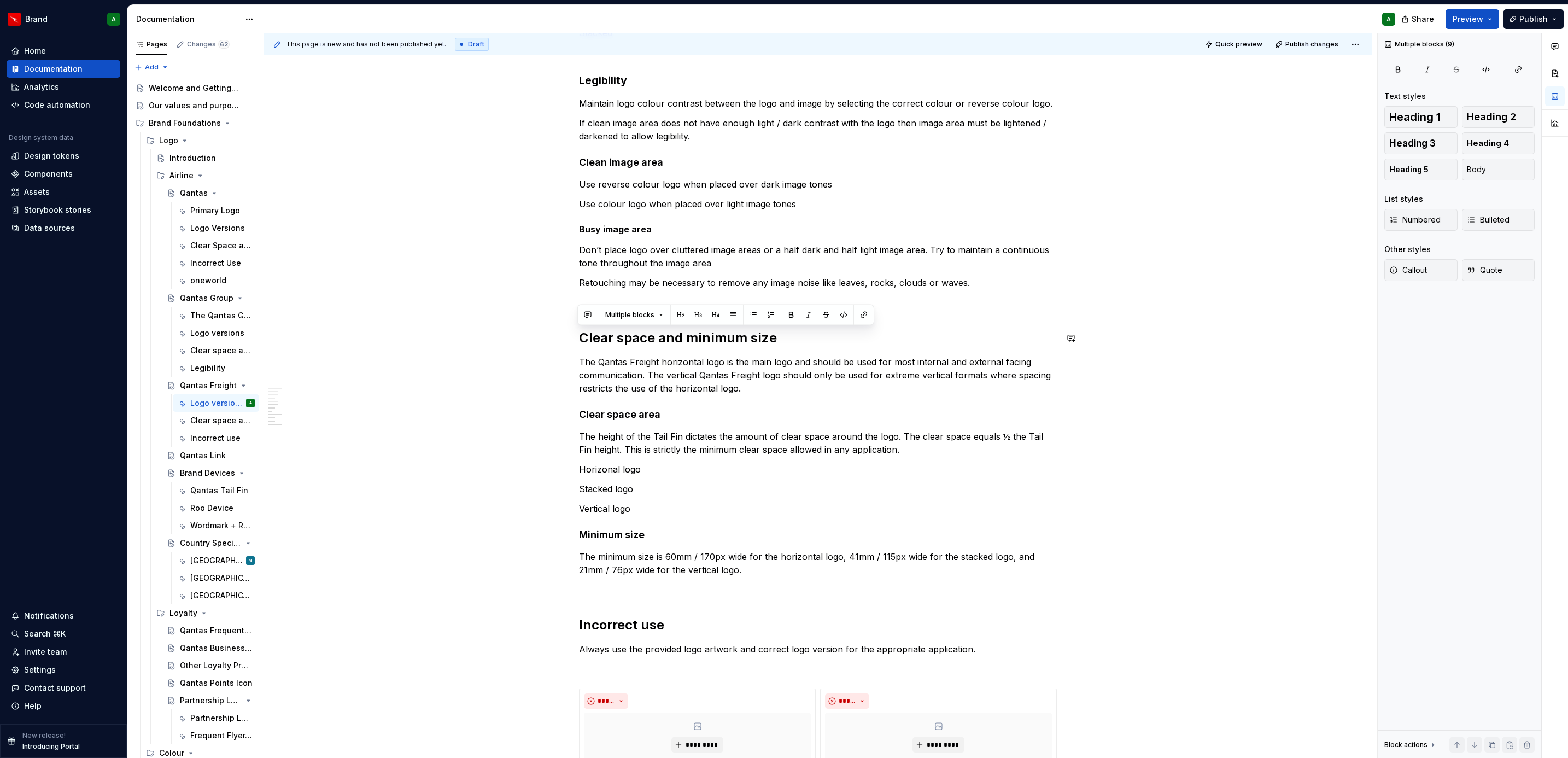
copy div "Clear space and minimum size The Qantas Freight horizontal logo is the main log…"
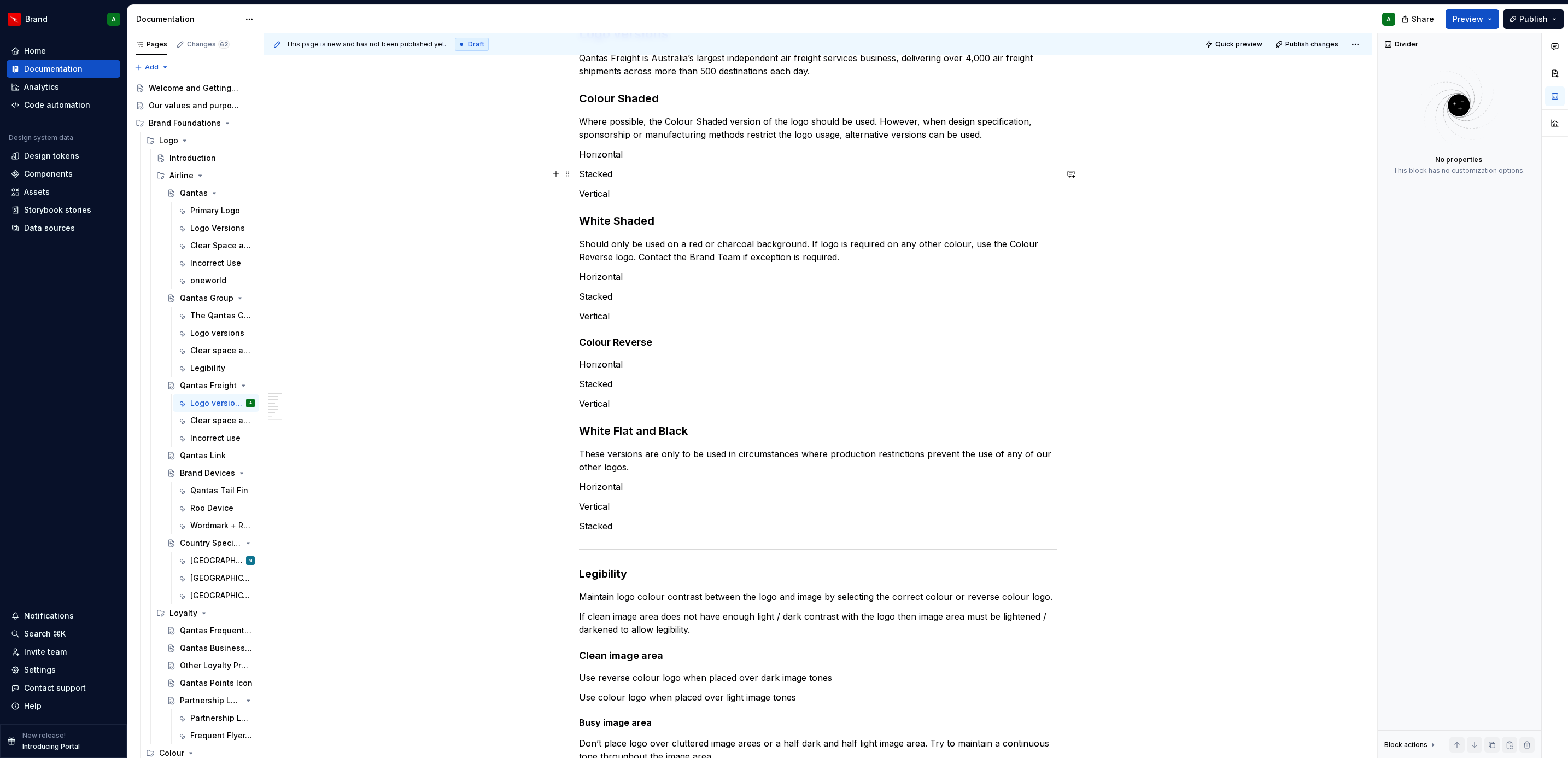
scroll to position [0, 0]
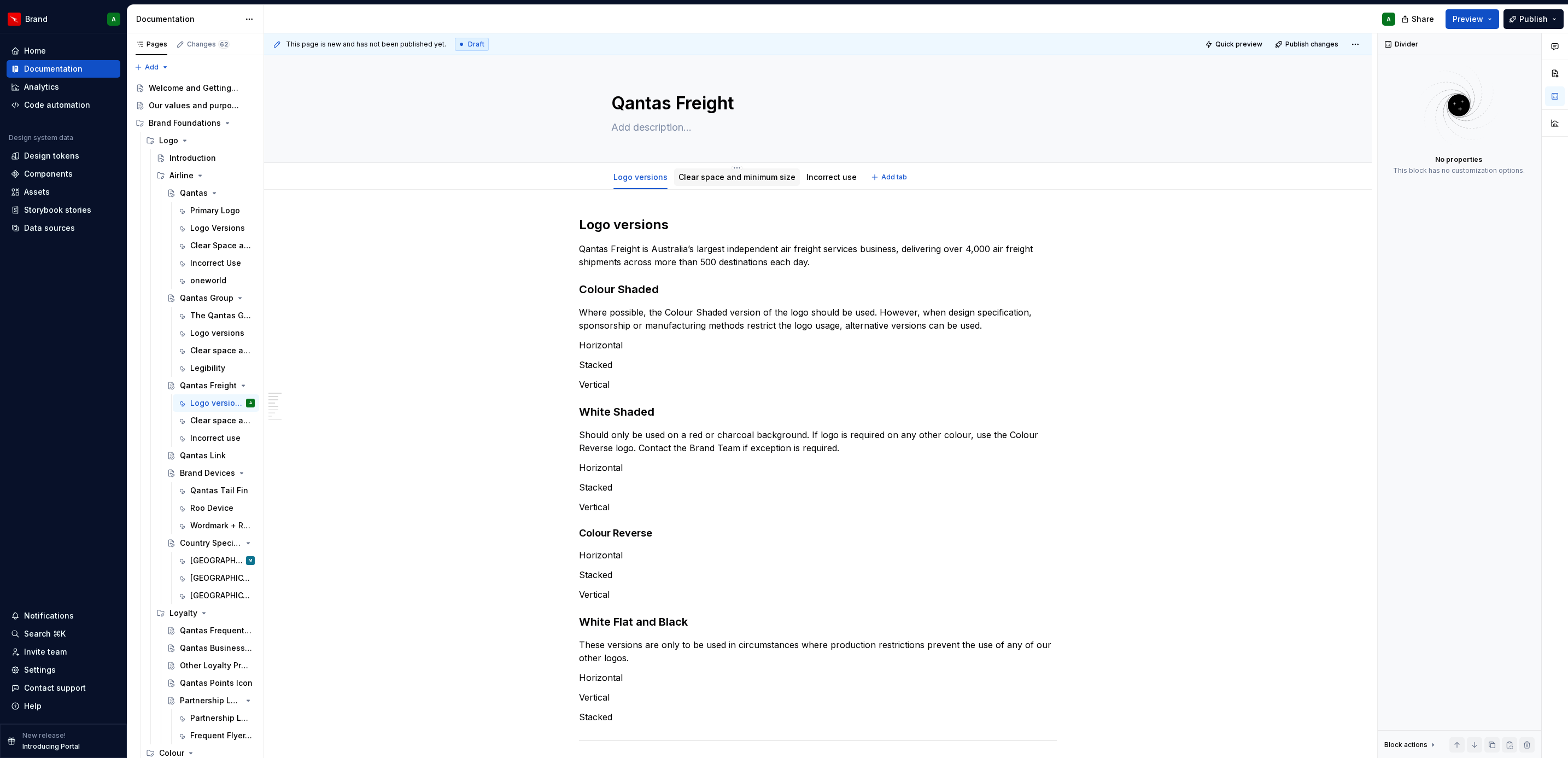
click at [745, 179] on link "Clear space and minimum size" at bounding box center [737, 177] width 117 height 9
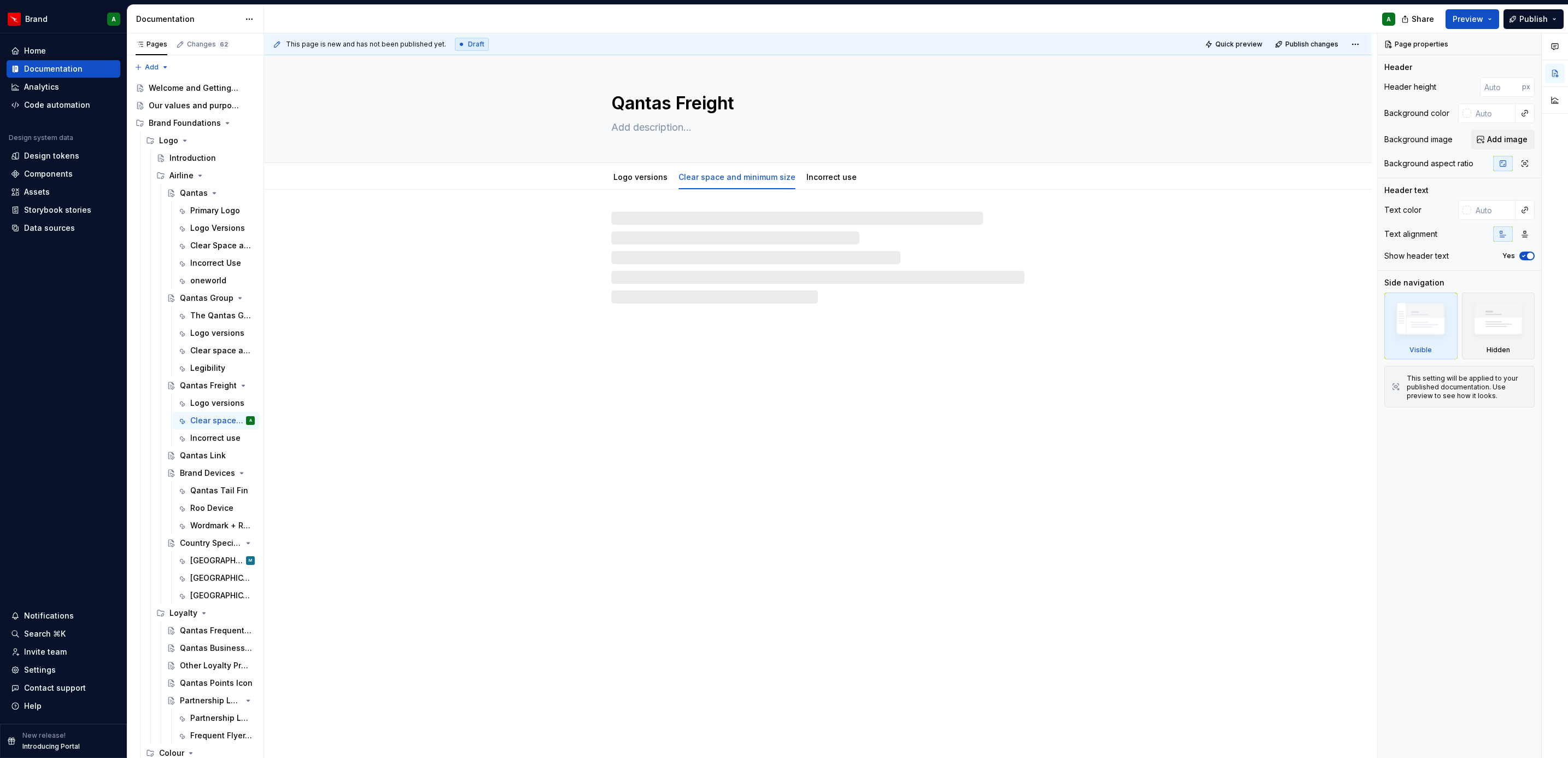
click at [682, 240] on div at bounding box center [818, 258] width 413 height 92
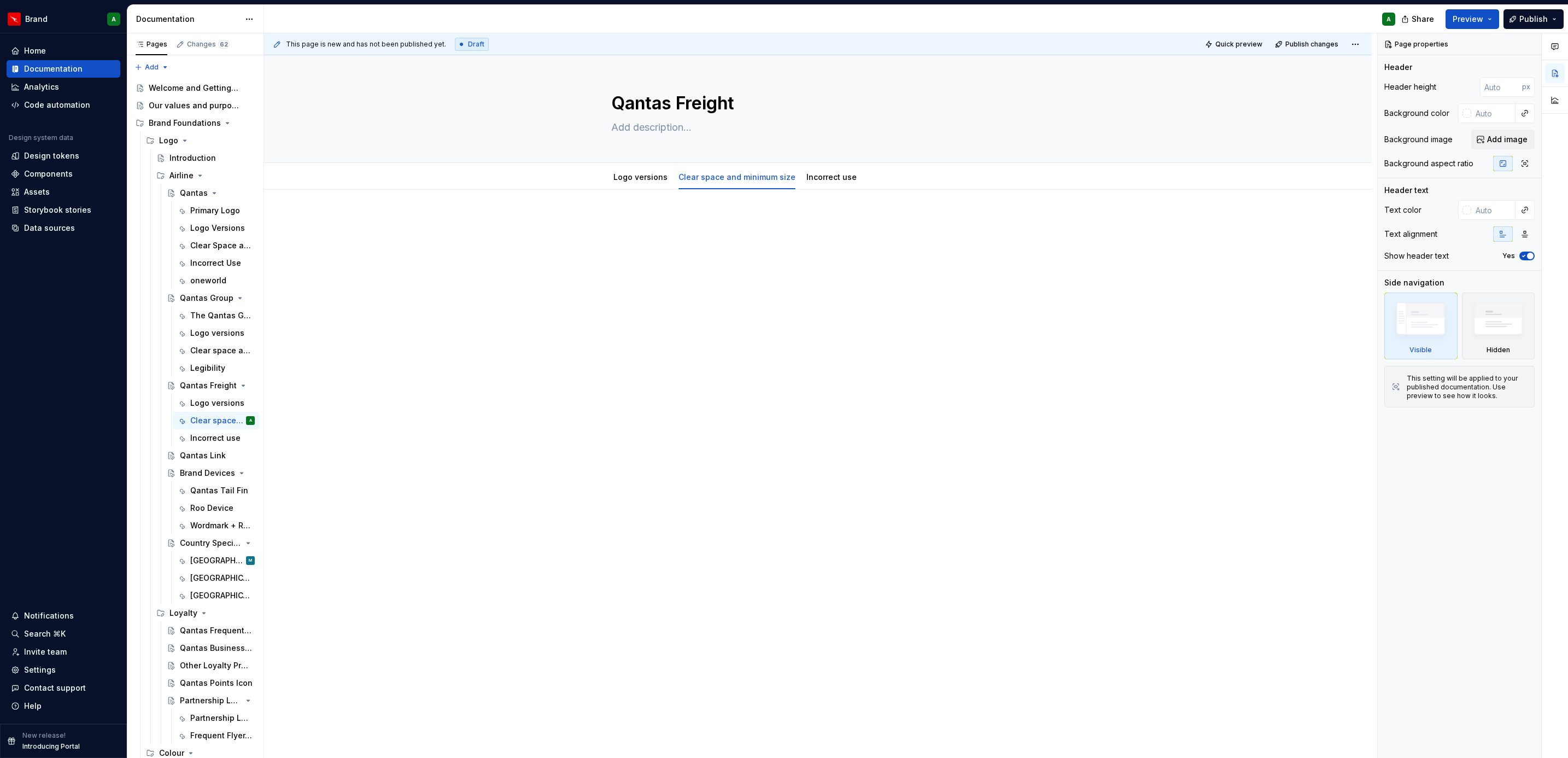
click at [682, 240] on div at bounding box center [818, 237] width 478 height 42
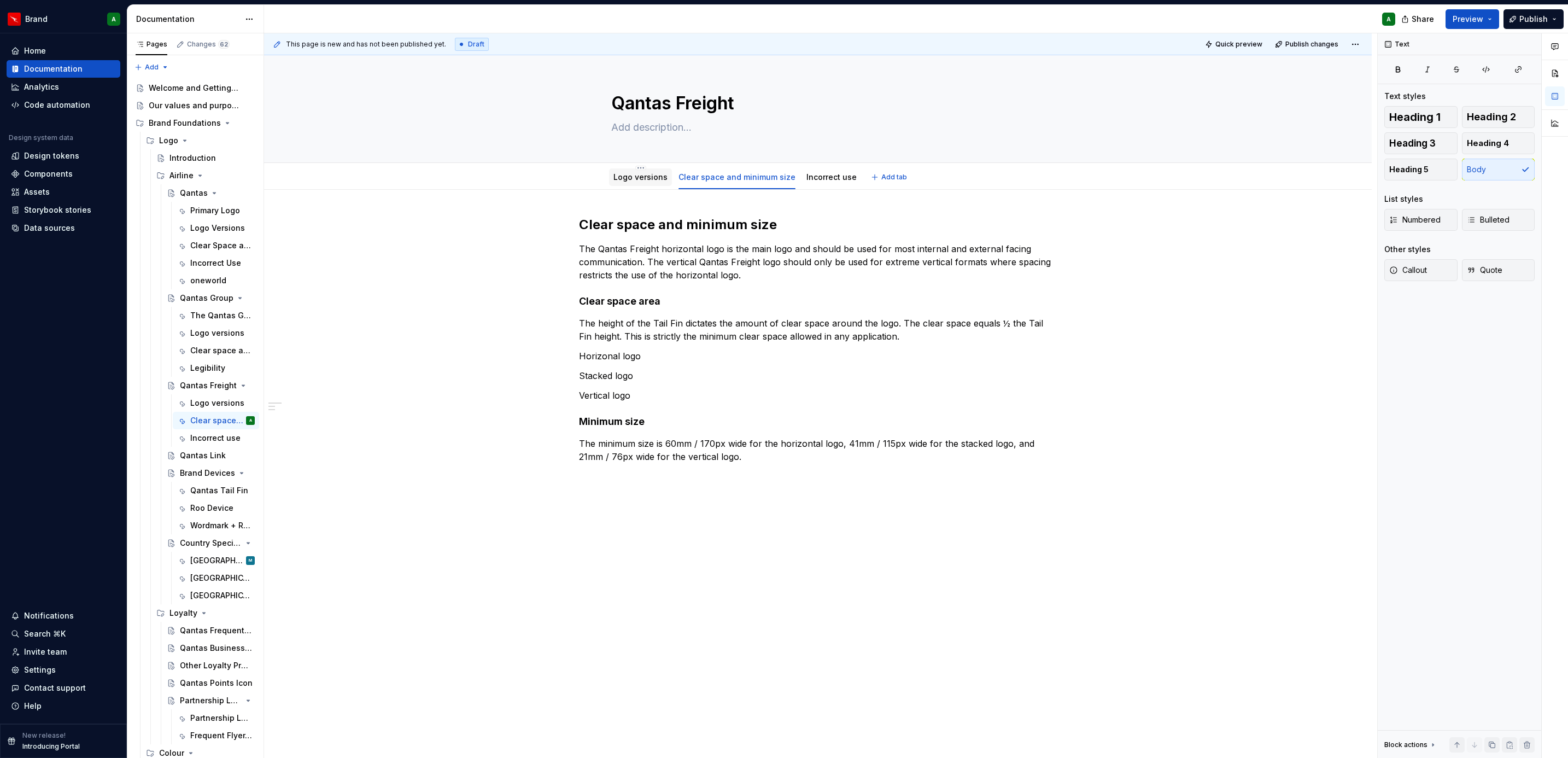
click at [645, 179] on link "Logo versions" at bounding box center [640, 177] width 54 height 9
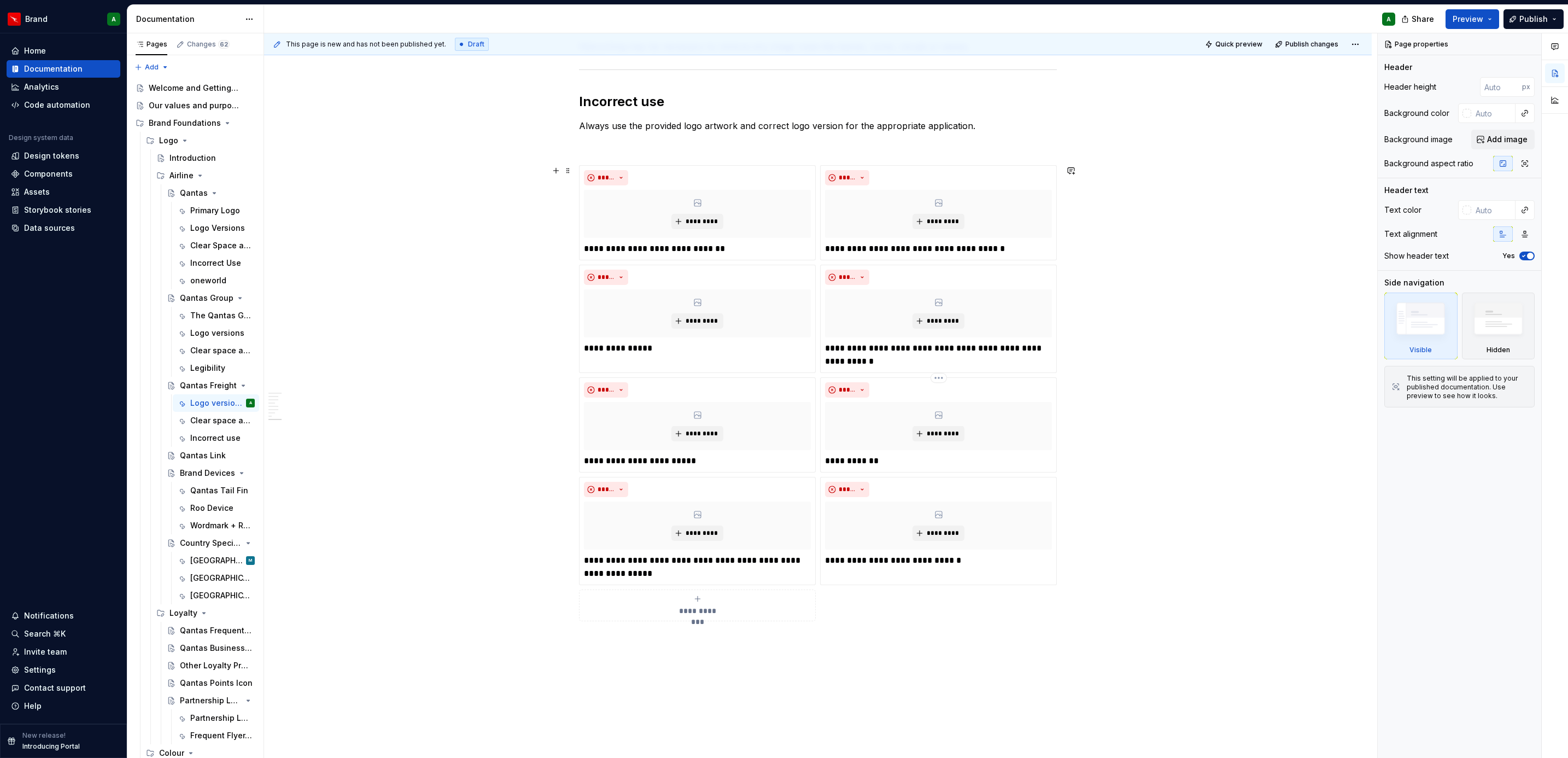
scroll to position [921, 0]
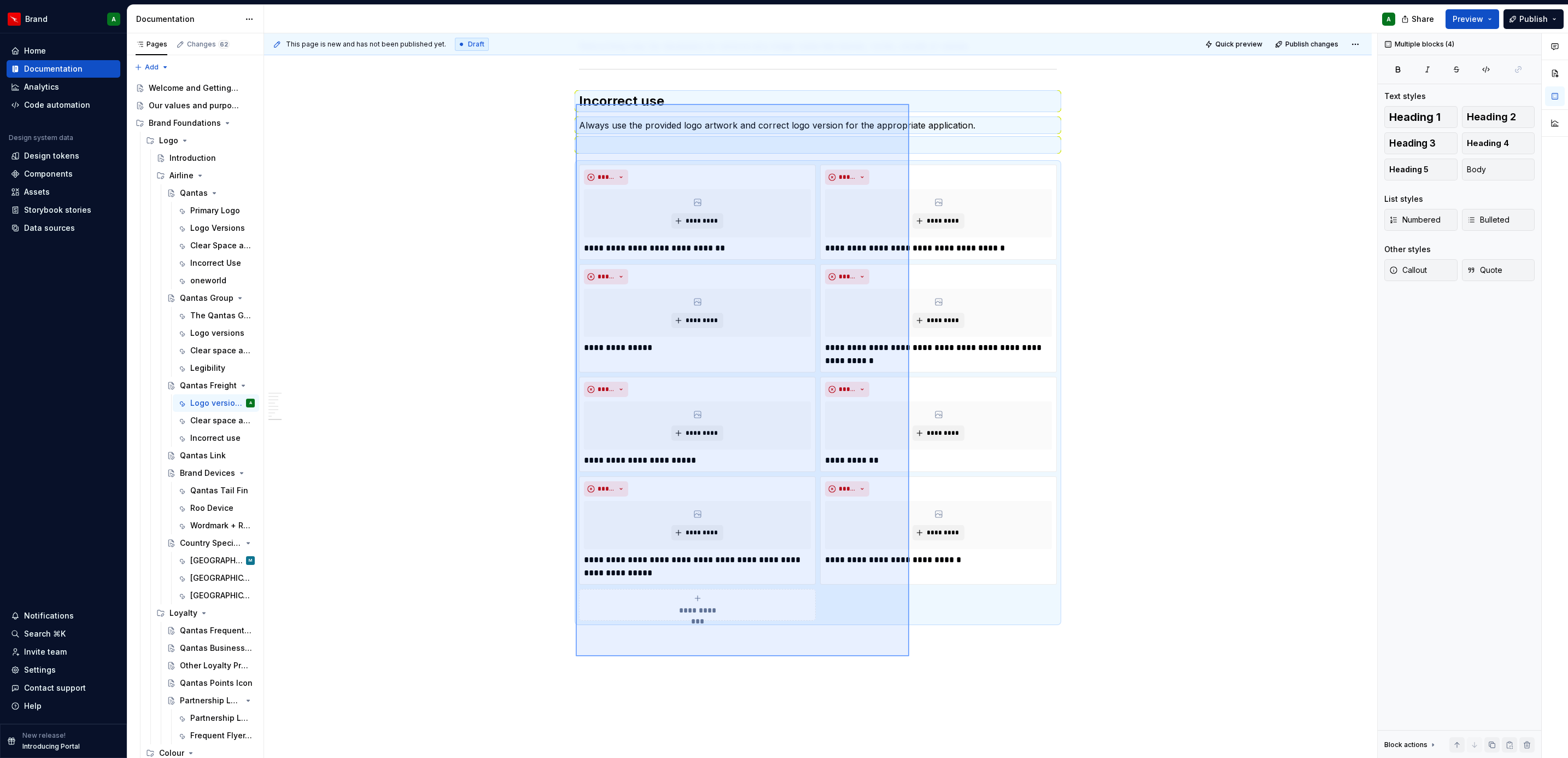
drag, startPoint x: 576, startPoint y: 104, endPoint x: 909, endPoint y: 656, distance: 644.7
click at [909, 656] on div "This page is new and has not been published yet. Draft Quick preview Publish ch…" at bounding box center [821, 396] width 1113 height 726
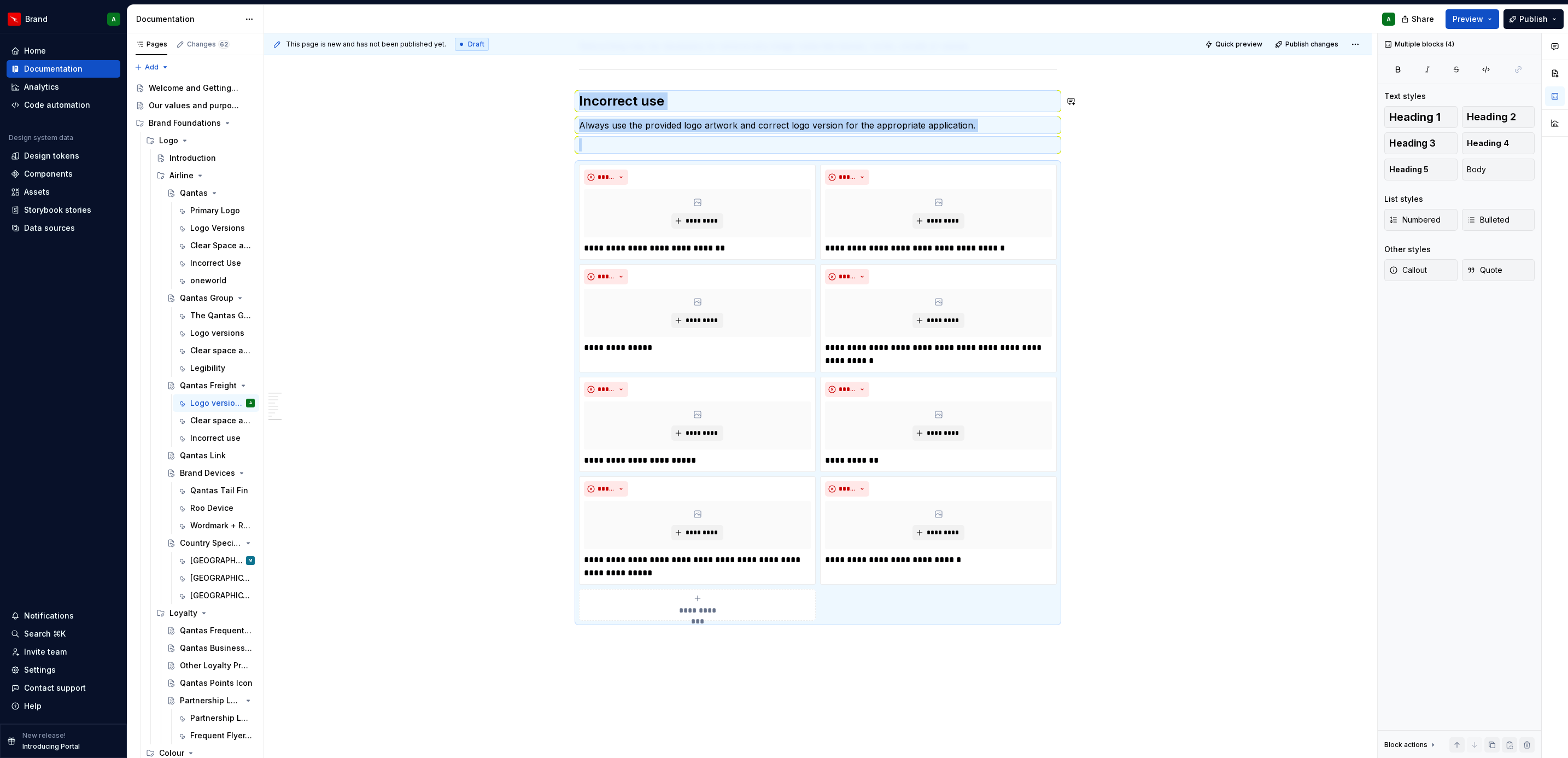
copy div "Incorrect use Always use the provided logo artwork and correct logo version for…"
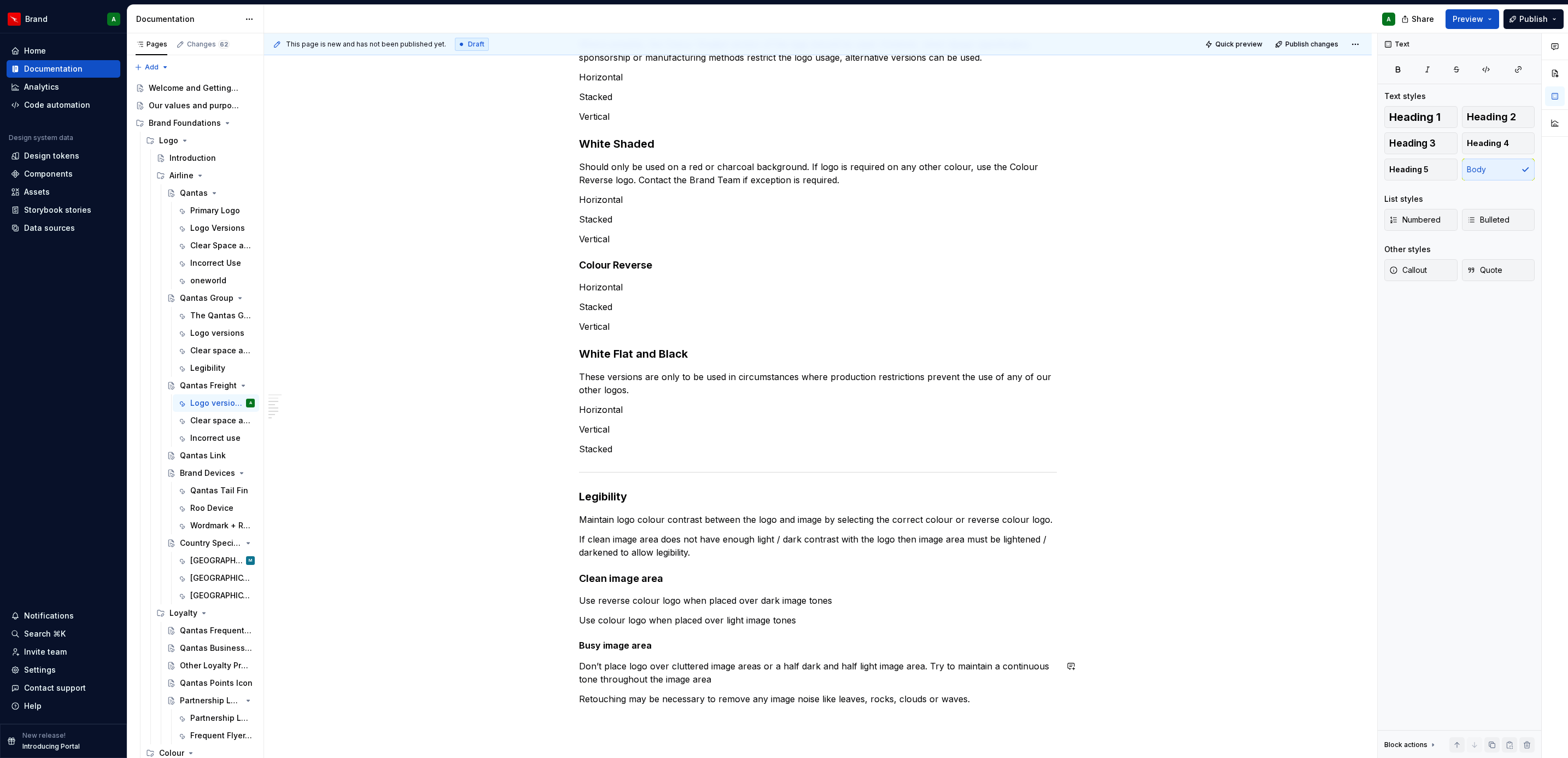
scroll to position [0, 0]
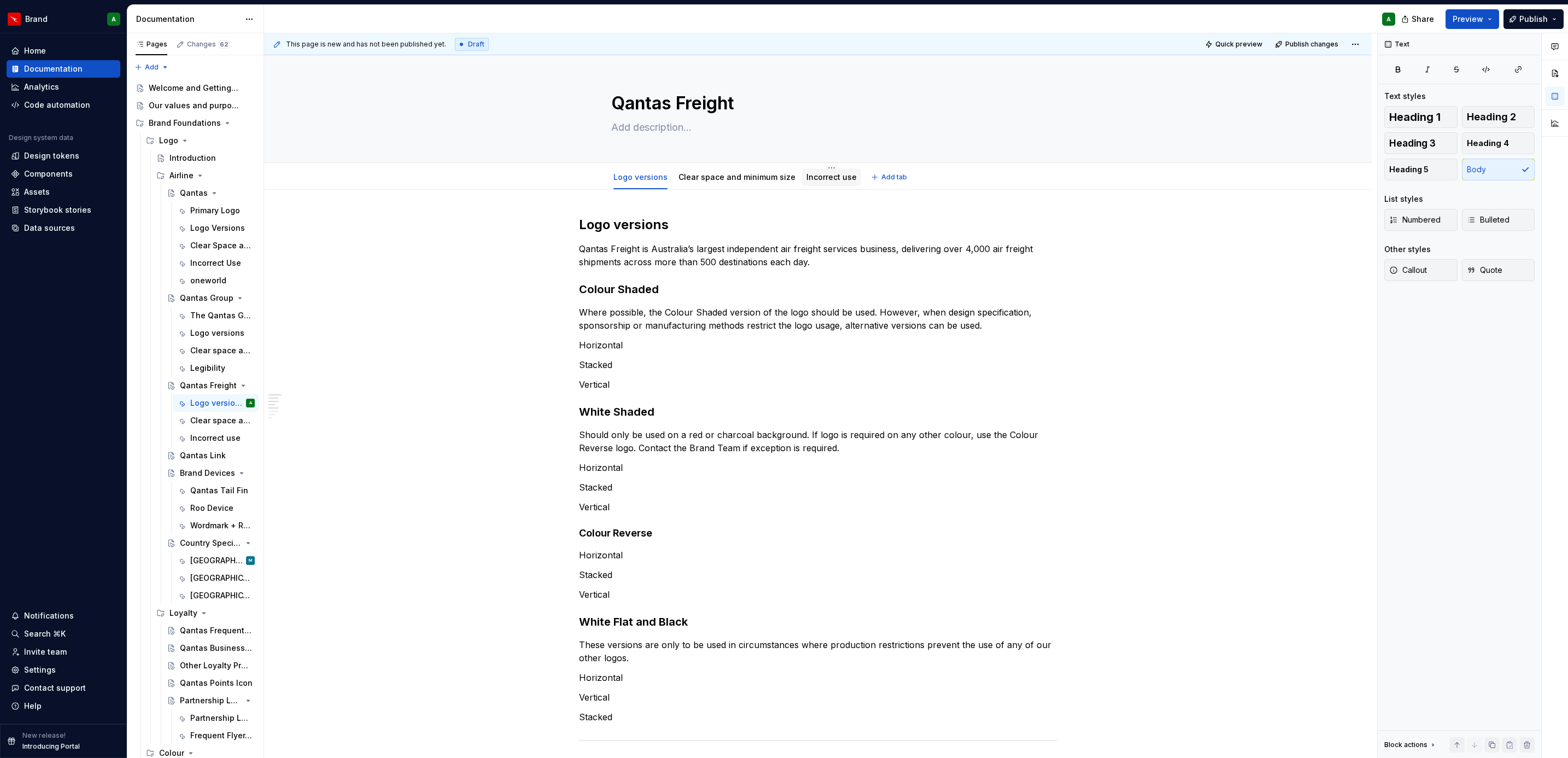
click at [829, 180] on link "Incorrect use" at bounding box center [831, 177] width 50 height 9
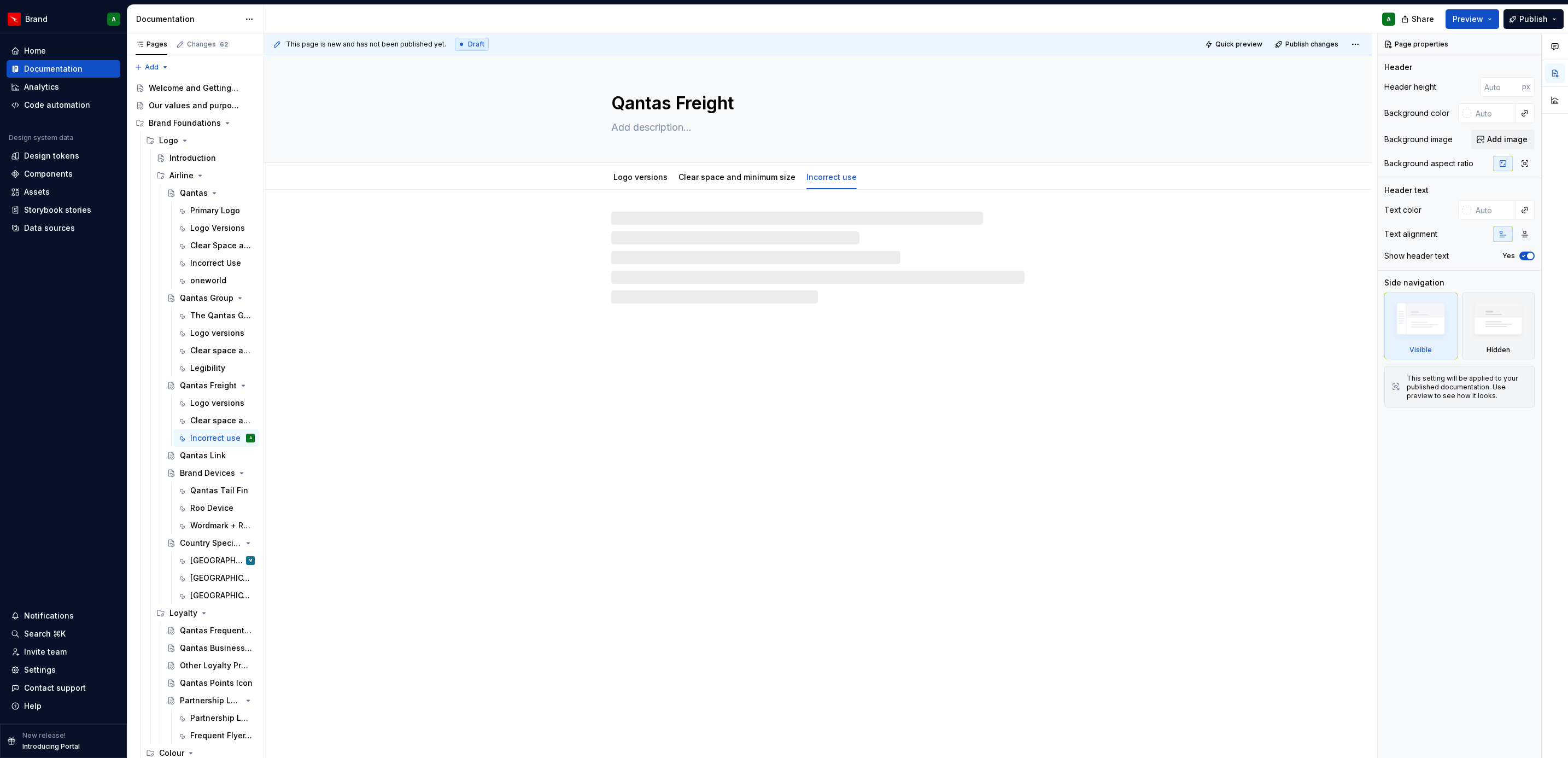
click at [729, 234] on div at bounding box center [818, 258] width 413 height 92
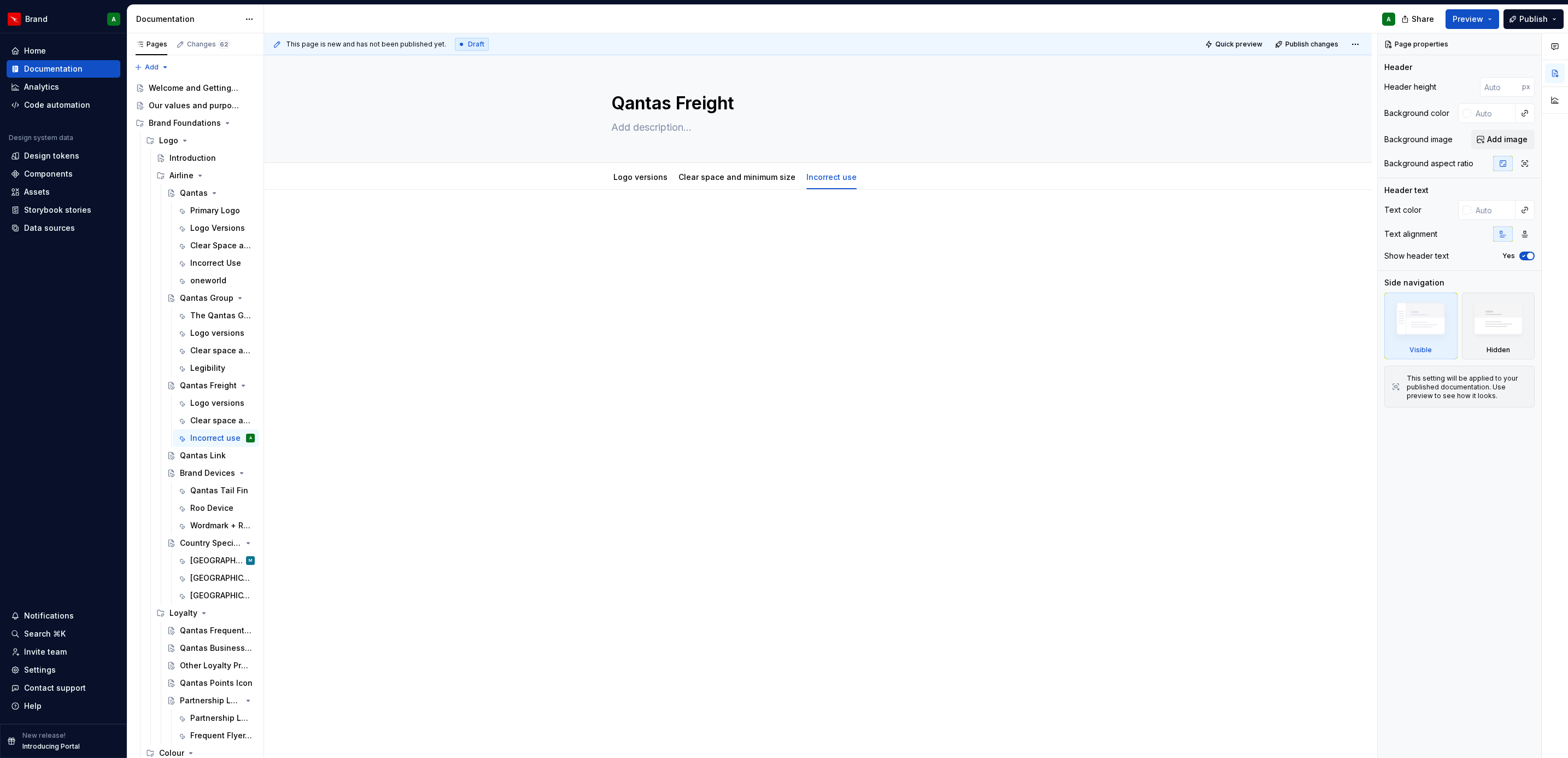
click at [690, 242] on div at bounding box center [818, 237] width 478 height 42
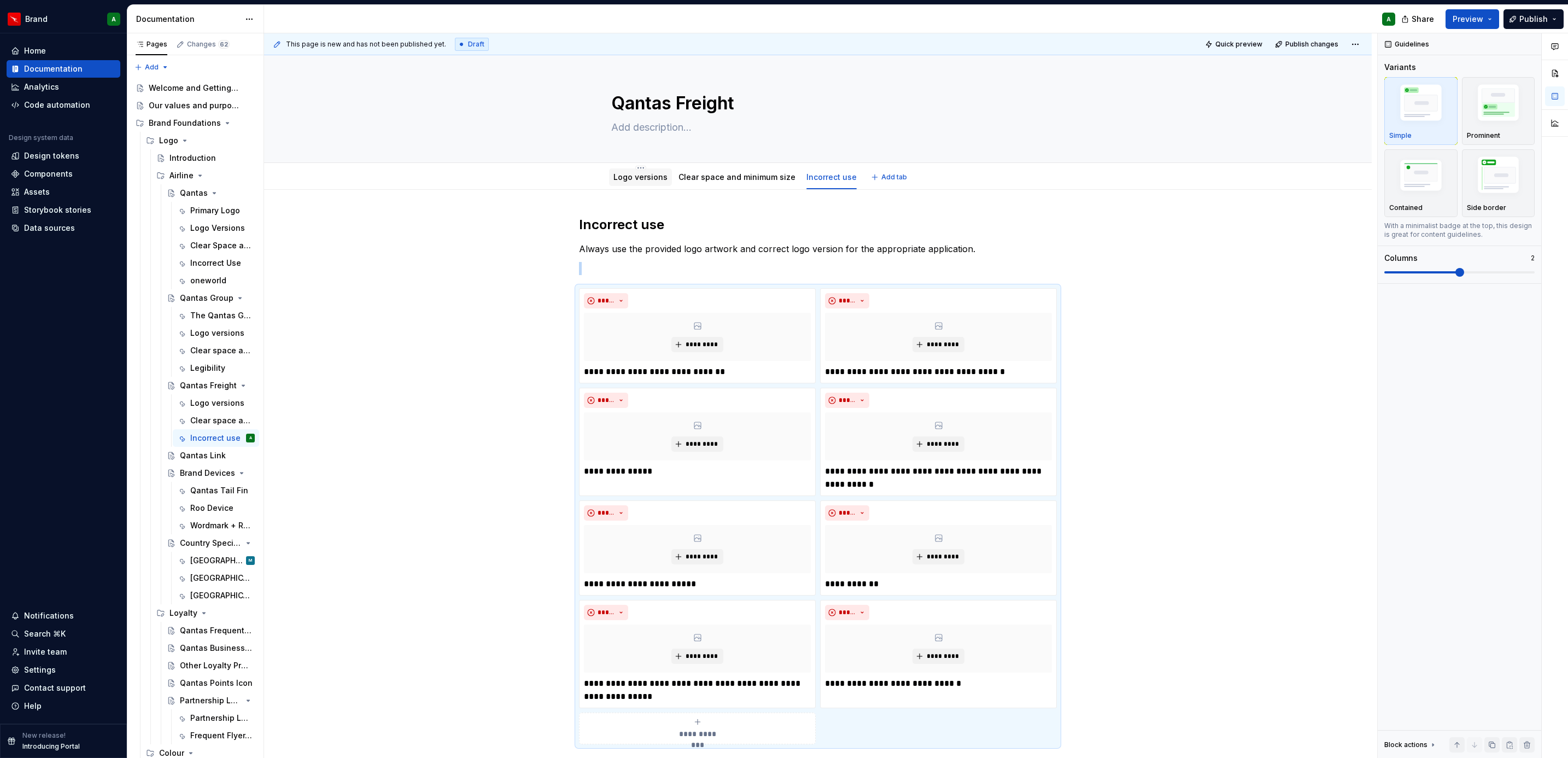
click at [643, 183] on div "Logo versions" at bounding box center [640, 177] width 54 height 11
click at [643, 179] on link "Logo versions" at bounding box center [640, 177] width 54 height 9
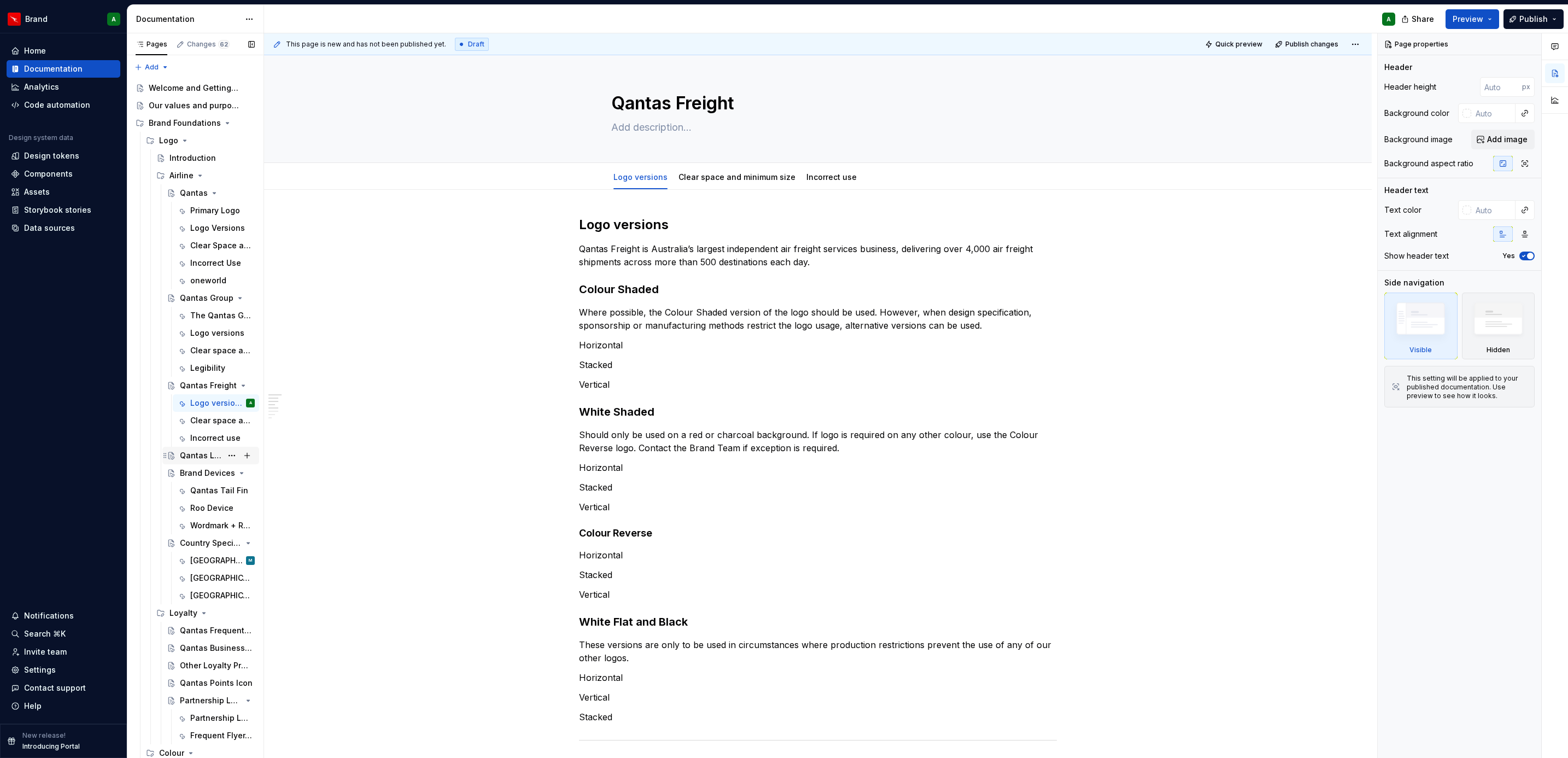
click at [190, 457] on div "Qantas Link" at bounding box center [202, 455] width 43 height 11
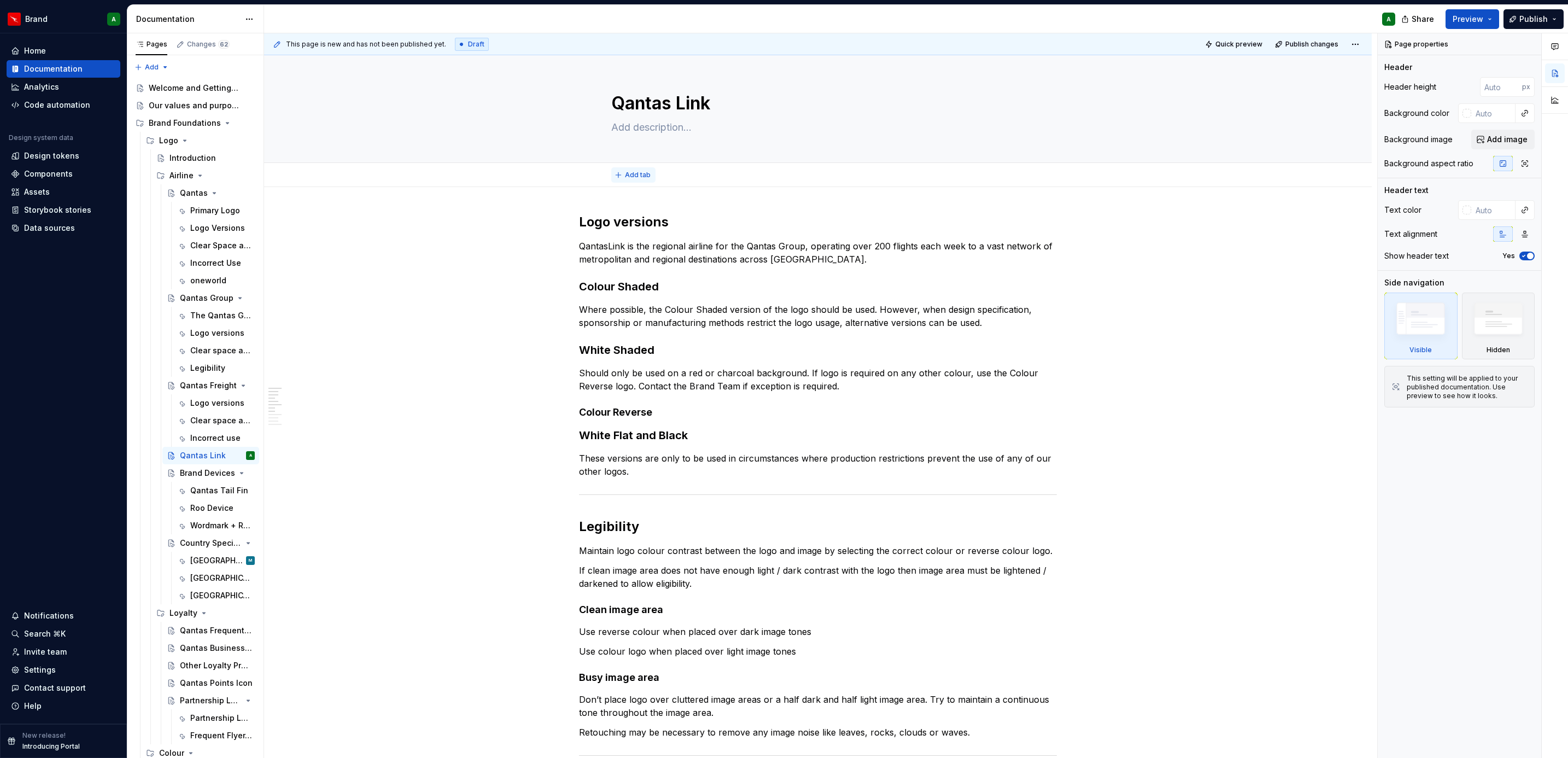
click at [639, 171] on span "Add tab" at bounding box center [638, 175] width 26 height 9
type textarea "*"
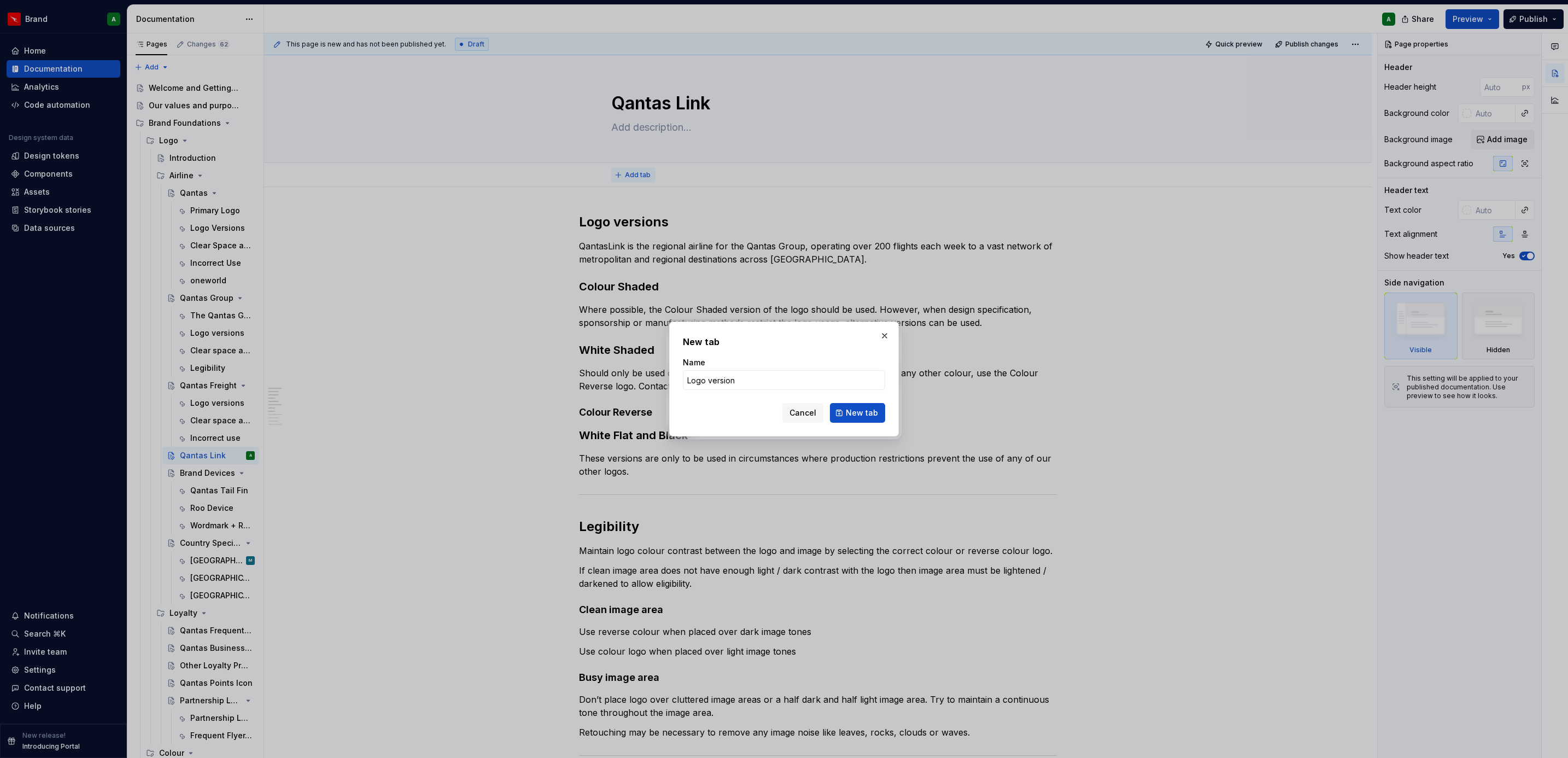
type input "Logo versions"
click button "New tab" at bounding box center [857, 413] width 55 height 20
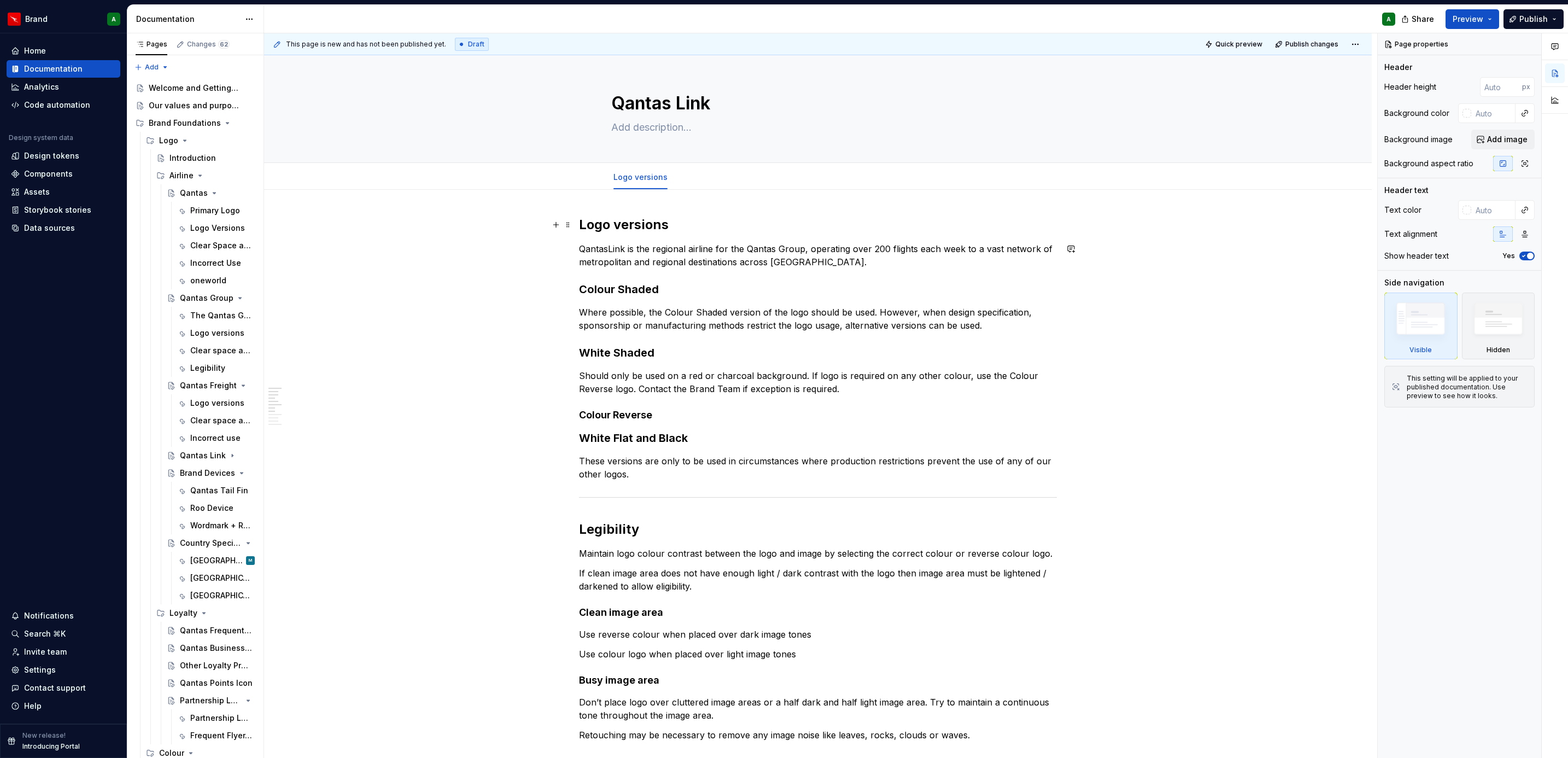
type textarea "*"
click at [692, 177] on span "Add tab" at bounding box center [705, 177] width 26 height 9
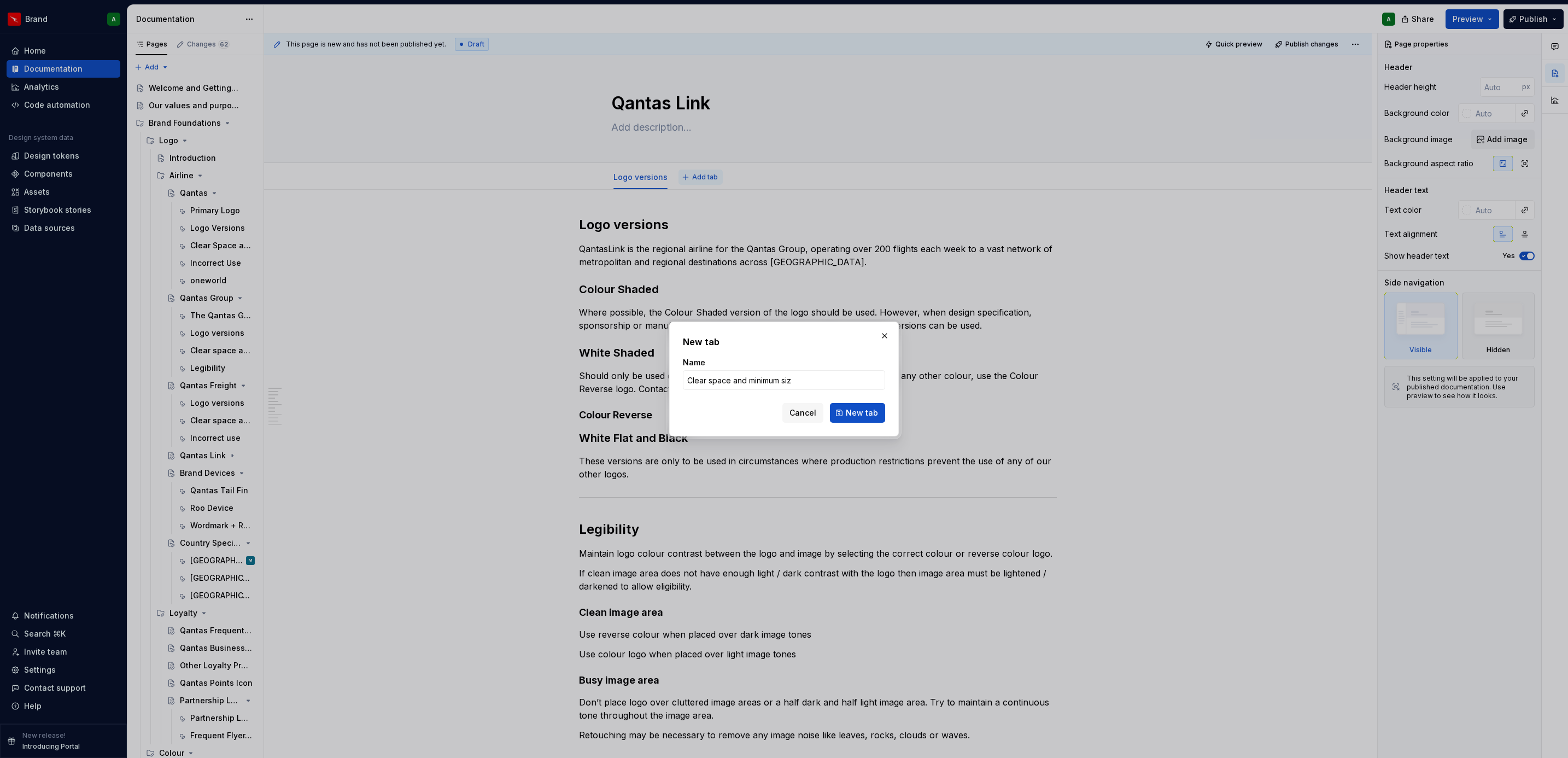
type input "Clear space and minimum size"
click button "New tab" at bounding box center [857, 413] width 55 height 20
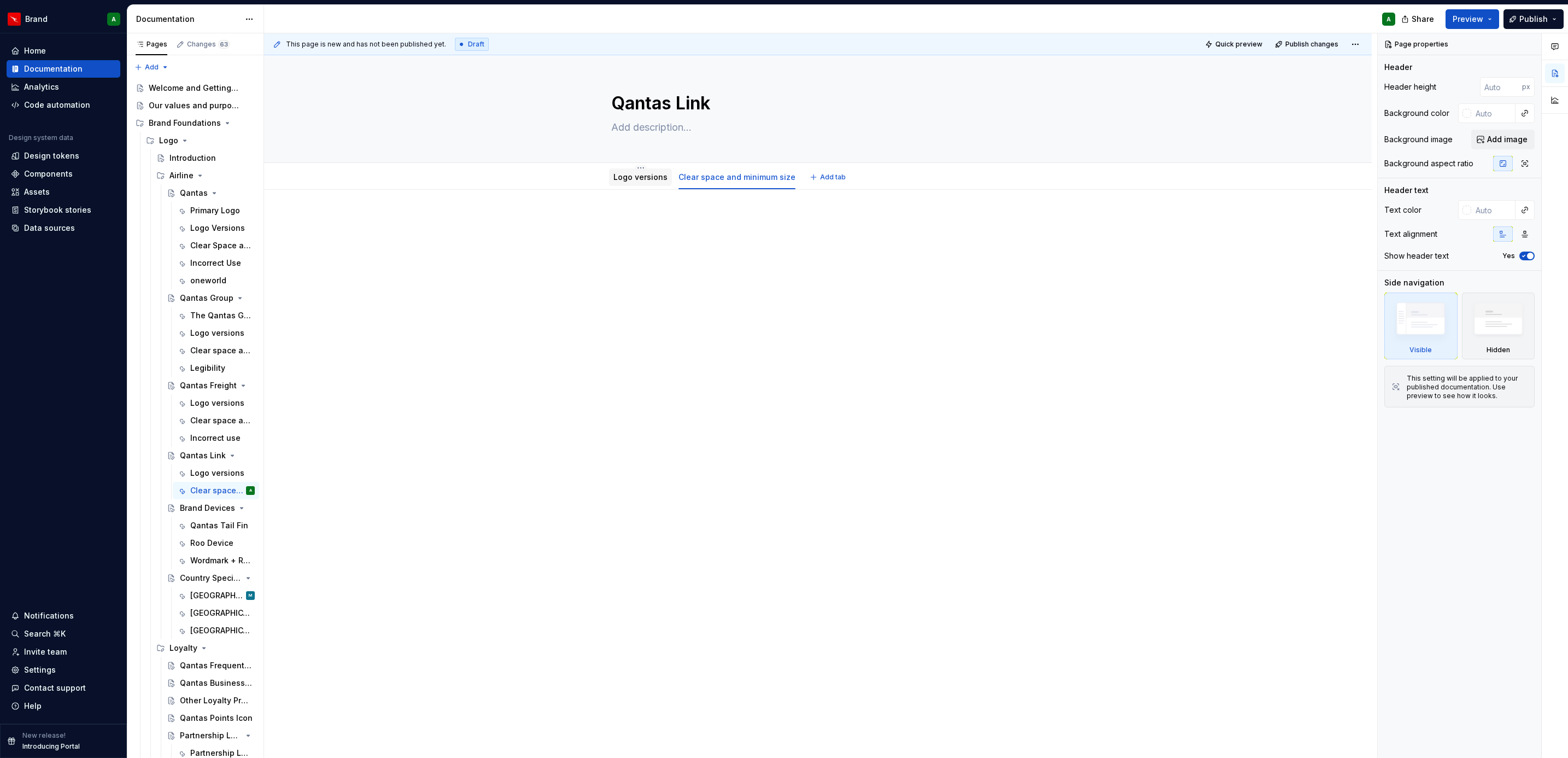
click at [637, 186] on div "Logo versions" at bounding box center [640, 177] width 63 height 18
click at [632, 180] on link "Logo versions" at bounding box center [640, 177] width 54 height 9
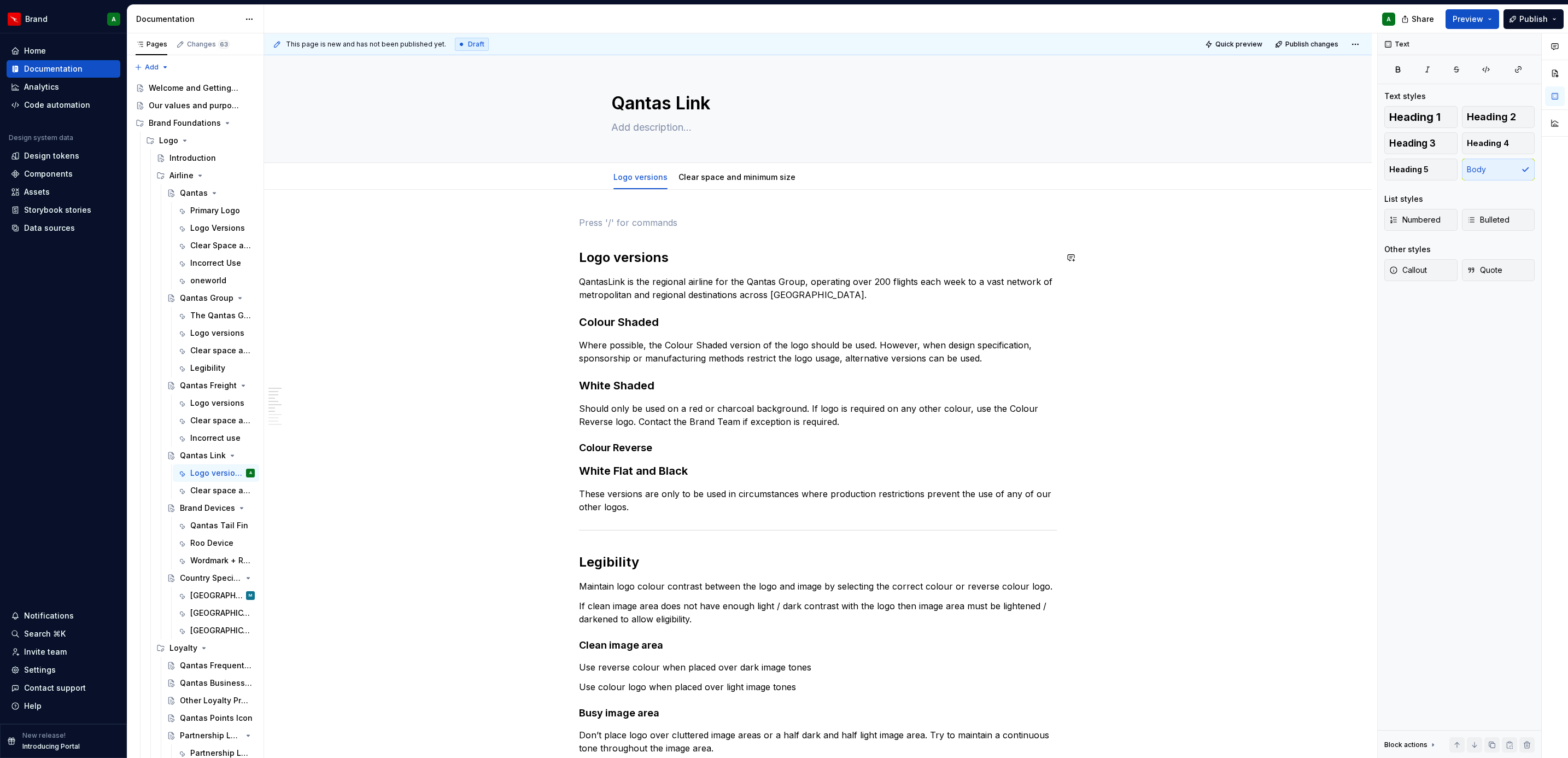
click at [586, 229] on p at bounding box center [818, 222] width 478 height 13
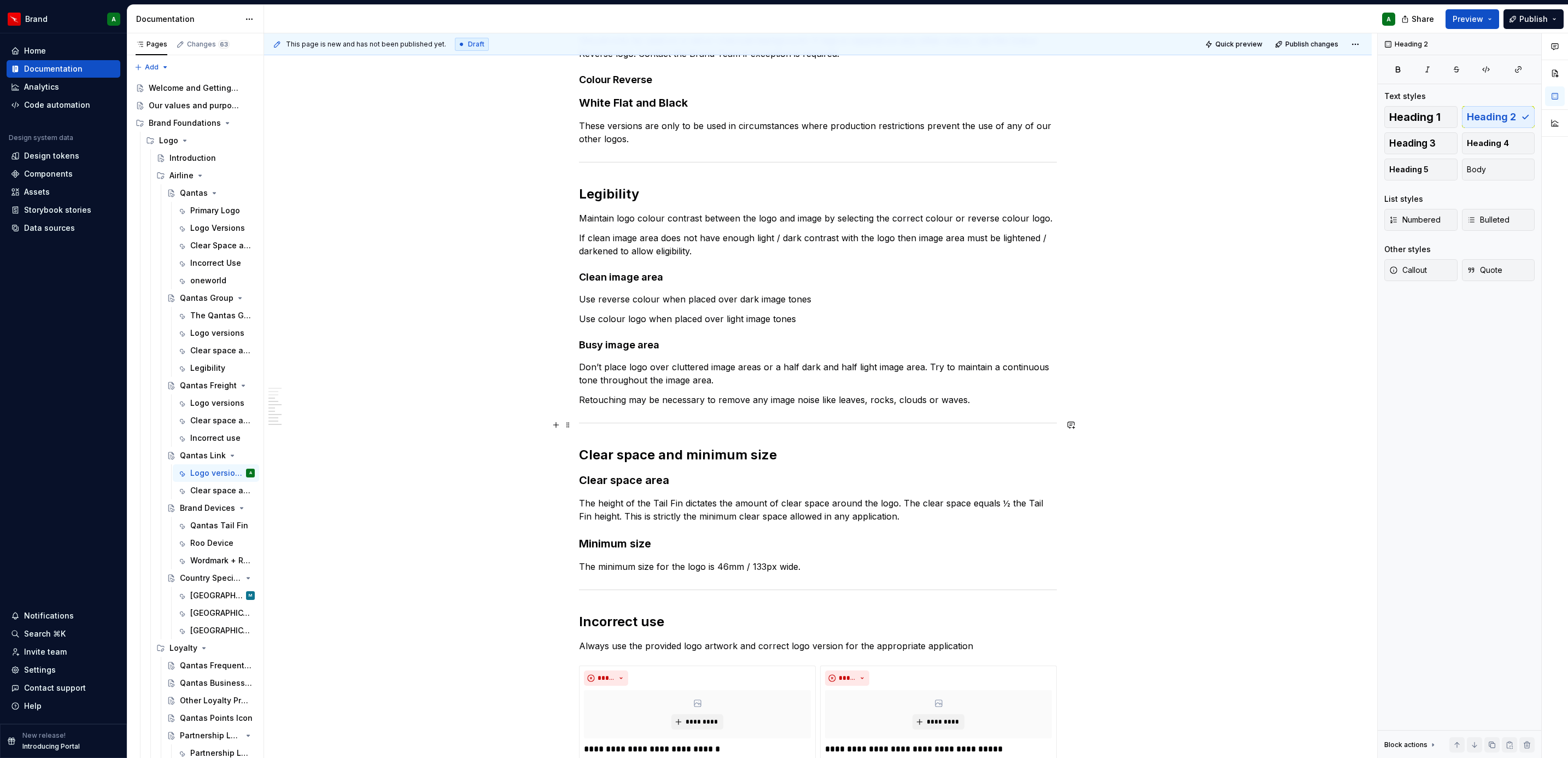
scroll to position [595, 0]
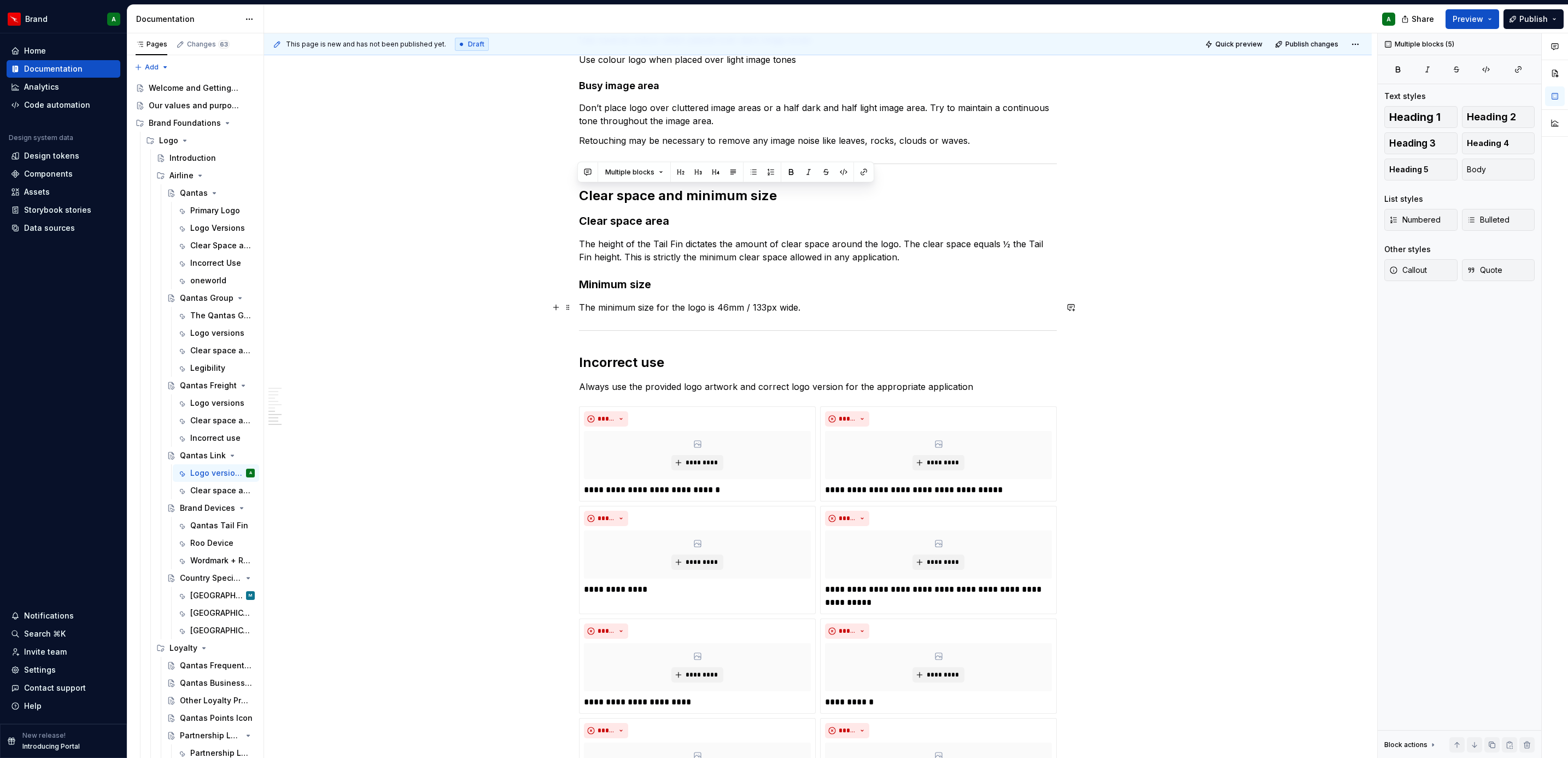
drag, startPoint x: 577, startPoint y: 196, endPoint x: 827, endPoint y: 312, distance: 275.6
click at [827, 312] on div "Logo versions QantasLink is the regional airline for the Qantas Group, operatin…" at bounding box center [818, 242] width 478 height 1241
copy div "Clear space and minimum size Clear space area The height of the Tail Fin dictat…"
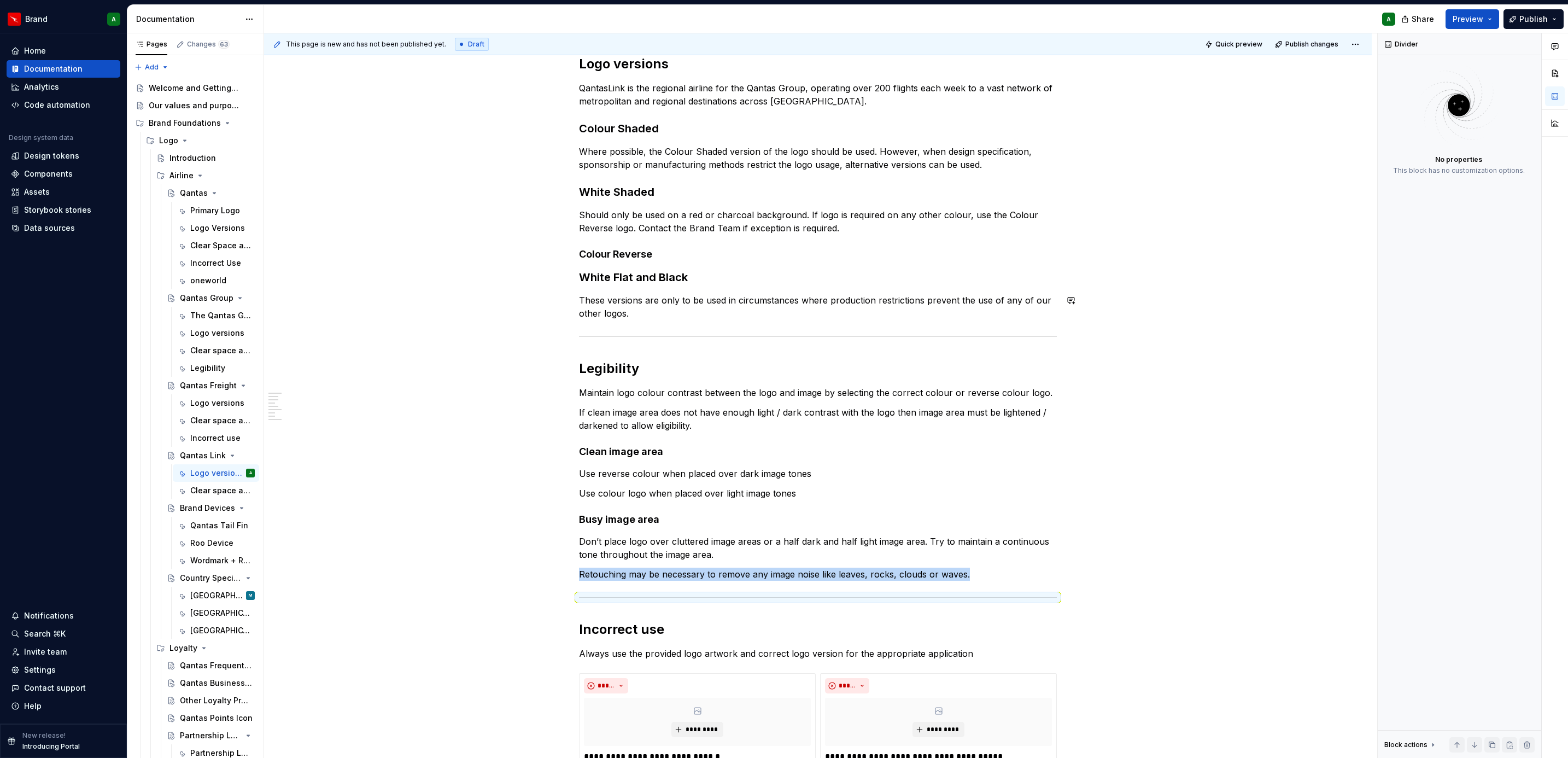
scroll to position [0, 0]
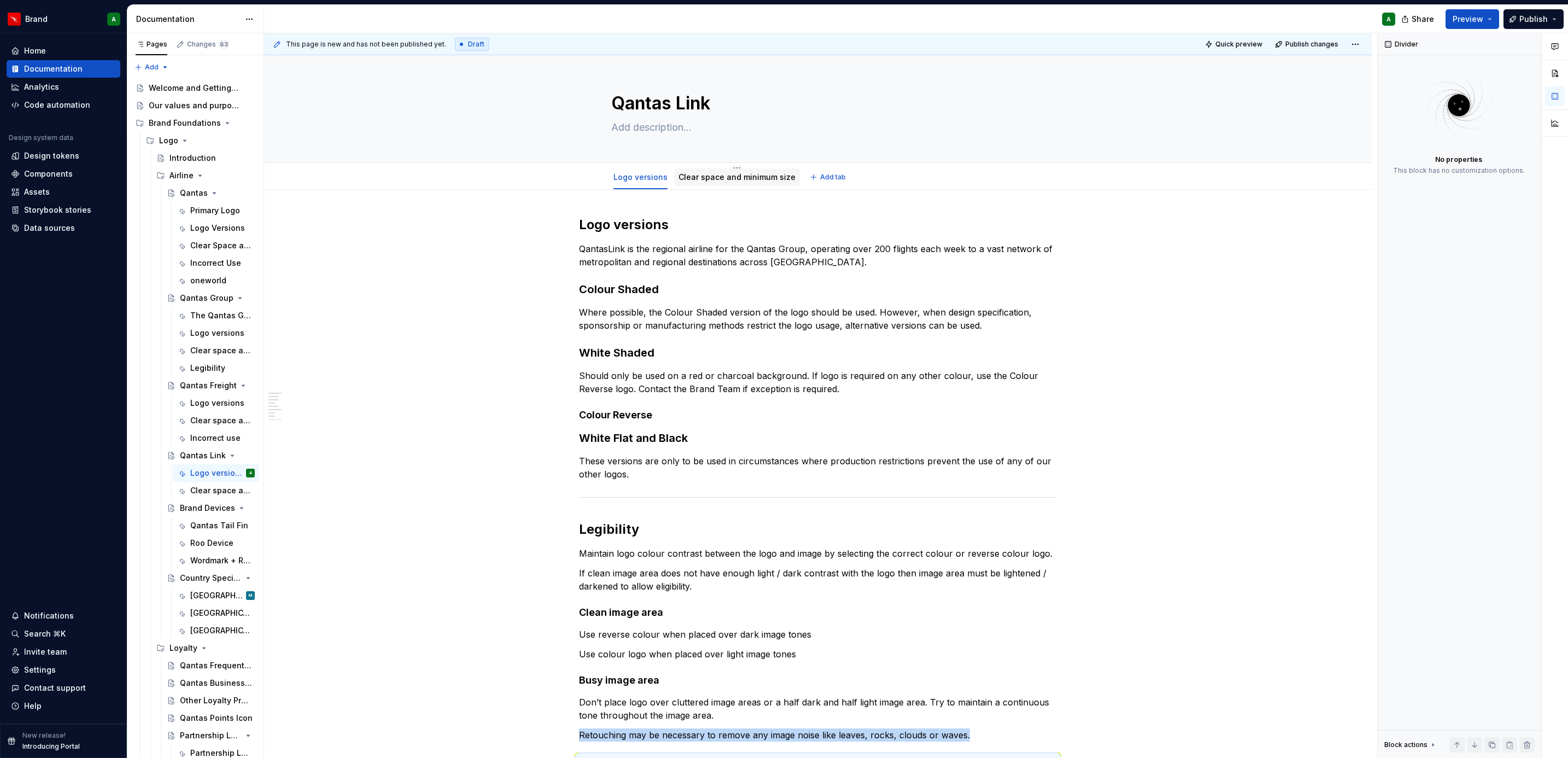
click at [743, 185] on div "Clear space and minimum size" at bounding box center [737, 177] width 126 height 18
click at [728, 182] on div "Clear space and minimum size" at bounding box center [737, 177] width 117 height 11
click at [730, 182] on div "Clear space and minimum size" at bounding box center [737, 177] width 117 height 11
drag, startPoint x: 730, startPoint y: 182, endPoint x: 687, endPoint y: 174, distance: 43.7
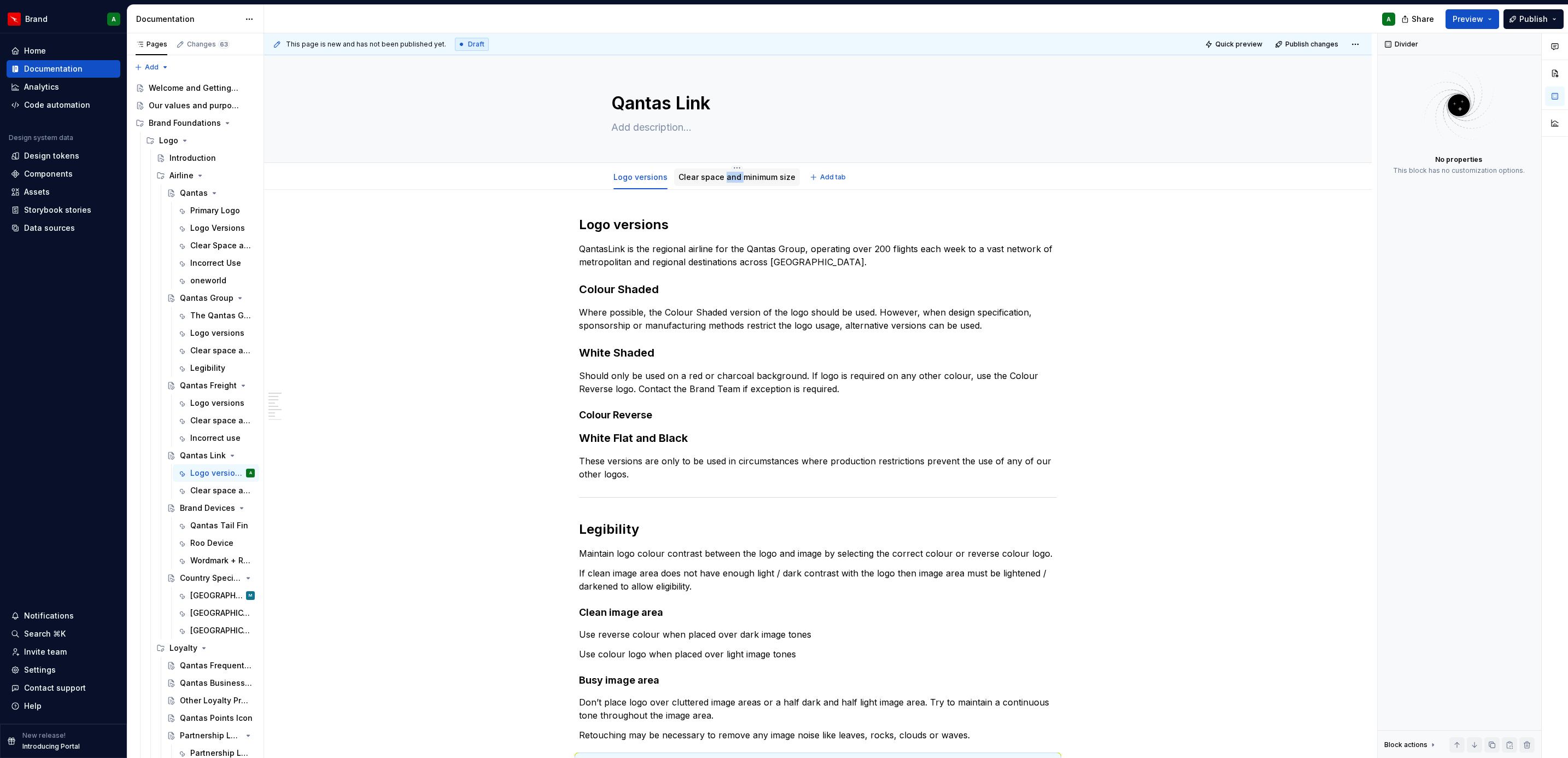
click at [687, 174] on link "Clear space and minimum size" at bounding box center [737, 177] width 117 height 9
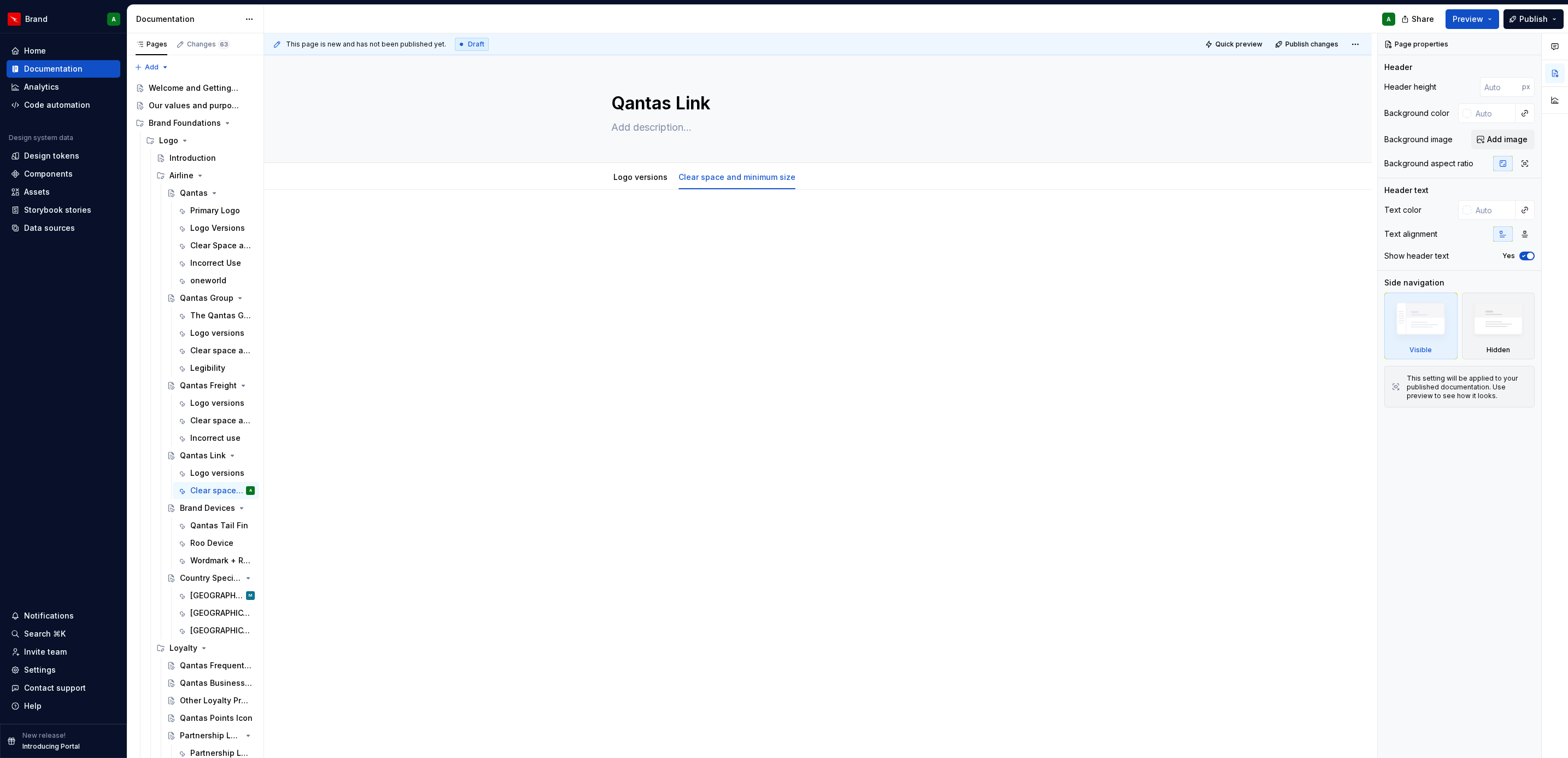
click at [645, 248] on div at bounding box center [818, 237] width 478 height 42
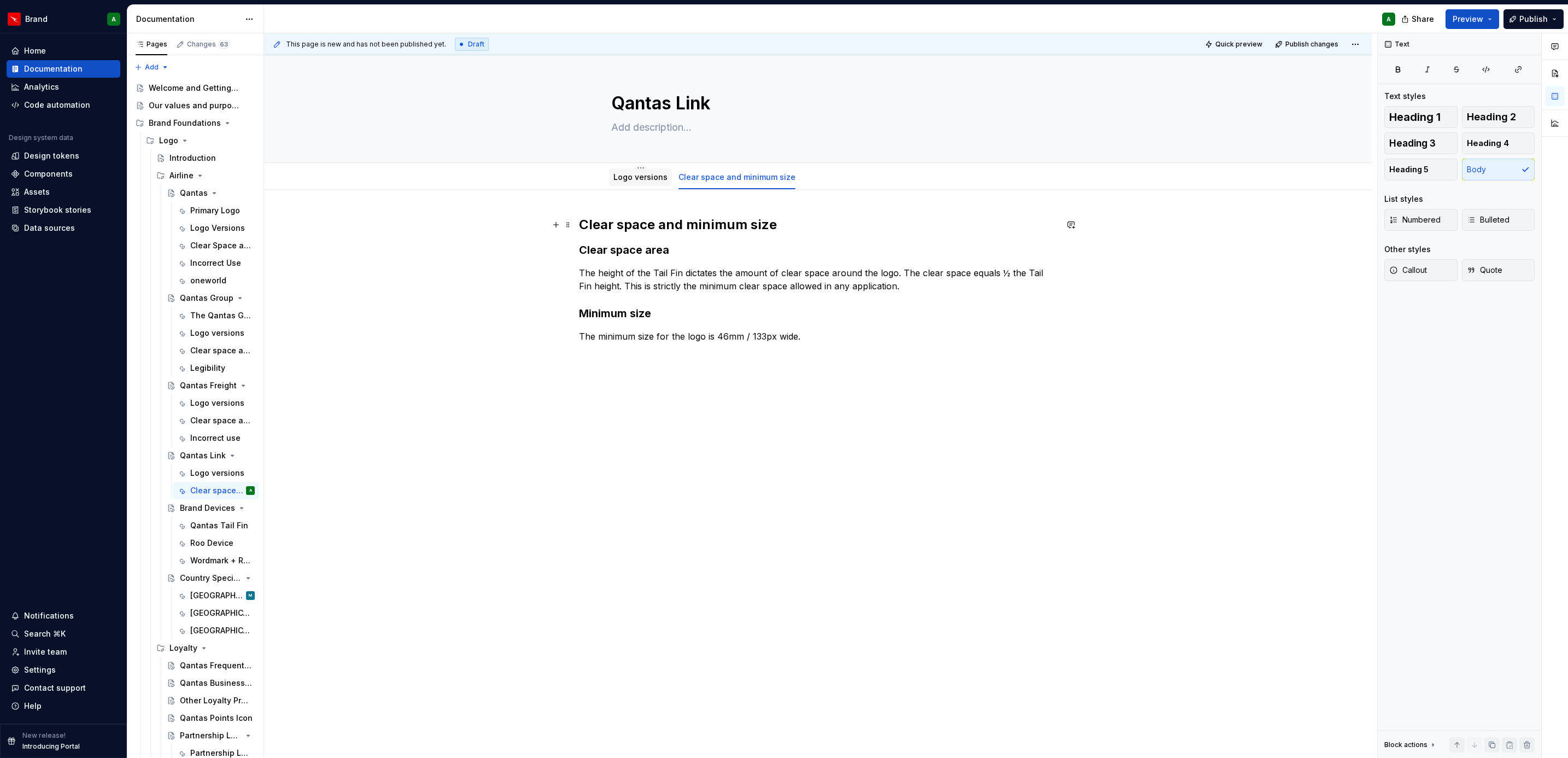
type textarea "*"
click at [827, 178] on span "Add tab" at bounding box center [832, 177] width 26 height 9
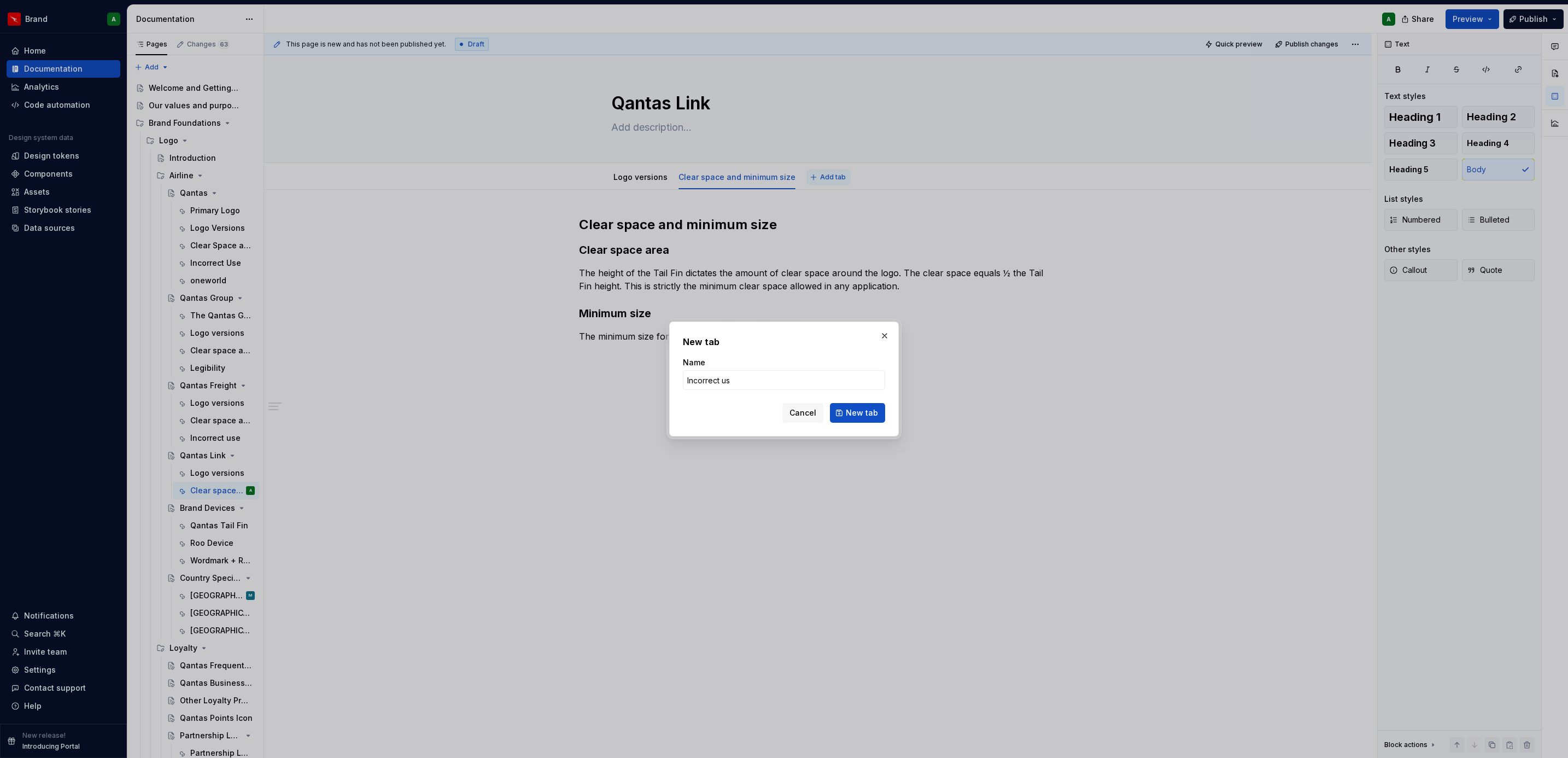
type input "Incorrect use"
click button "New tab" at bounding box center [857, 413] width 55 height 20
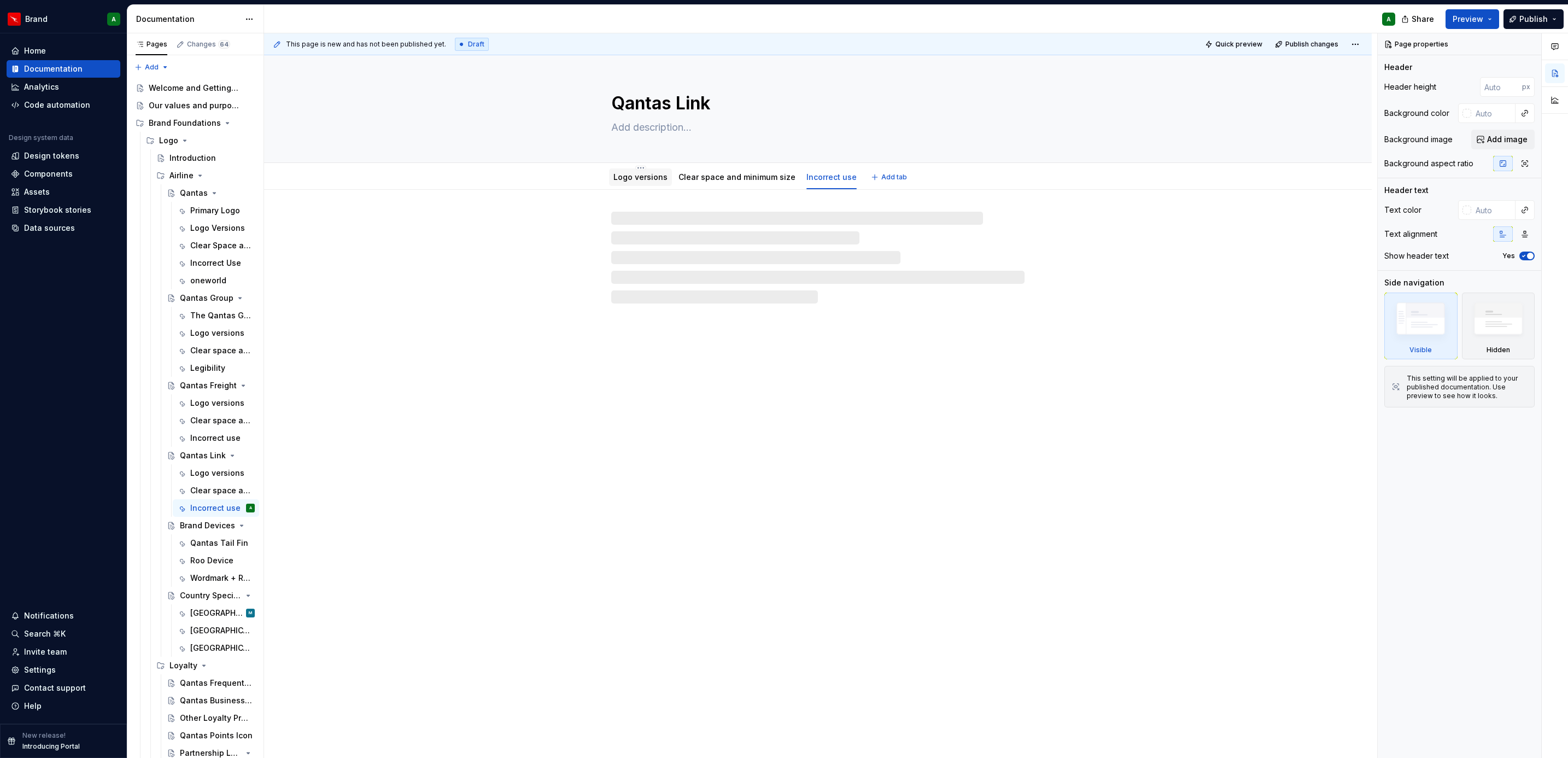
click at [633, 175] on link "Logo versions" at bounding box center [640, 177] width 54 height 9
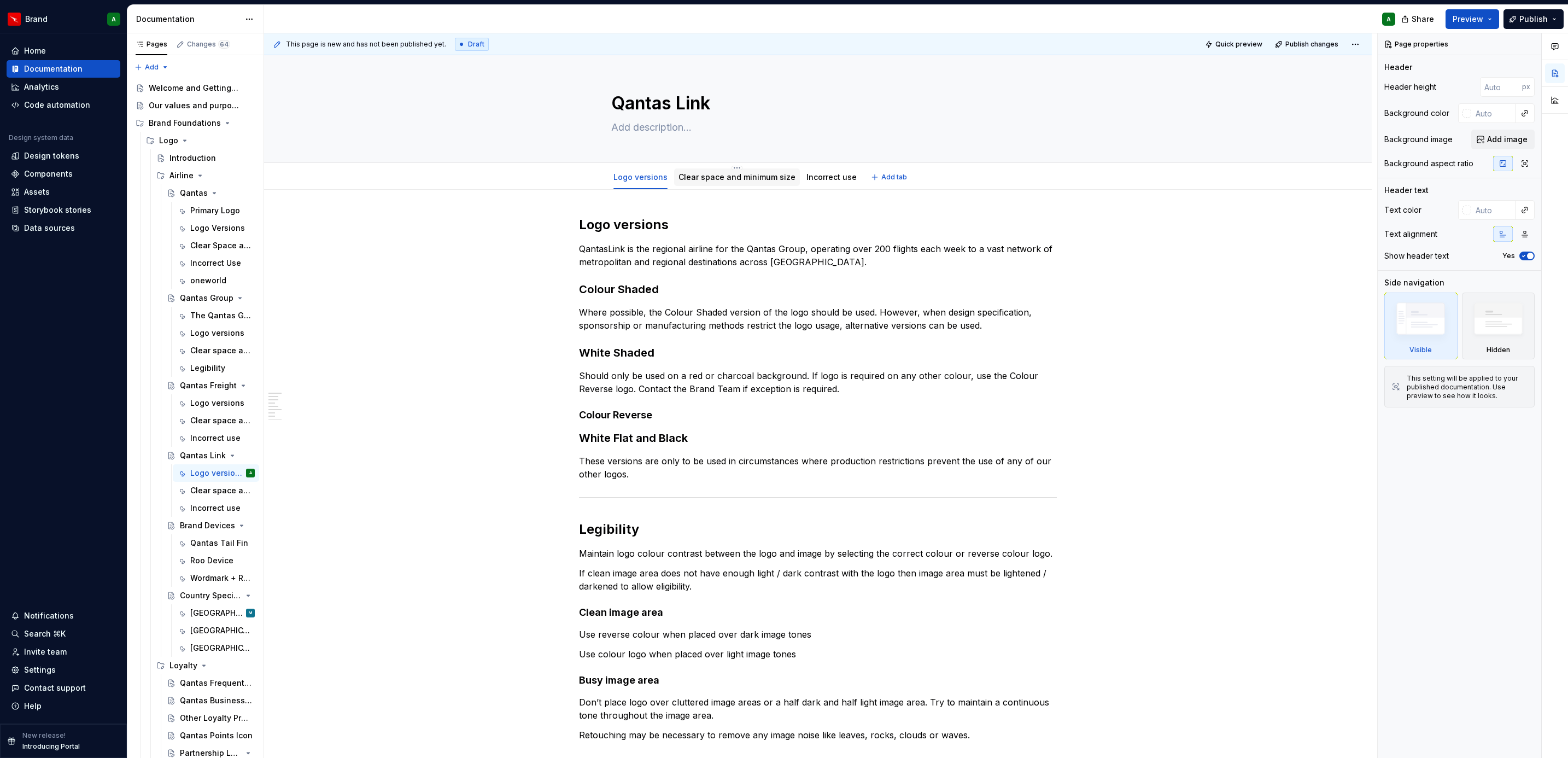
click at [737, 178] on link "Clear space and minimum size" at bounding box center [737, 177] width 117 height 9
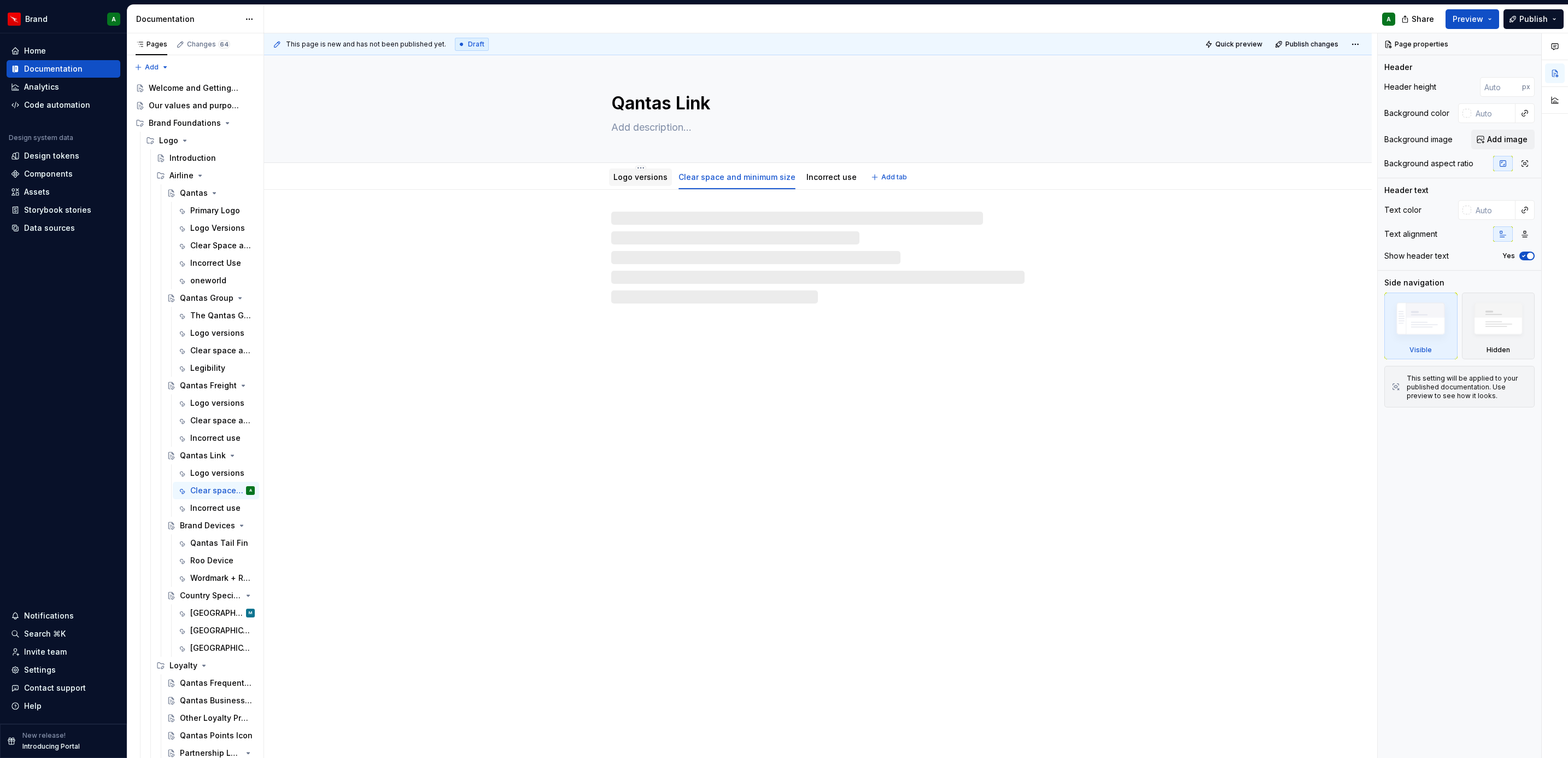
click at [645, 179] on link "Logo versions" at bounding box center [640, 177] width 54 height 9
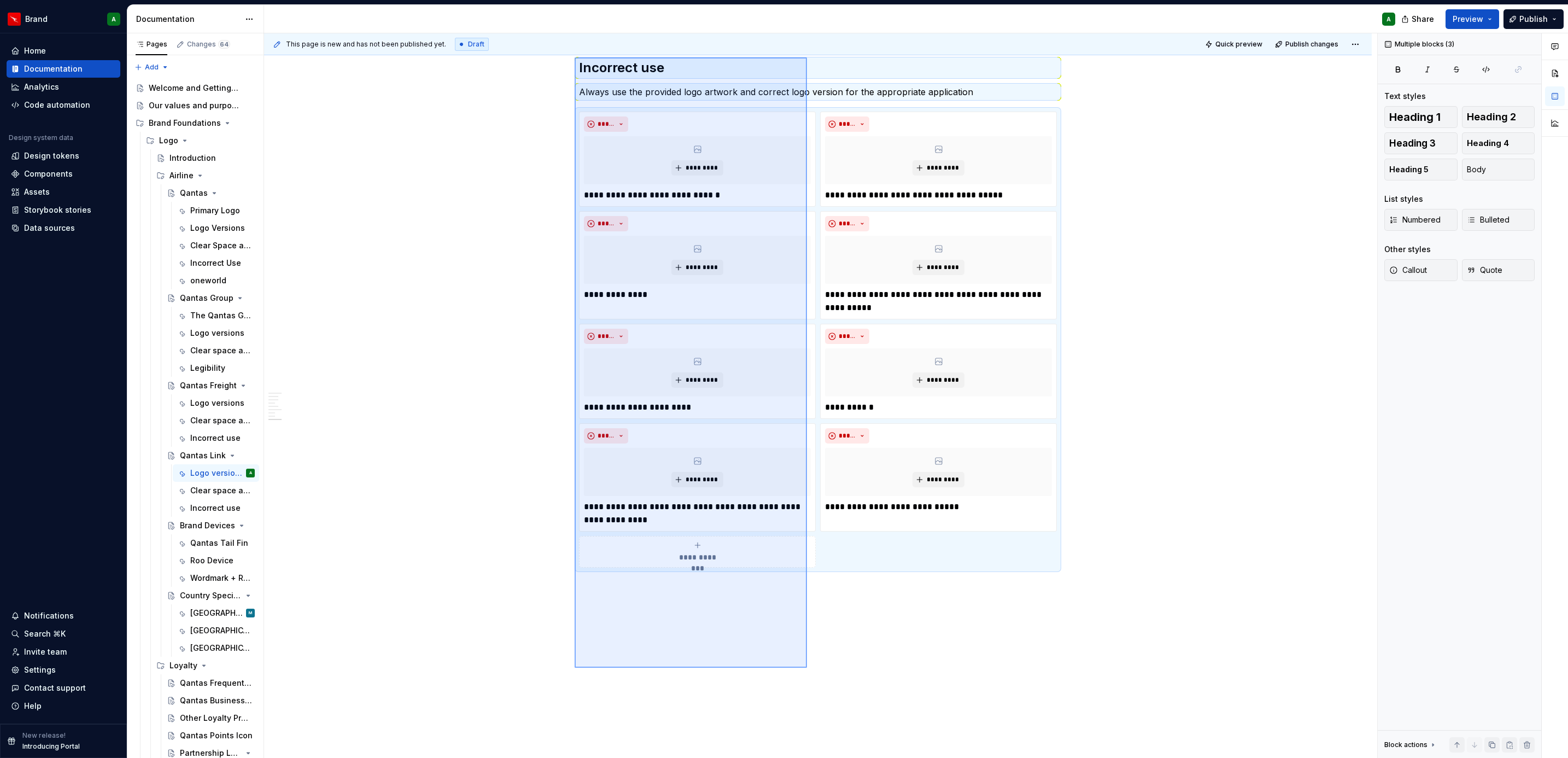
scroll to position [732, 0]
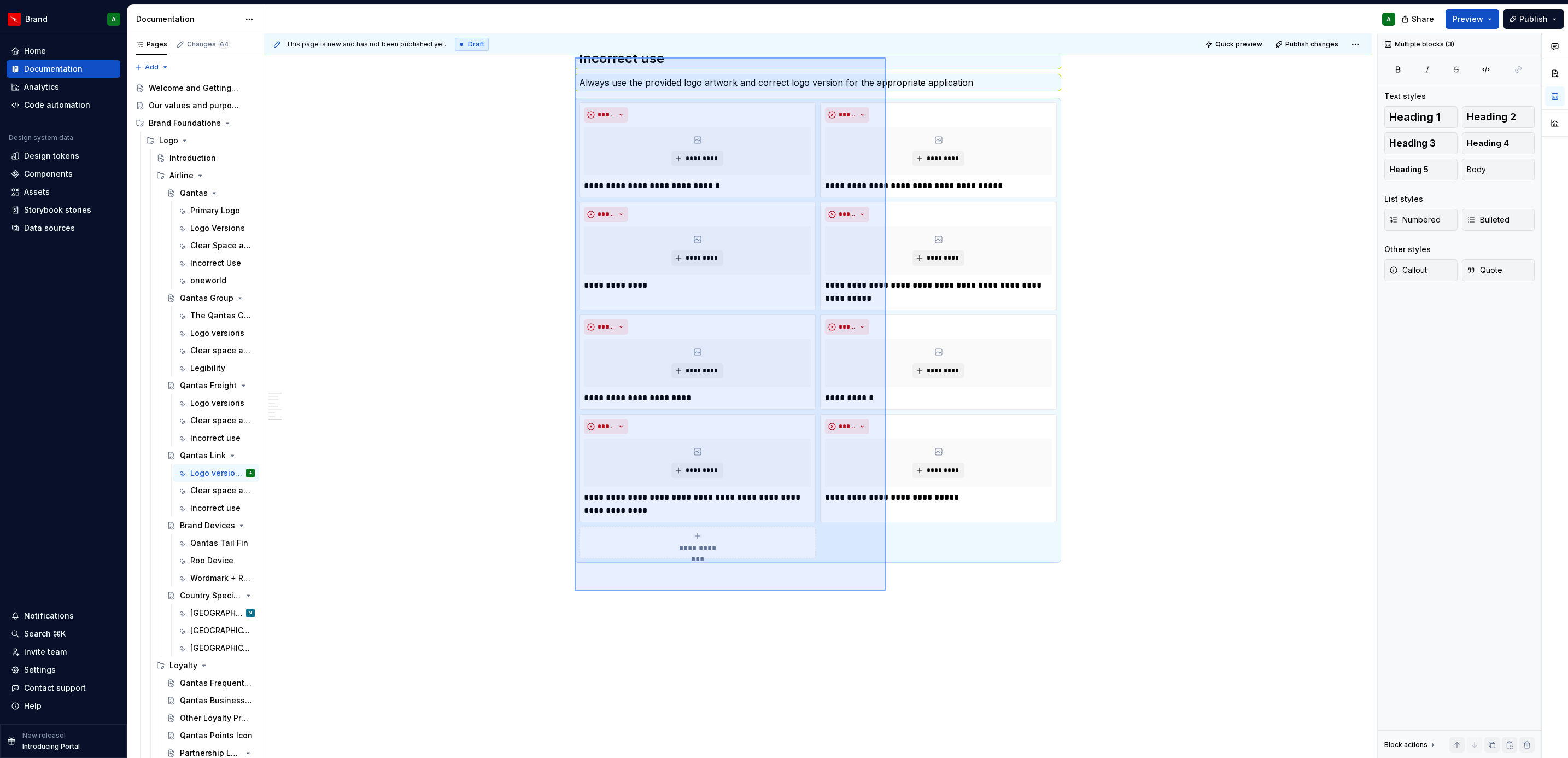
drag, startPoint x: 575, startPoint y: 289, endPoint x: 886, endPoint y: 591, distance: 433.5
click at [886, 591] on div "This page is new and has not been published yet. Draft Quick preview Publish ch…" at bounding box center [821, 396] width 1113 height 726
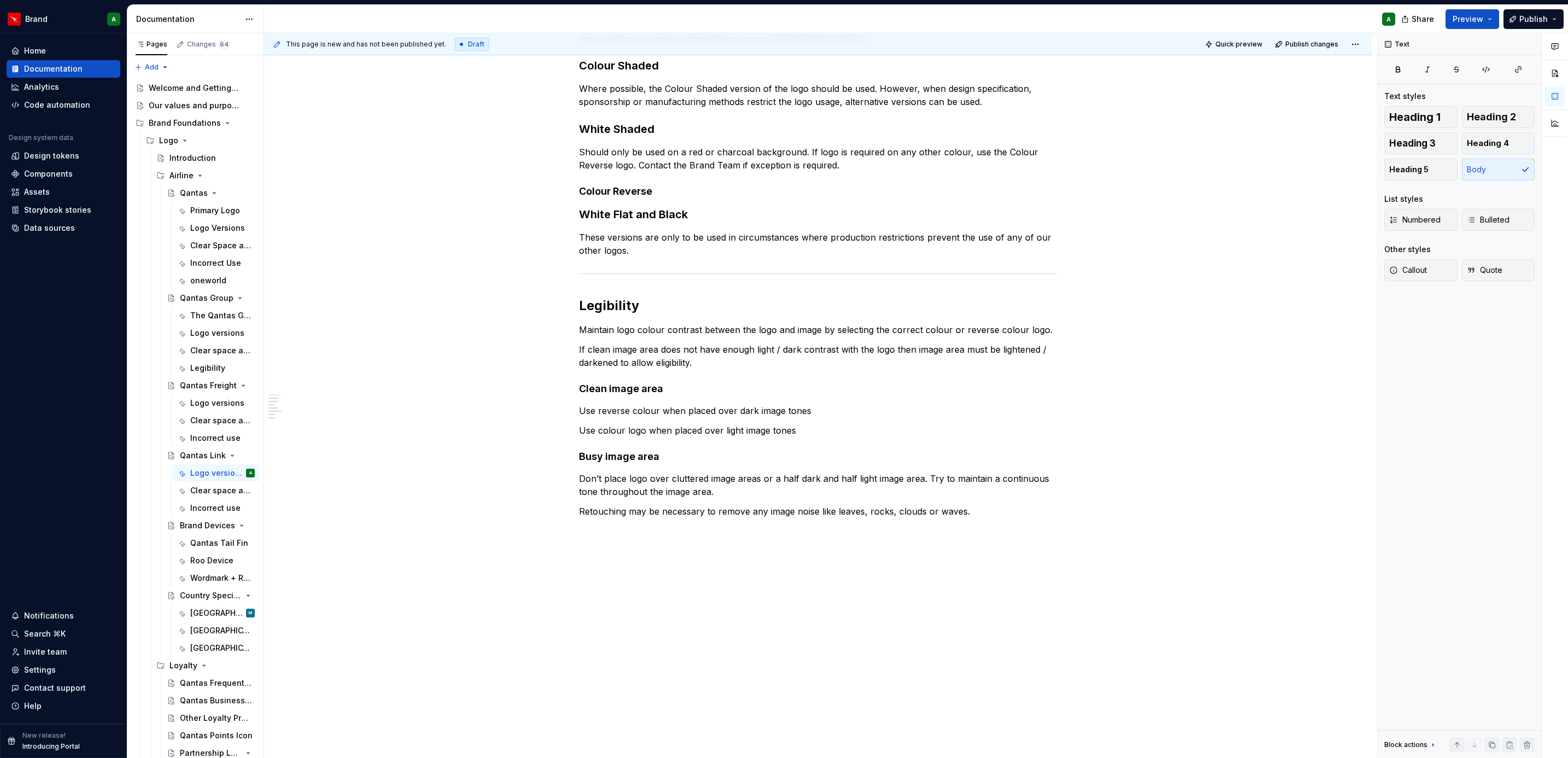
scroll to position [0, 0]
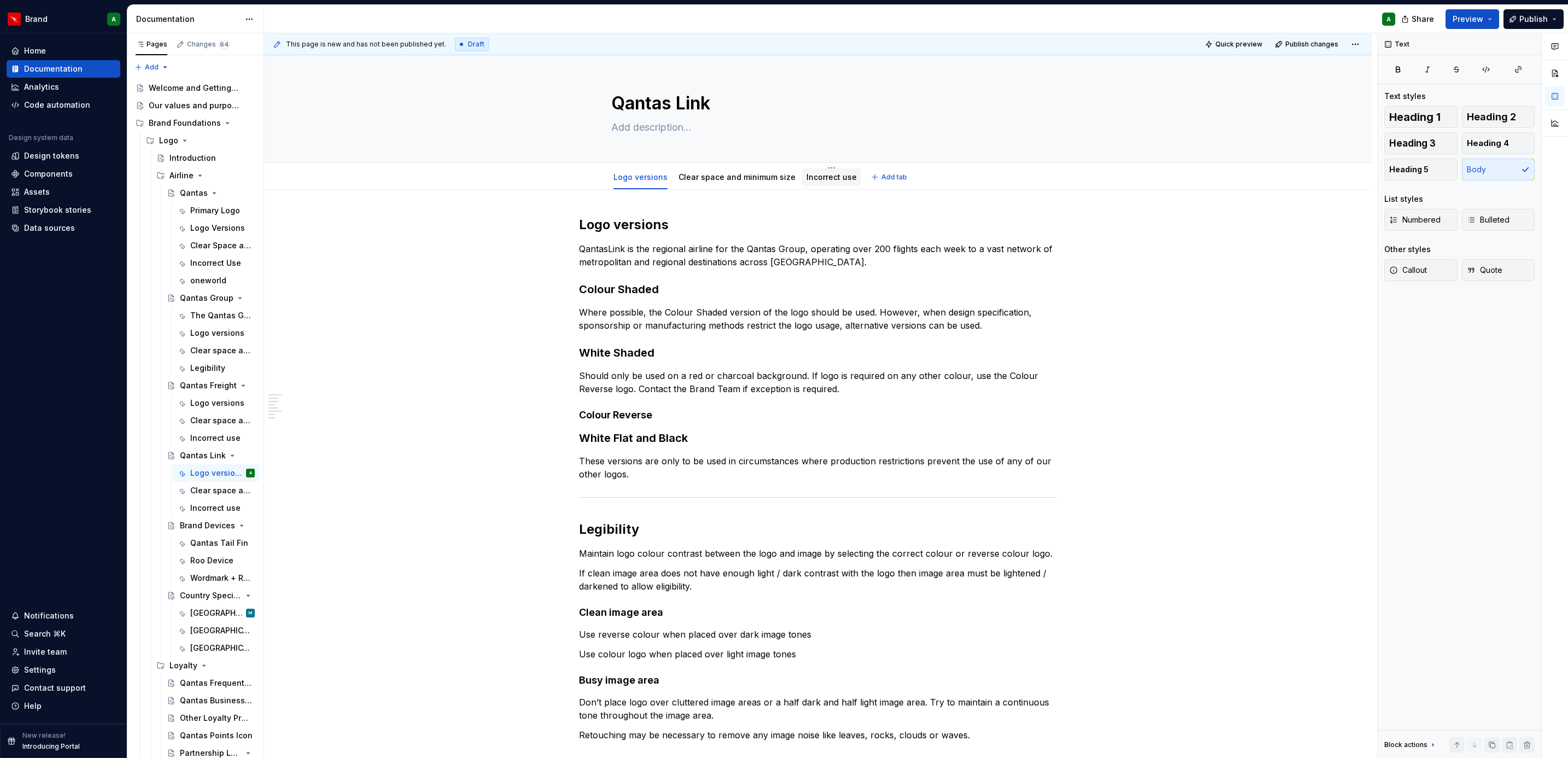
click at [826, 178] on link "Incorrect use" at bounding box center [831, 177] width 50 height 9
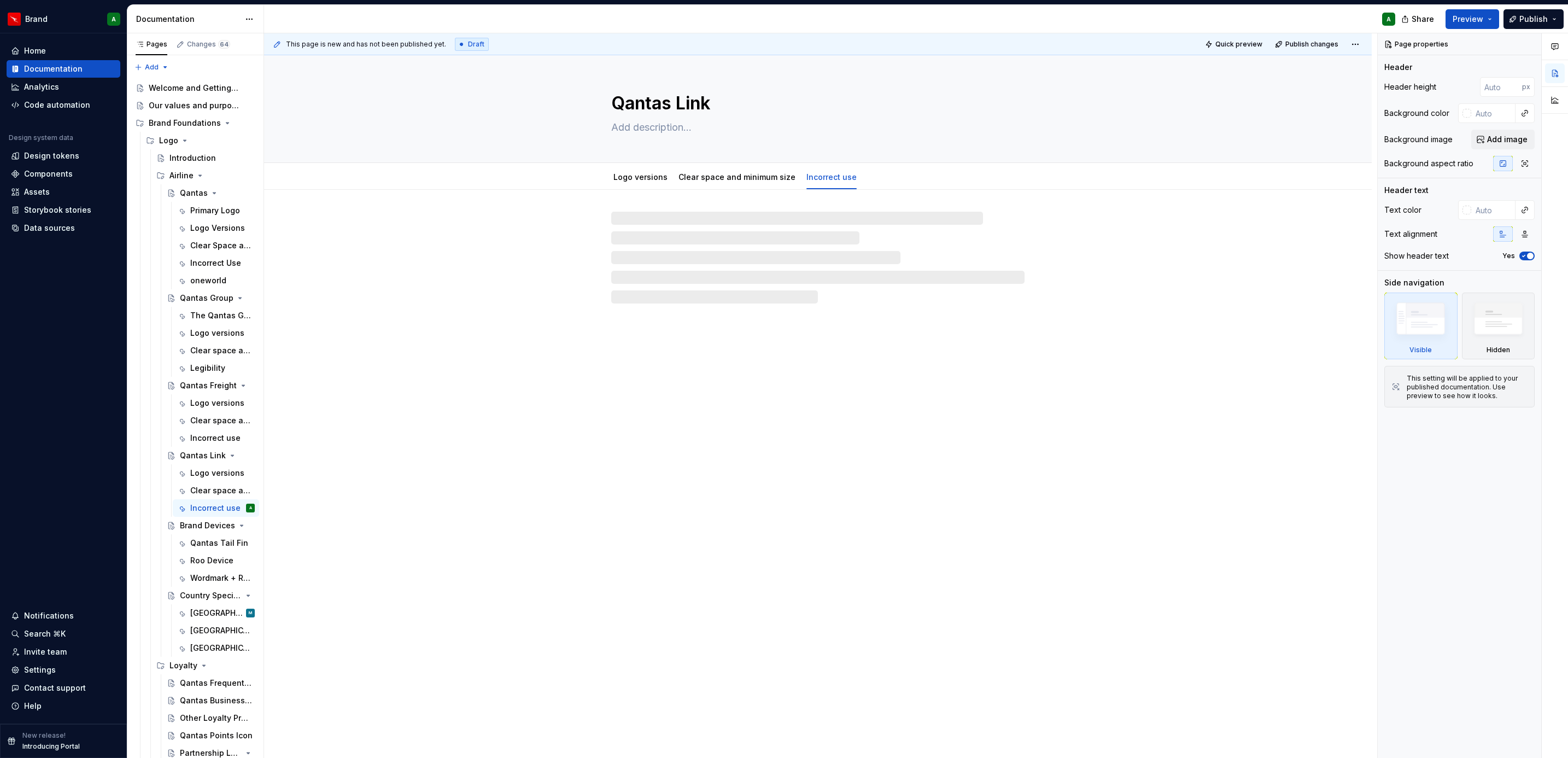
click at [786, 279] on div at bounding box center [818, 258] width 413 height 92
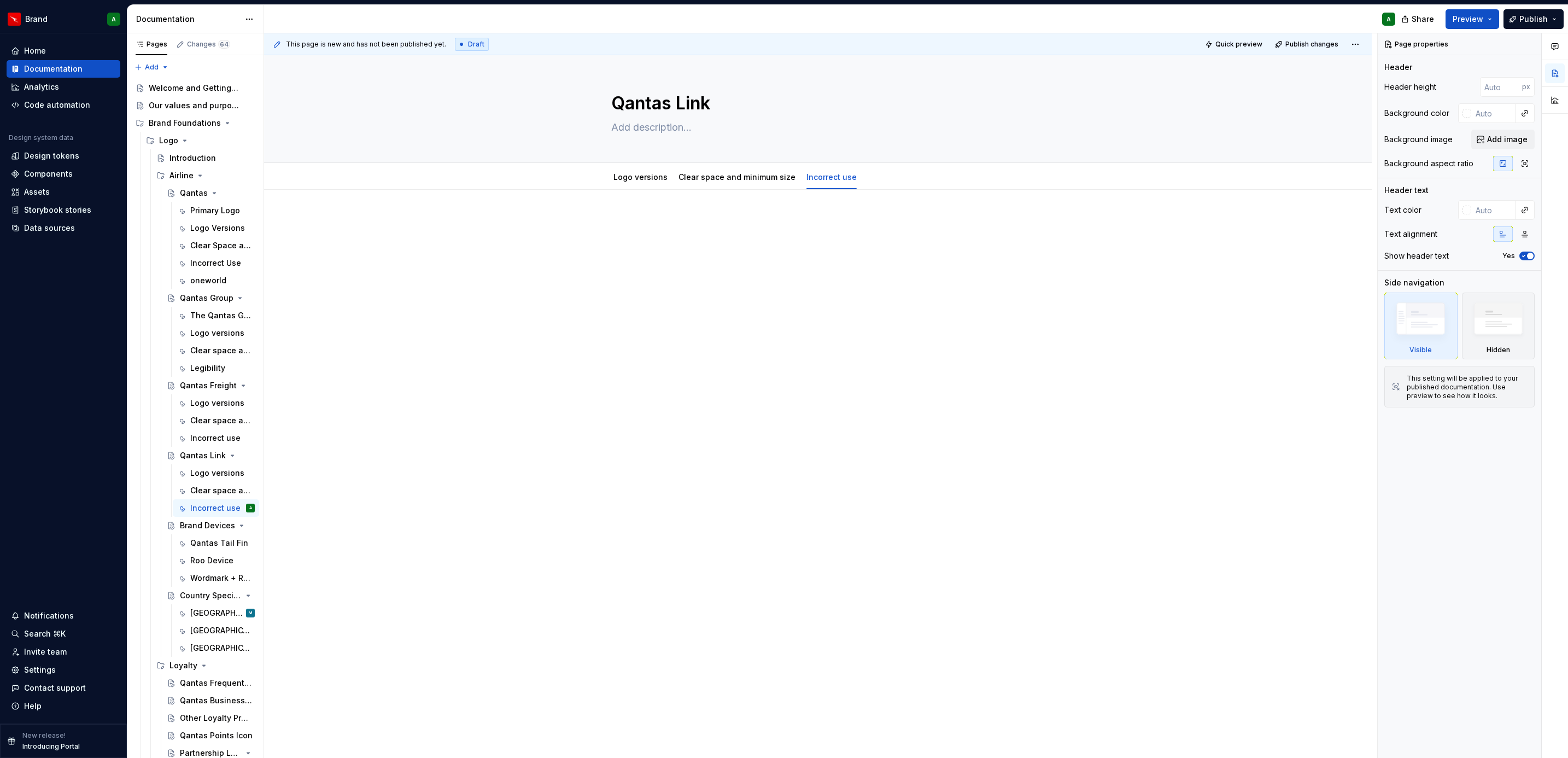
click at [741, 253] on div at bounding box center [818, 237] width 478 height 42
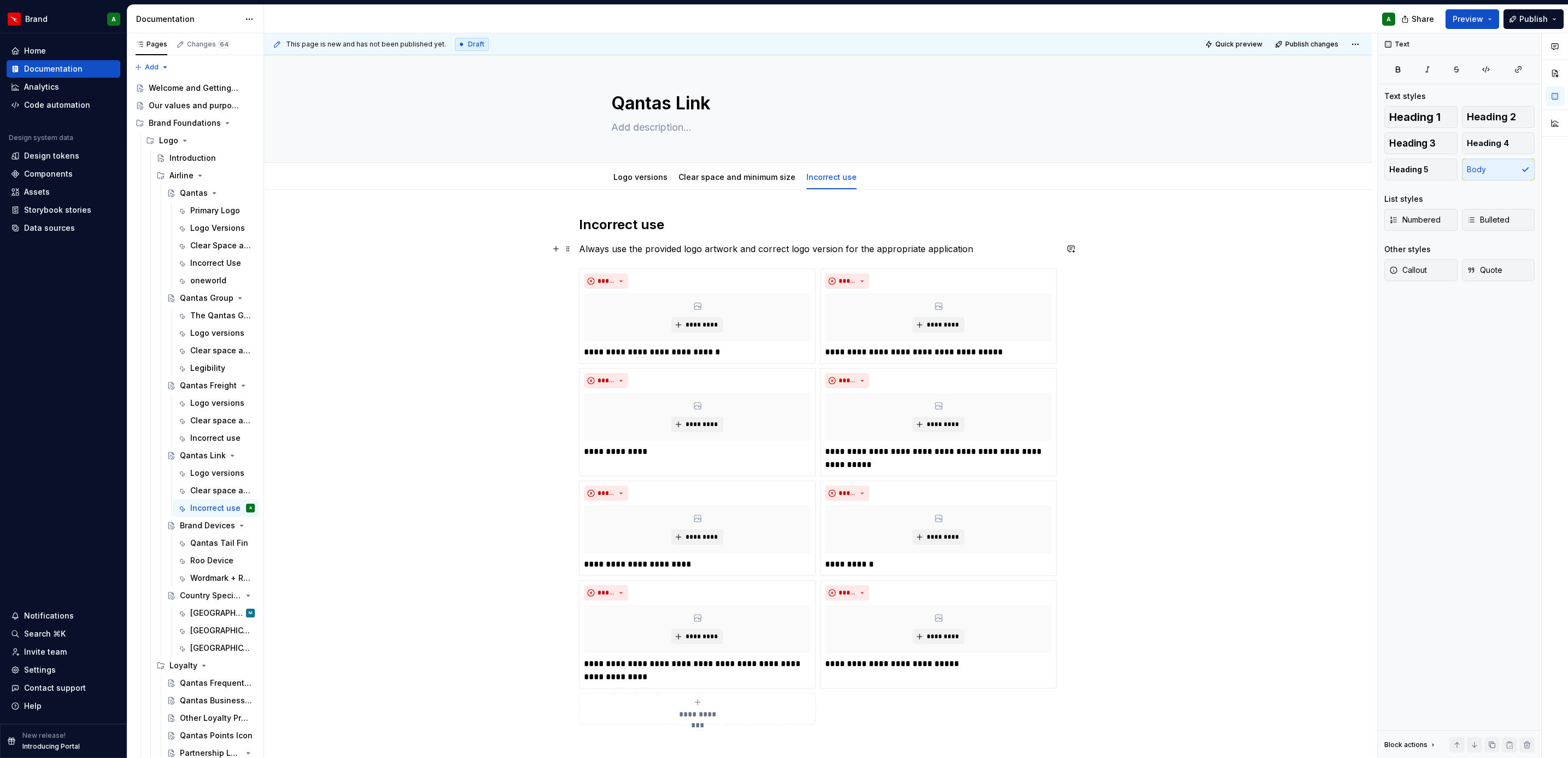
click at [701, 246] on p "Always use the provided logo artwork and correct logo version for the appropria…" at bounding box center [818, 248] width 478 height 13
click at [633, 178] on link "Logo versions" at bounding box center [640, 177] width 54 height 9
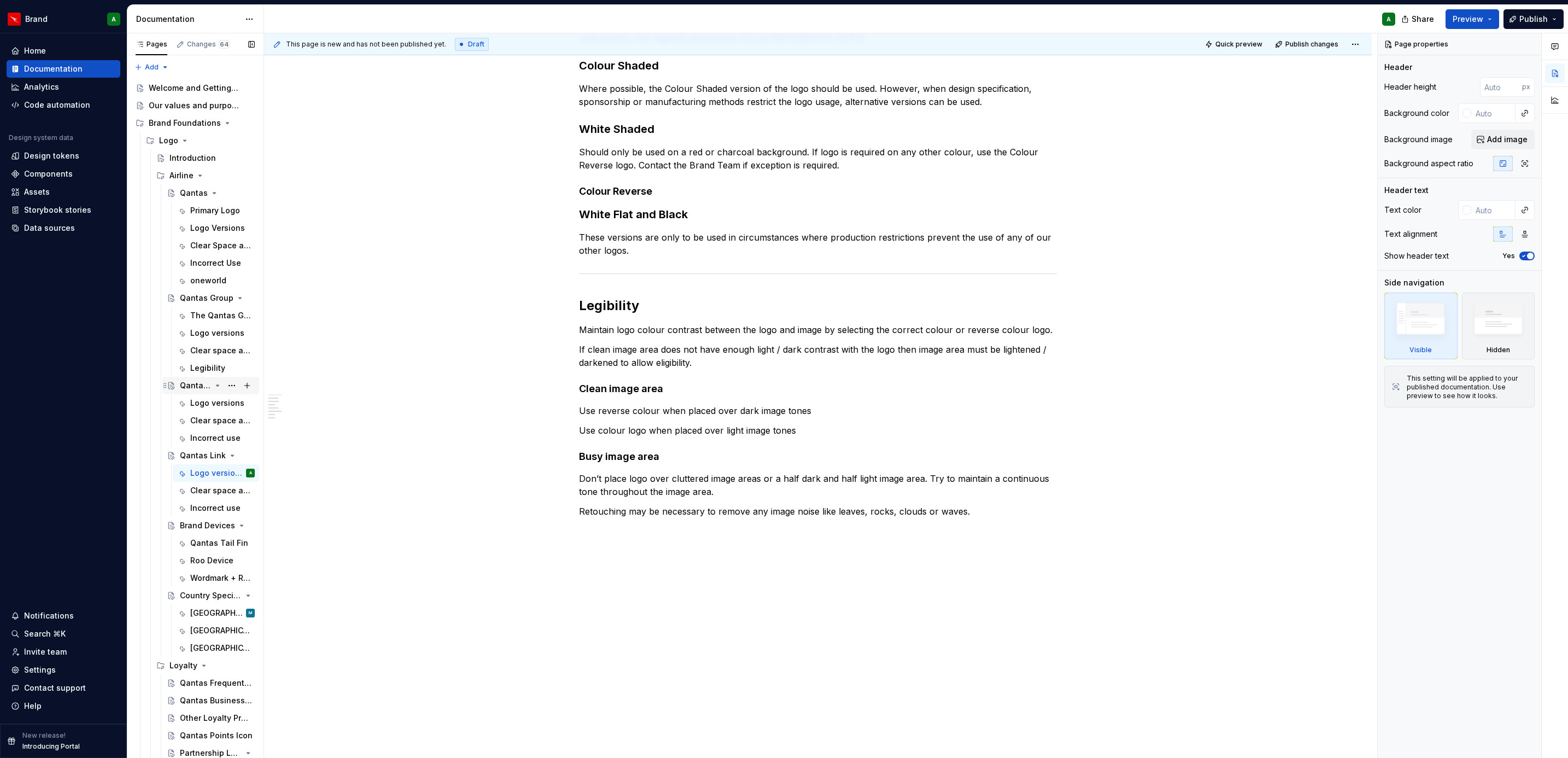
click at [190, 382] on div "Qantas Freight" at bounding box center [196, 385] width 31 height 11
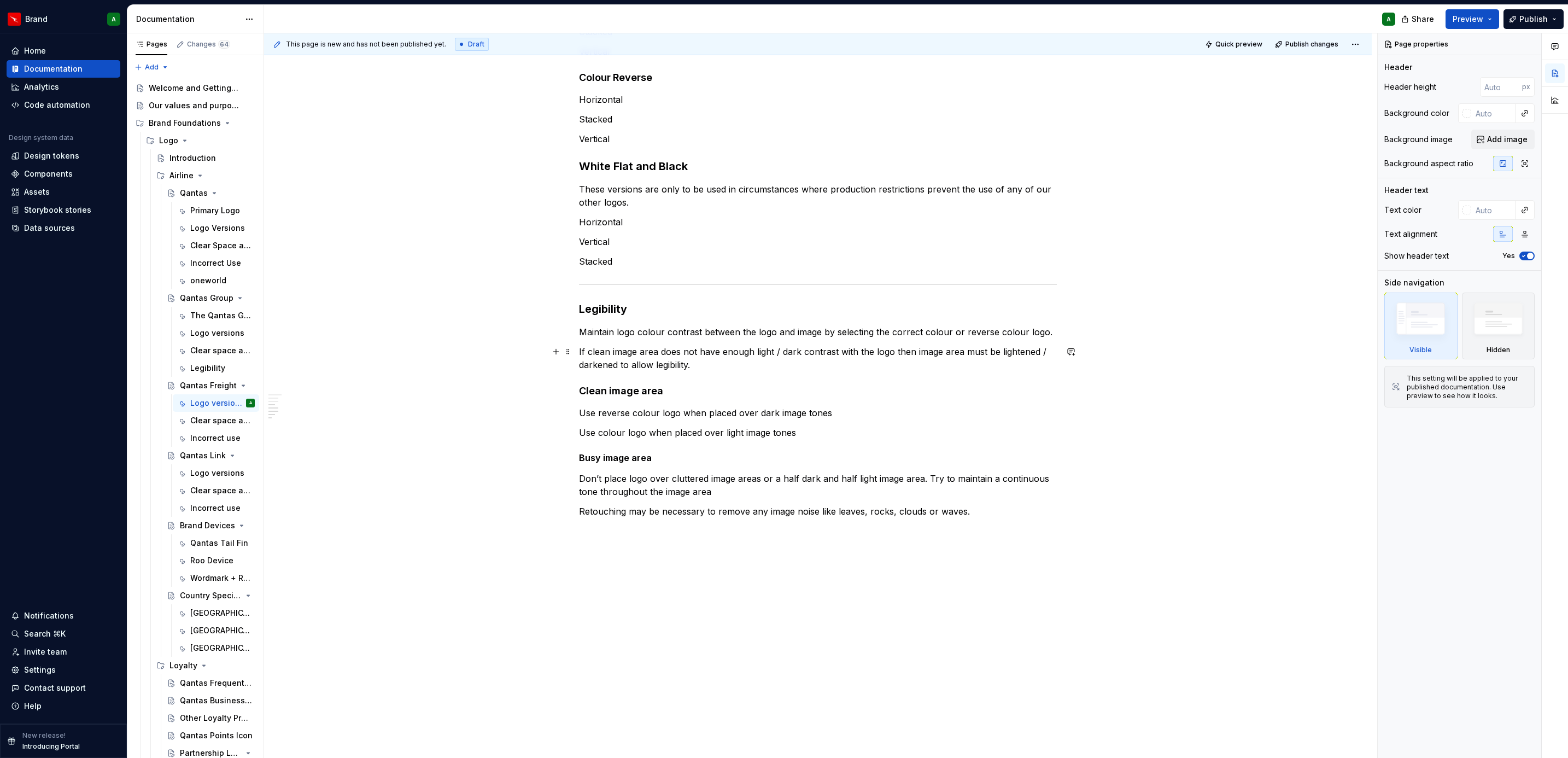
scroll to position [456, 0]
type textarea "*"
